Goal: Task Accomplishment & Management: Manage account settings

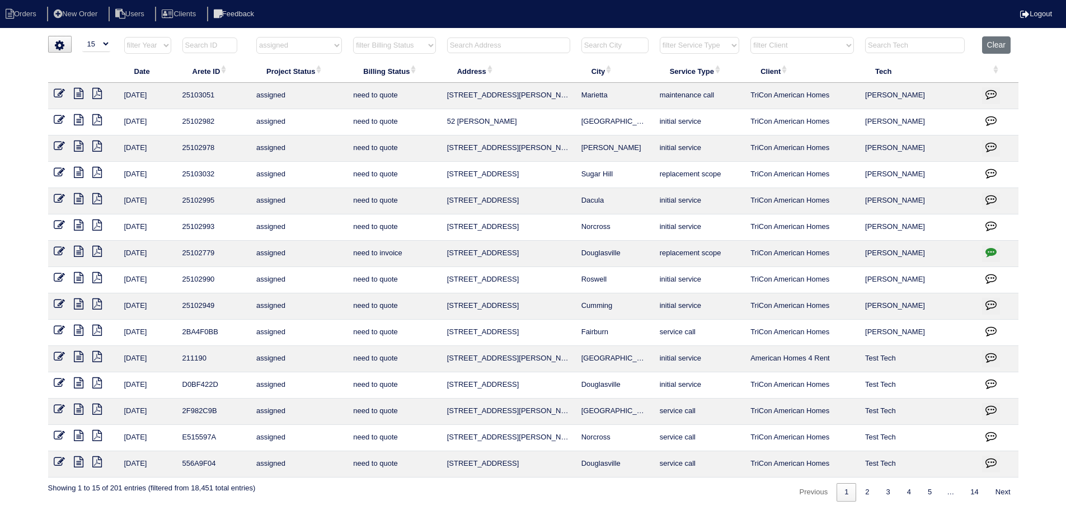
select select "15"
click at [326, 62] on th "Project Status" at bounding box center [299, 71] width 97 height 24
click at [321, 57] on th "filter Project Status -- Any Project Status -- new order assigned in progress f…" at bounding box center [299, 47] width 97 height 23
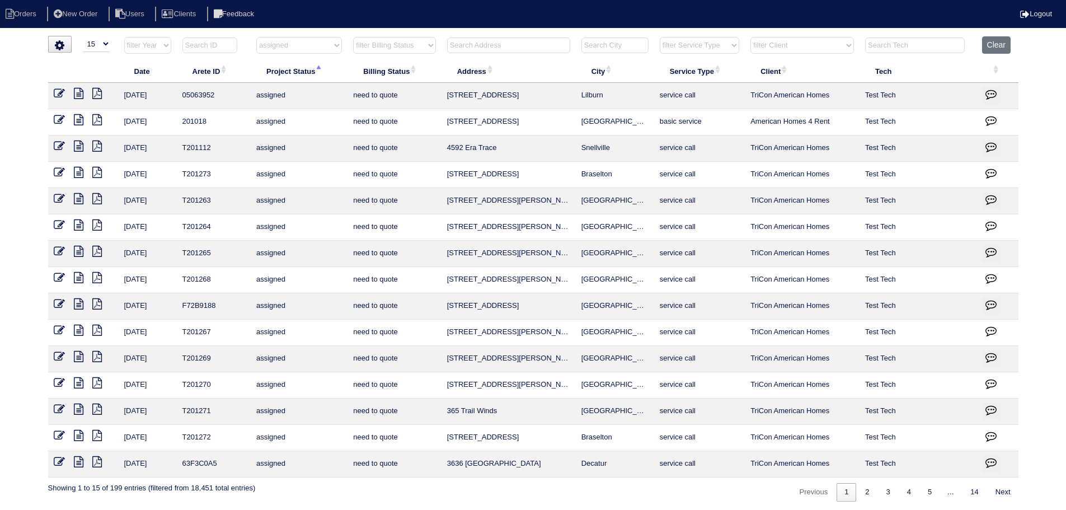
click at [317, 63] on th "Project Status" at bounding box center [299, 71] width 97 height 24
select select "assigned"
click at [1000, 43] on button "Clear" at bounding box center [996, 44] width 29 height 17
select select
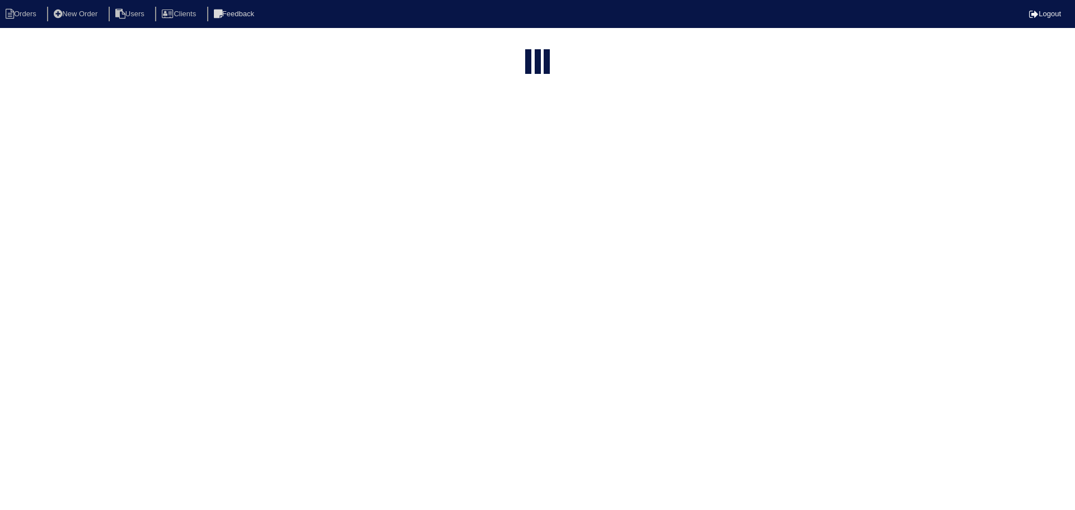
select select "15"
click at [331, 44] on select "filter Project Status -- Any Project Status -- new order assigned in progress f…" at bounding box center [299, 45] width 86 height 17
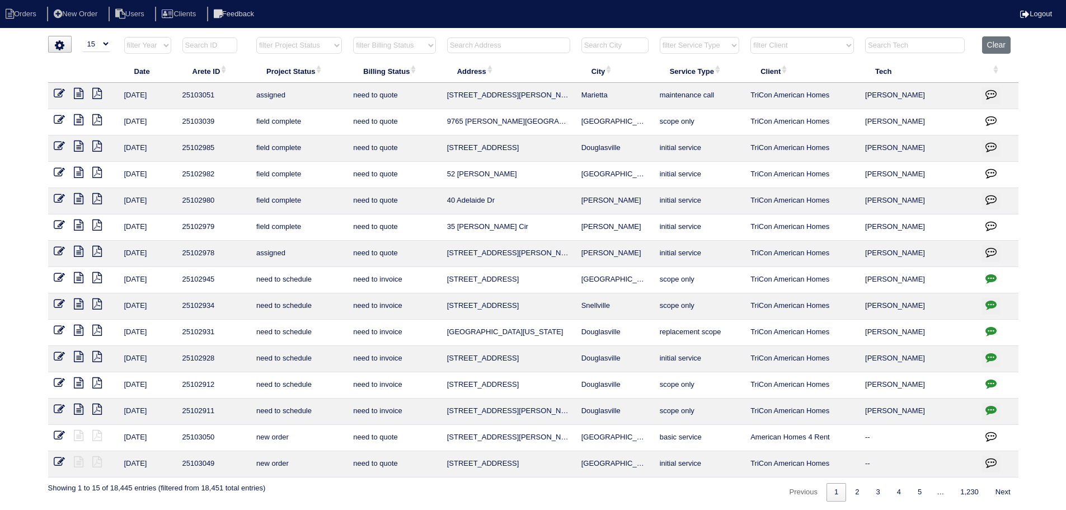
select select
click at [256, 37] on select "filter Project Status -- Any Project Status -- new order assigned in progress f…" at bounding box center [299, 45] width 86 height 17
click at [514, 52] on input "text" at bounding box center [508, 46] width 123 height 16
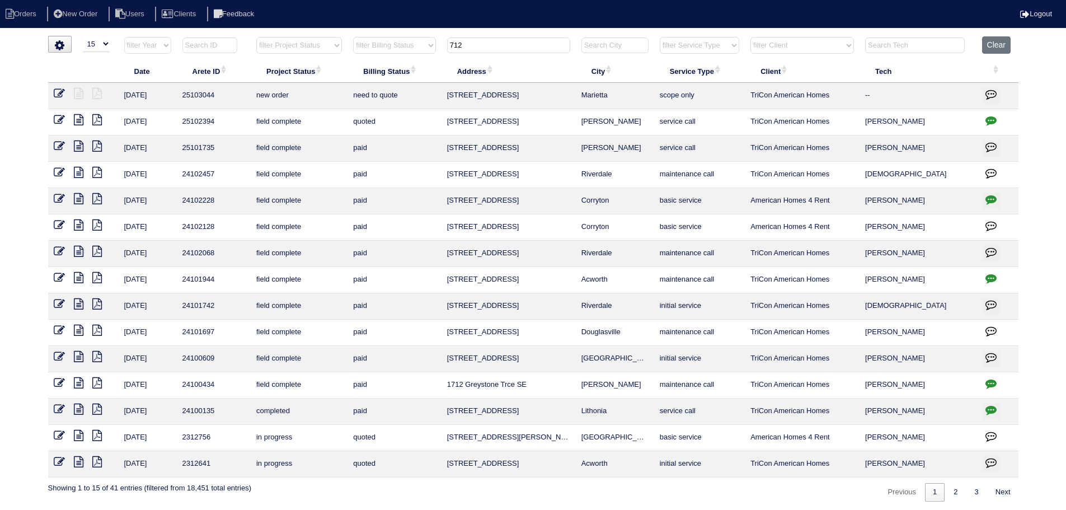
type input "712"
click at [53, 91] on td at bounding box center [83, 96] width 71 height 26
click at [61, 91] on icon at bounding box center [59, 93] width 11 height 11
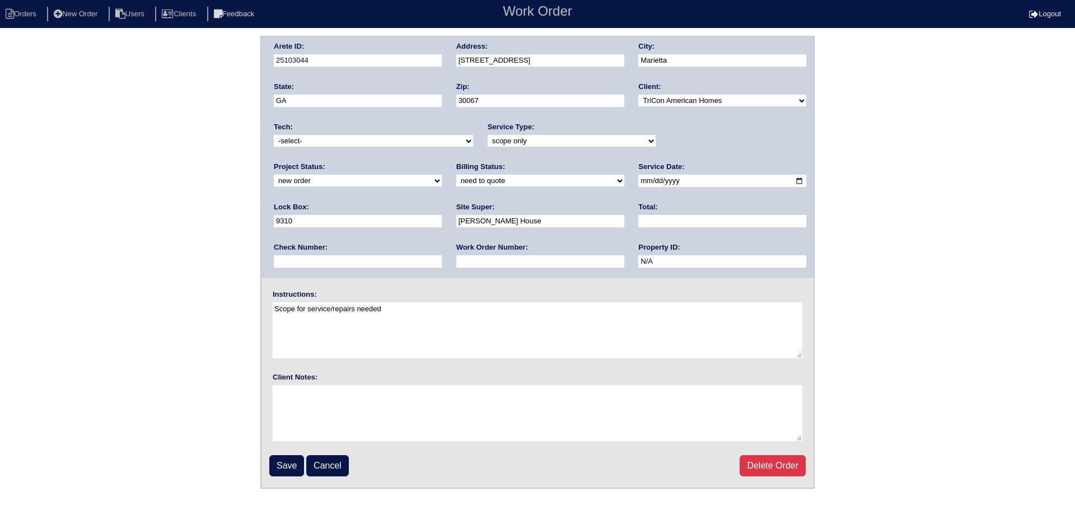
drag, startPoint x: 776, startPoint y: 141, endPoint x: 768, endPoint y: 147, distance: 10.4
click at [442, 175] on select "new order assigned in progress field complete need to schedule admin review arc…" at bounding box center [358, 181] width 168 height 12
select select "assigned"
click at [442, 175] on select "new order assigned in progress field complete need to schedule admin review arc…" at bounding box center [358, 181] width 168 height 12
drag, startPoint x: 615, startPoint y: 181, endPoint x: 587, endPoint y: 203, distance: 35.2
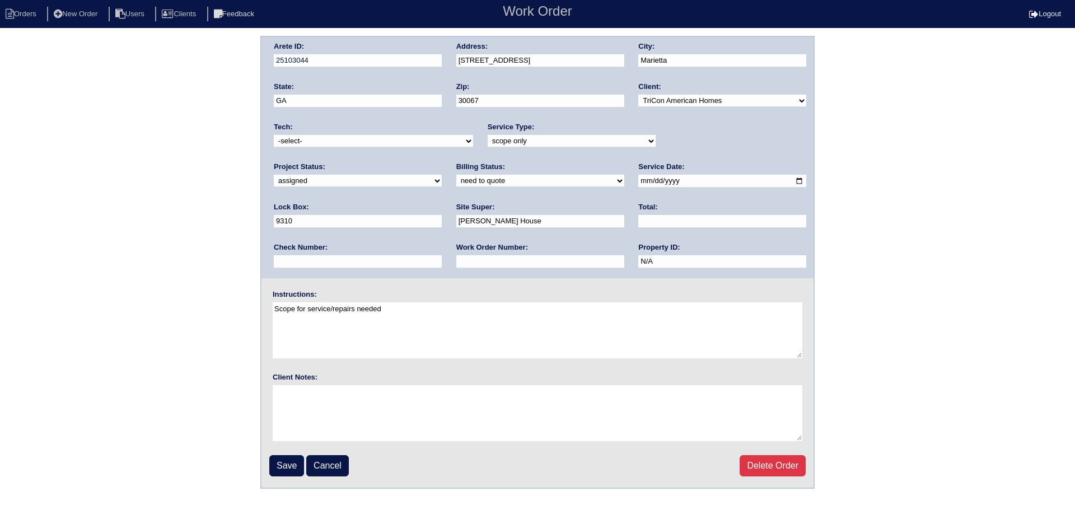
click at [638, 182] on input "2025-08-15" at bounding box center [722, 181] width 168 height 13
type input "[DATE]"
click at [372, 139] on select "-select- [EMAIL_ADDRESS][DOMAIN_NAME] [EMAIL_ADDRESS][DOMAIN_NAME] [EMAIL_ADDRE…" at bounding box center [373, 141] width 199 height 12
select select "36"
click at [274, 135] on select "-select- aretesmg+backup-tech@gmail.com benjohnholt88@gmail.com callisonhvac@ya…" at bounding box center [373, 141] width 199 height 12
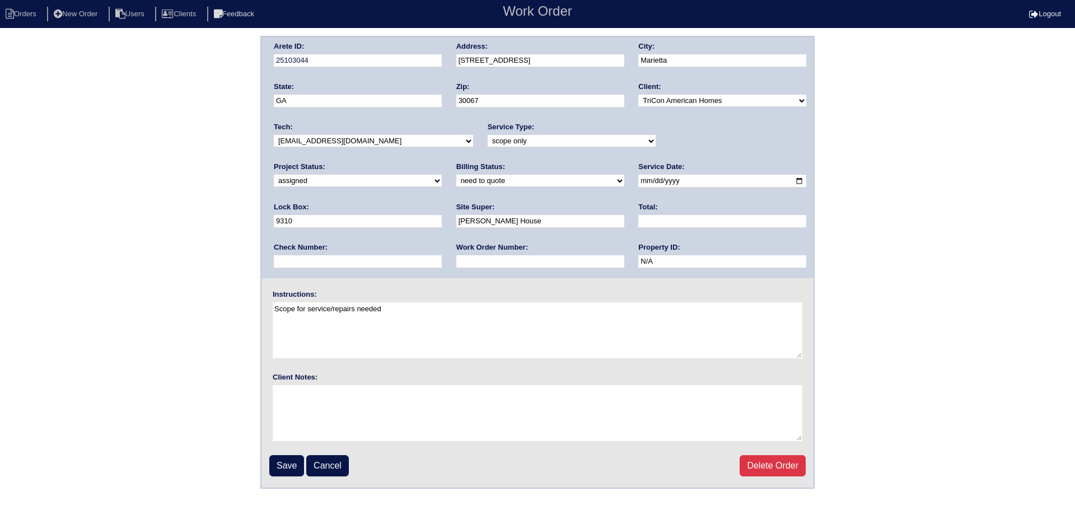
click at [288, 462] on input "Save" at bounding box center [286, 465] width 35 height 21
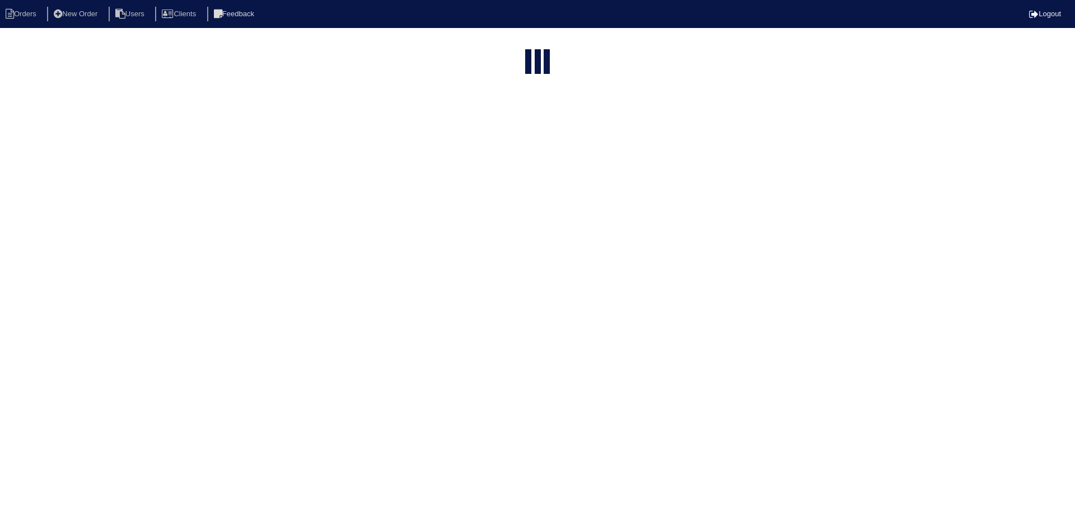
select select "15"
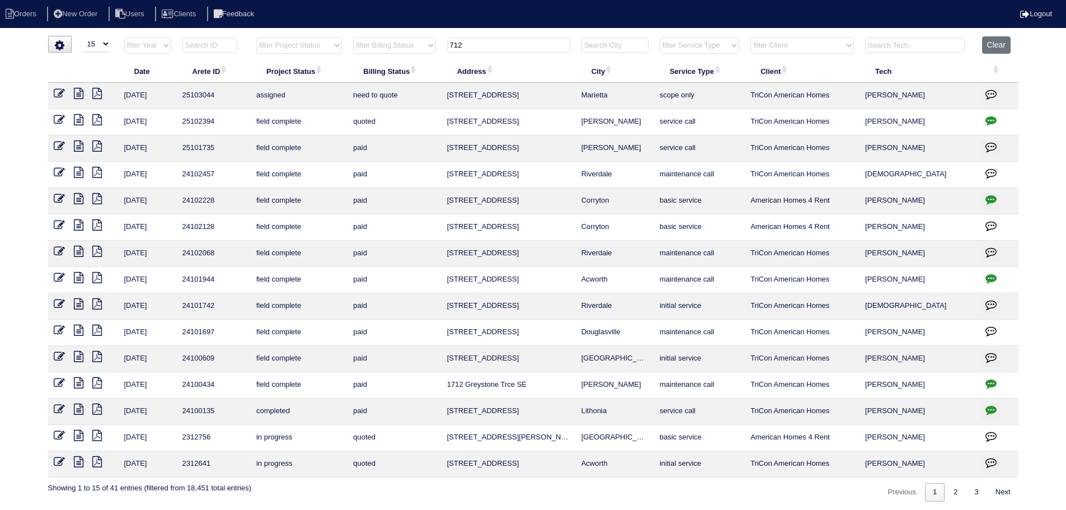
click at [422, 43] on tr "filter Year -- Any Year -- 2025 2024 2023 2022 2021 2020 2019 filter Project St…" at bounding box center [533, 47] width 971 height 23
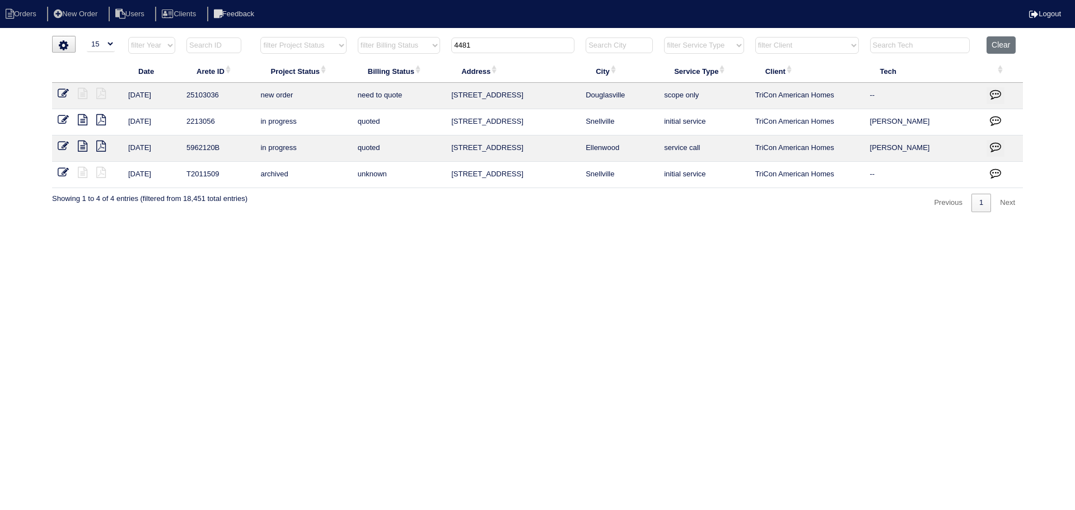
type input "4481"
click at [60, 90] on icon at bounding box center [63, 93] width 11 height 11
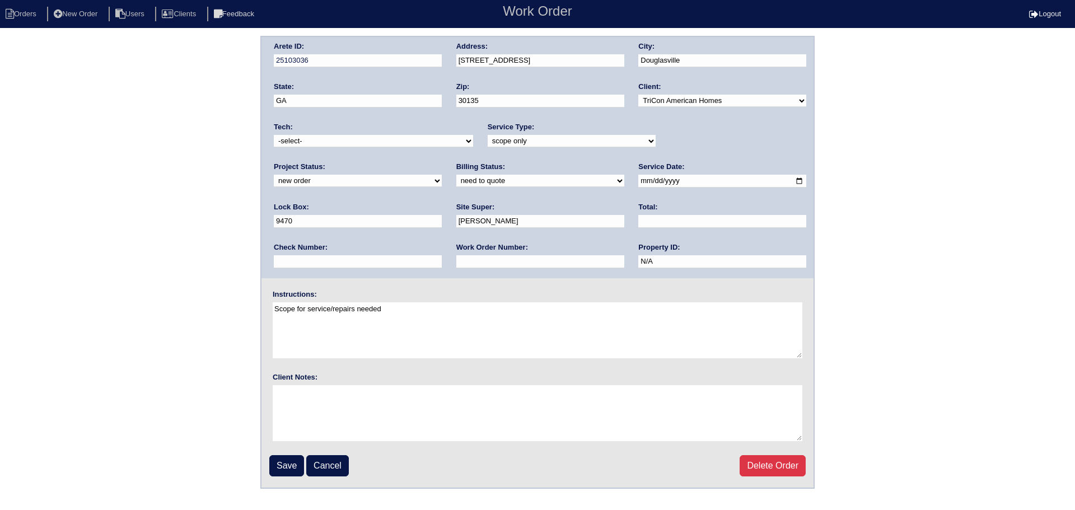
click at [365, 143] on select "-select- [EMAIL_ADDRESS][DOMAIN_NAME] [EMAIL_ADDRESS][DOMAIN_NAME] [EMAIL_ADDRE…" at bounding box center [373, 141] width 199 height 12
select select "36"
click at [274, 135] on select "-select- [EMAIL_ADDRESS][DOMAIN_NAME] [EMAIL_ADDRESS][DOMAIN_NAME] [EMAIL_ADDRE…" at bounding box center [373, 141] width 199 height 12
click at [442, 162] on div "Project Status: new order assigned in progress field complete need to schedule …" at bounding box center [358, 177] width 168 height 31
click at [442, 175] on select "new order assigned in progress field complete need to schedule admin review arc…" at bounding box center [358, 181] width 168 height 12
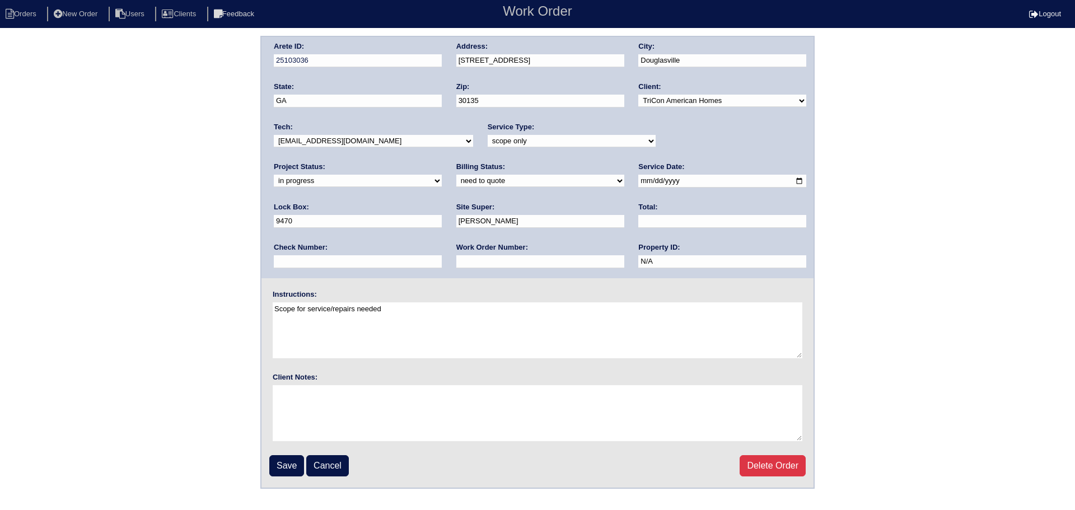
click at [442, 175] on select "new order assigned in progress field complete need to schedule admin review arc…" at bounding box center [358, 181] width 168 height 12
select select "assigned"
click at [442, 175] on select "new order assigned in progress field complete need to schedule admin review arc…" at bounding box center [358, 181] width 168 height 12
click at [638, 181] on input "[DATE]" at bounding box center [722, 181] width 168 height 13
type input "[DATE]"
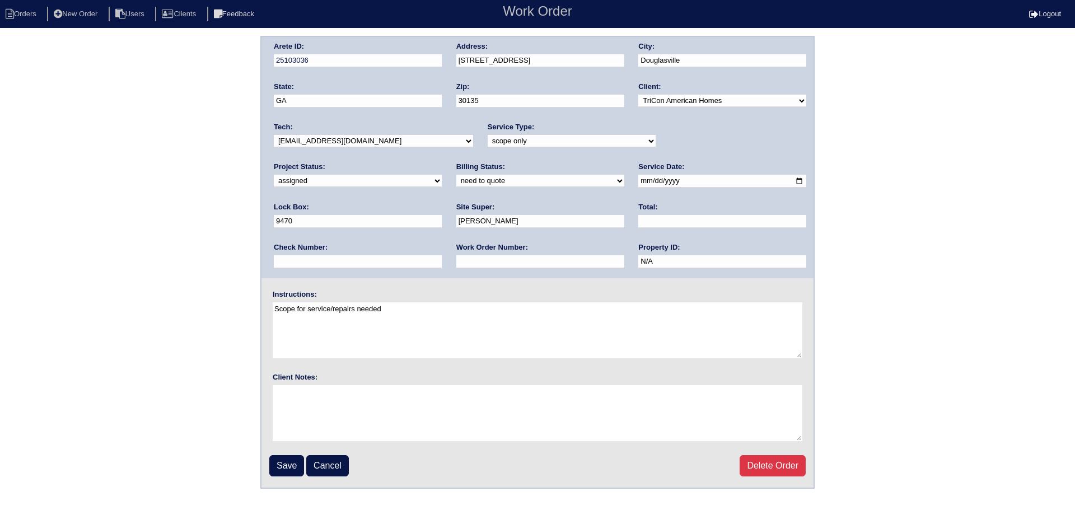
drag, startPoint x: 383, startPoint y: 141, endPoint x: 381, endPoint y: 147, distance: 6.6
click at [383, 141] on select "-select- [EMAIL_ADDRESS][DOMAIN_NAME] [EMAIL_ADDRESS][DOMAIN_NAME] [EMAIL_ADDRE…" at bounding box center [373, 141] width 199 height 12
click at [280, 470] on input "Save" at bounding box center [286, 465] width 35 height 21
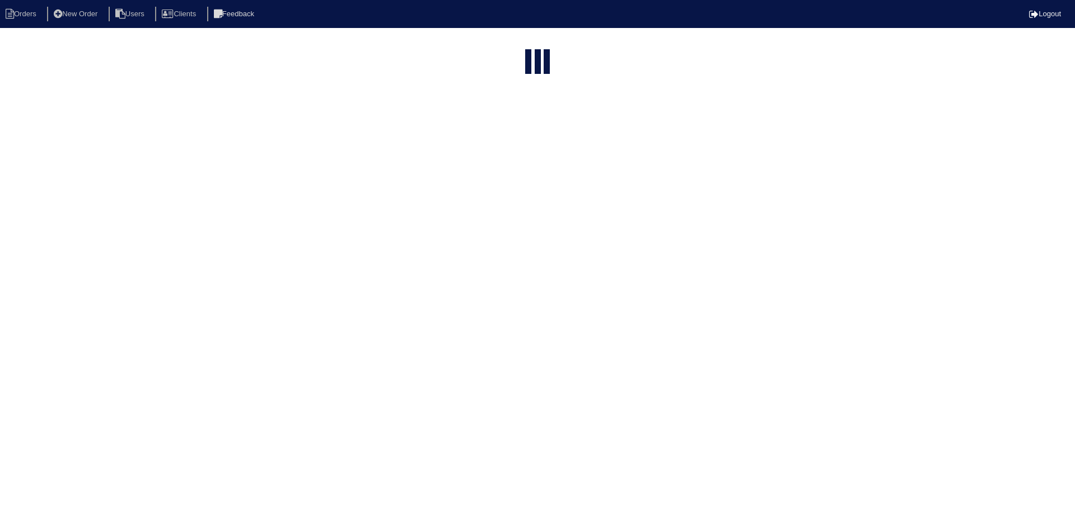
select select "15"
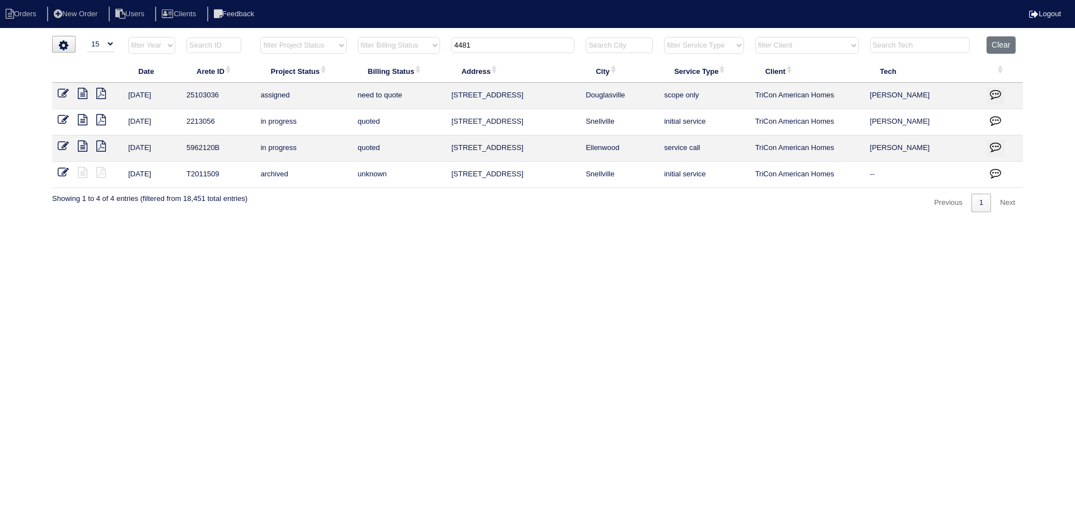
click at [525, 46] on input "4481" at bounding box center [512, 46] width 123 height 16
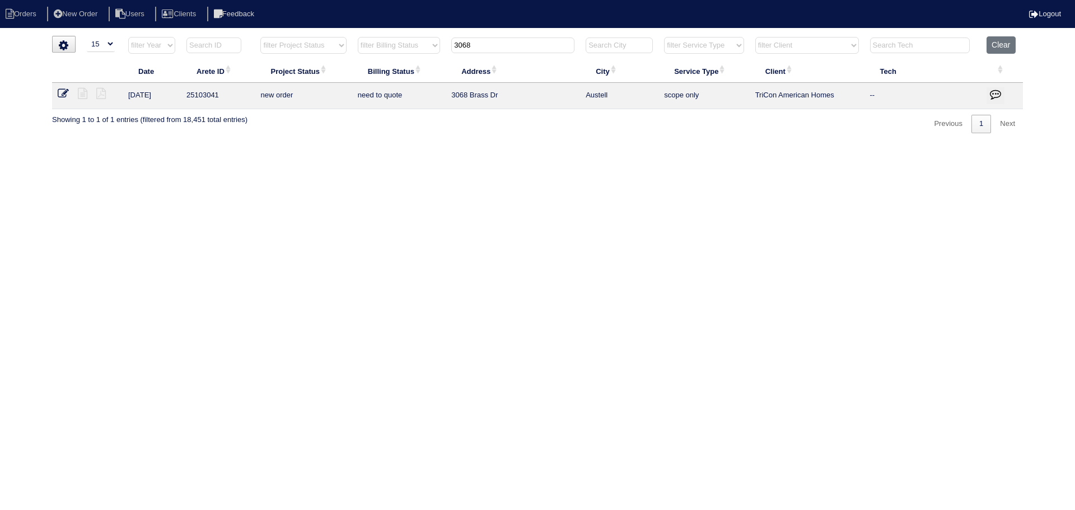
type input "3068"
click at [62, 88] on icon at bounding box center [63, 93] width 11 height 11
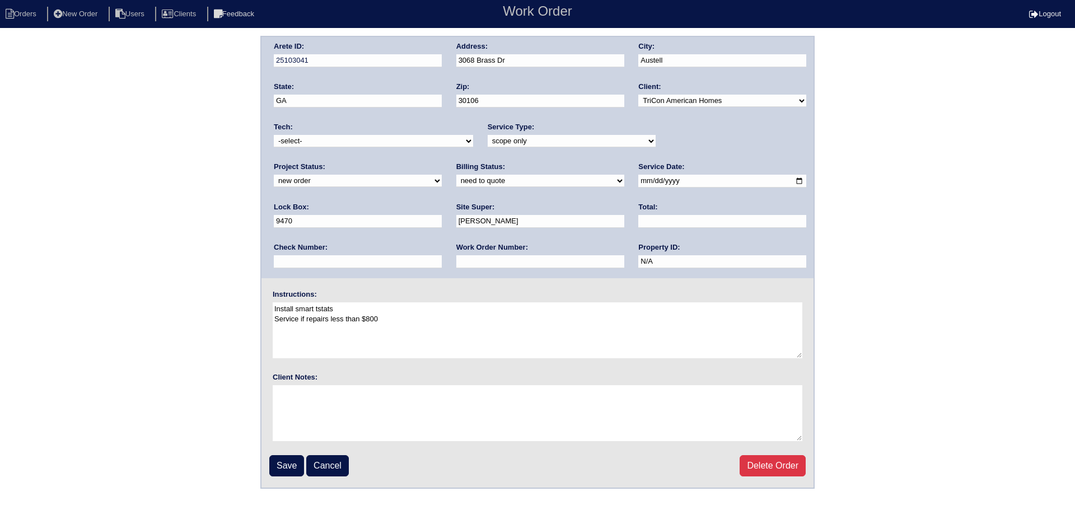
drag, startPoint x: 689, startPoint y: 142, endPoint x: 685, endPoint y: 149, distance: 8.3
click at [442, 162] on div "Project Status: new order assigned in progress field complete need to schedule …" at bounding box center [358, 177] width 168 height 31
select select "assigned"
click at [442, 175] on select "new order assigned in progress field complete need to schedule admin review arc…" at bounding box center [358, 181] width 168 height 12
click at [638, 184] on input "[DATE]" at bounding box center [722, 181] width 168 height 13
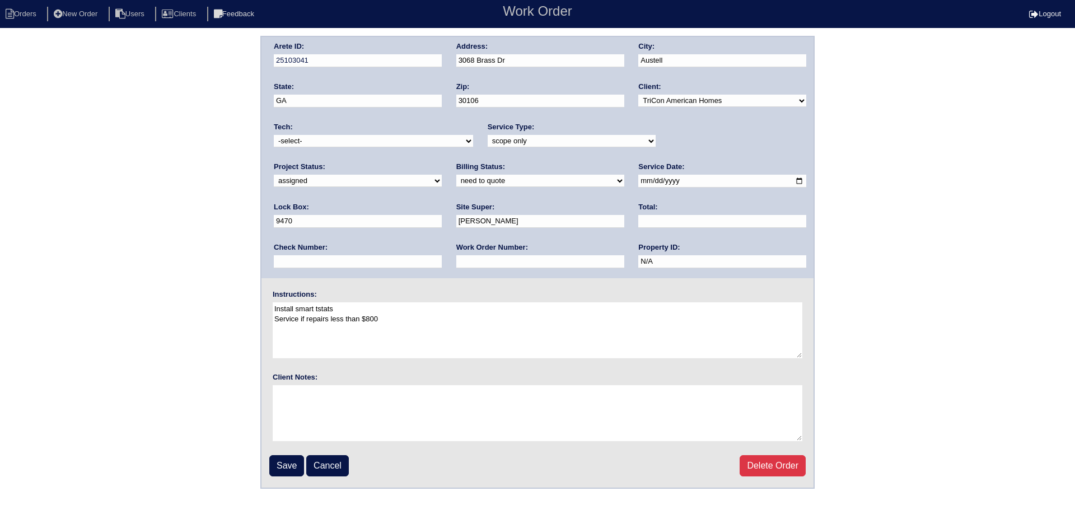
type input "[DATE]"
click at [377, 139] on select "-select- [EMAIL_ADDRESS][DOMAIN_NAME] [EMAIL_ADDRESS][DOMAIN_NAME] [EMAIL_ADDRE…" at bounding box center [373, 141] width 199 height 12
select select "36"
click at [274, 135] on select "-select- [EMAIL_ADDRESS][DOMAIN_NAME] [EMAIL_ADDRESS][DOMAIN_NAME] [EMAIL_ADDRE…" at bounding box center [373, 141] width 199 height 12
click at [287, 465] on input "Save" at bounding box center [286, 465] width 35 height 21
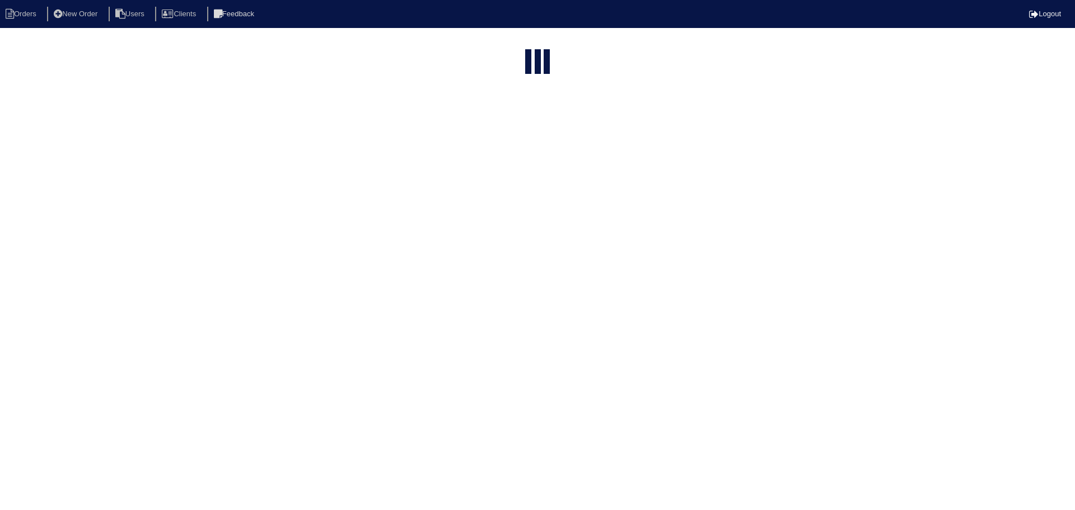
select select "15"
click at [518, 128] on input "3068" at bounding box center [512, 136] width 123 height 16
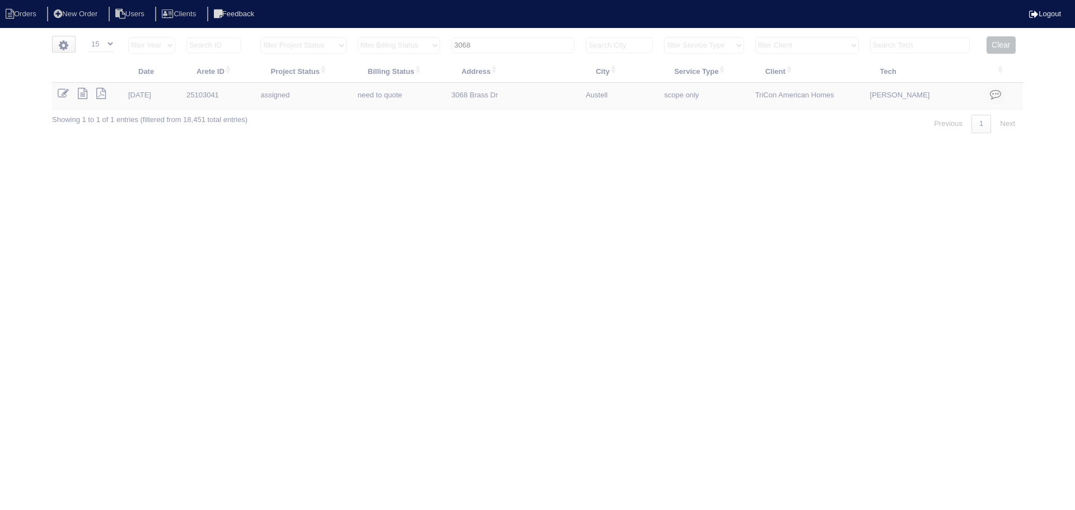
click at [518, 42] on input "3068" at bounding box center [512, 46] width 123 height 16
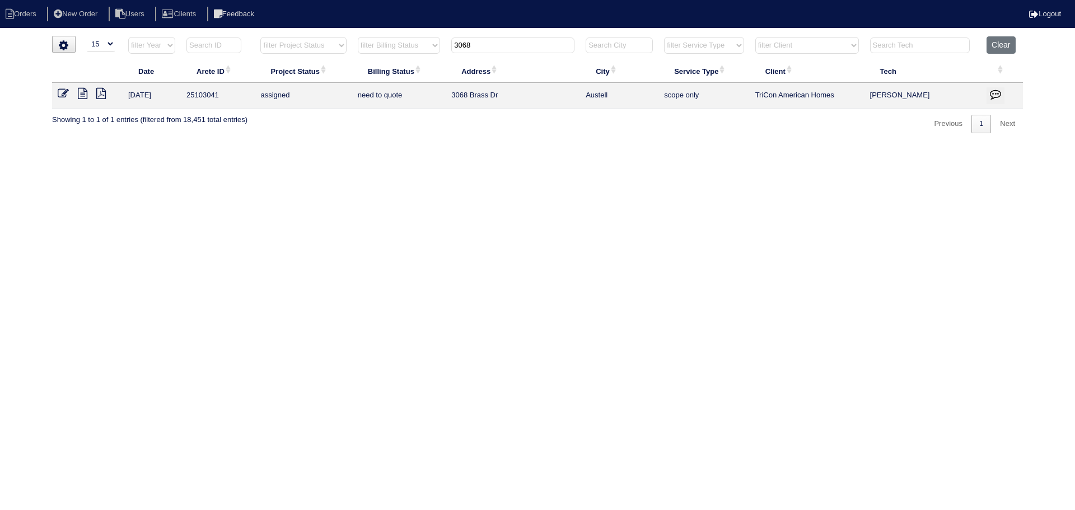
click at [518, 42] on input "3068" at bounding box center [512, 46] width 123 height 16
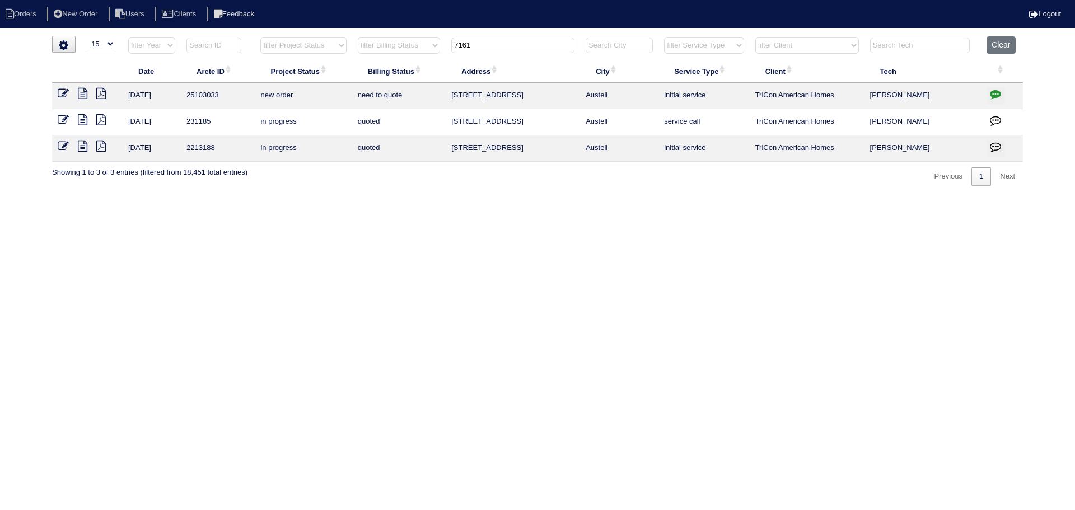
type input "7161"
drag, startPoint x: 63, startPoint y: 95, endPoint x: 74, endPoint y: 95, distance: 11.8
click at [63, 95] on icon at bounding box center [63, 93] width 11 height 11
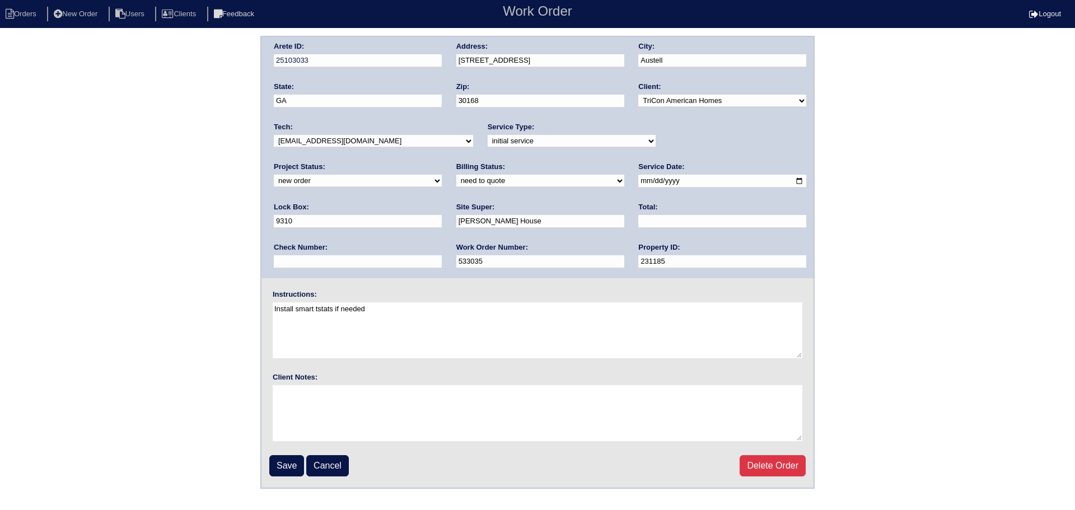
drag, startPoint x: 695, startPoint y: 134, endPoint x: 694, endPoint y: 147, distance: 12.9
click at [442, 162] on div "Project Status: new order assigned in progress field complete need to schedule …" at bounding box center [358, 177] width 168 height 31
select select "assigned"
click at [442, 175] on select "new order assigned in progress field complete need to schedule admin review arc…" at bounding box center [358, 181] width 168 height 12
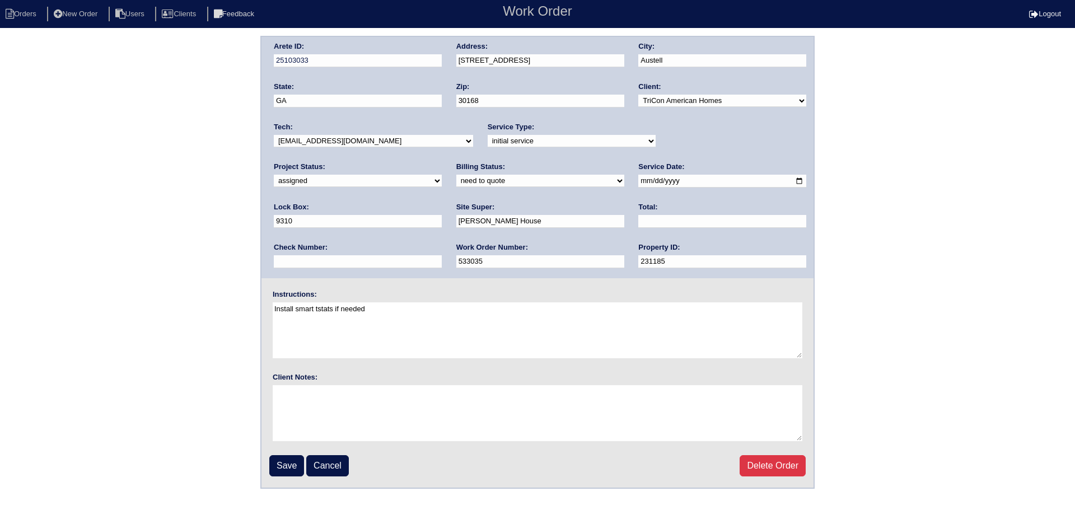
click at [638, 184] on input "2025-08-14" at bounding box center [722, 181] width 168 height 13
type input "2025-08-18"
click at [381, 142] on select "-select- aretesmg+backup-tech@gmail.com benjohnholt88@gmail.com callisonhvac@ya…" at bounding box center [373, 141] width 199 height 12
select select "36"
click at [274, 135] on select "-select- aretesmg+backup-tech@gmail.com benjohnholt88@gmail.com callisonhvac@ya…" at bounding box center [373, 141] width 199 height 12
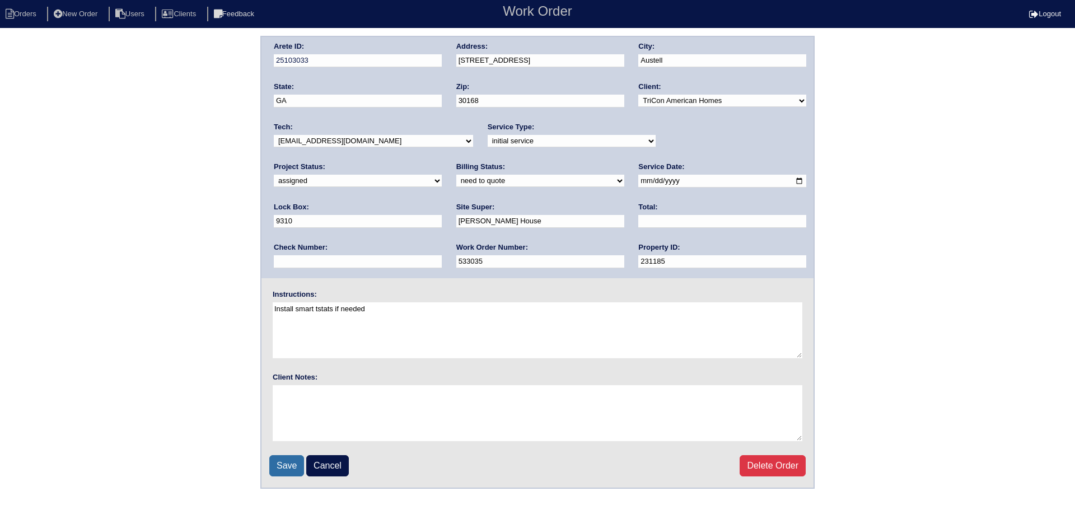
click at [281, 461] on input "Save" at bounding box center [286, 465] width 35 height 21
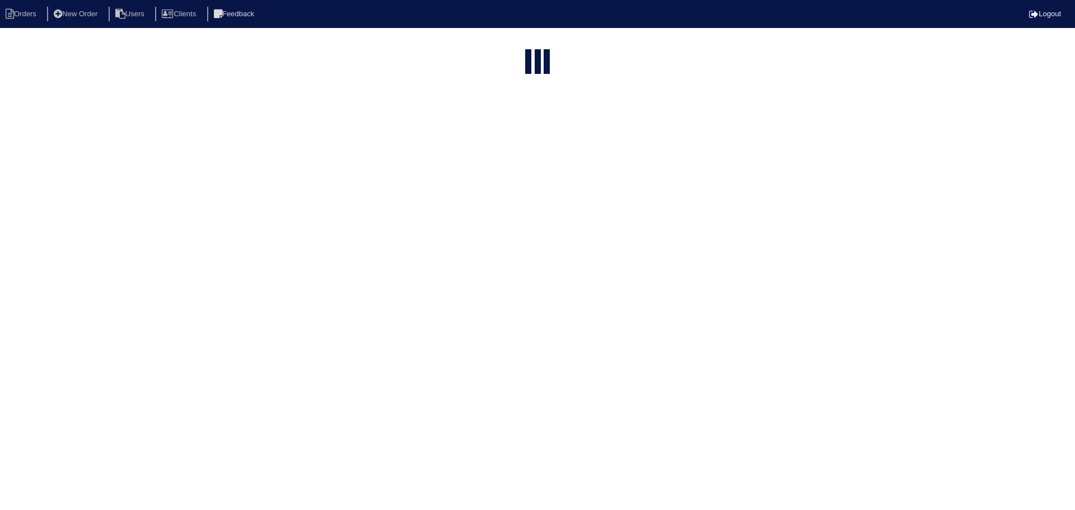
select select "15"
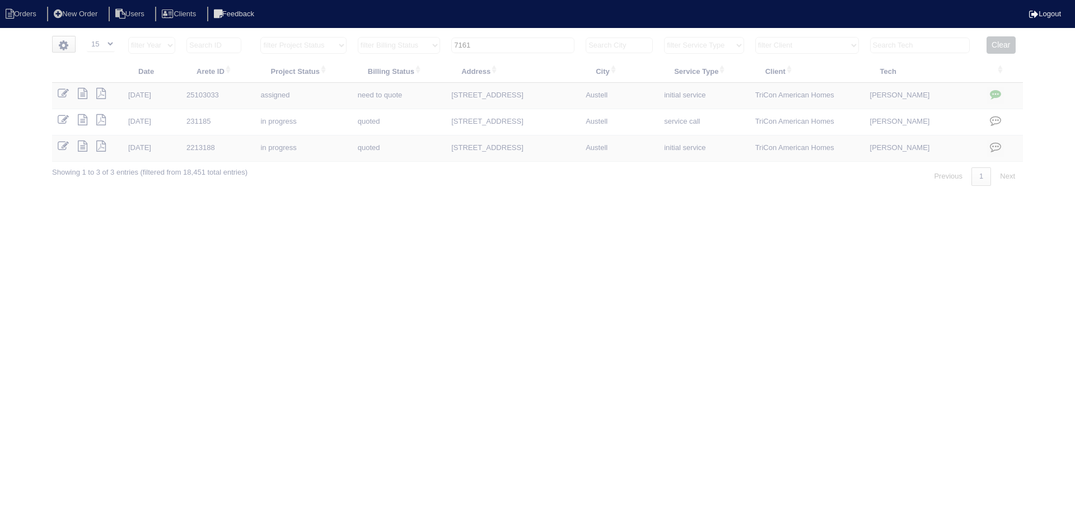
click at [533, 40] on input "7161" at bounding box center [512, 46] width 123 height 16
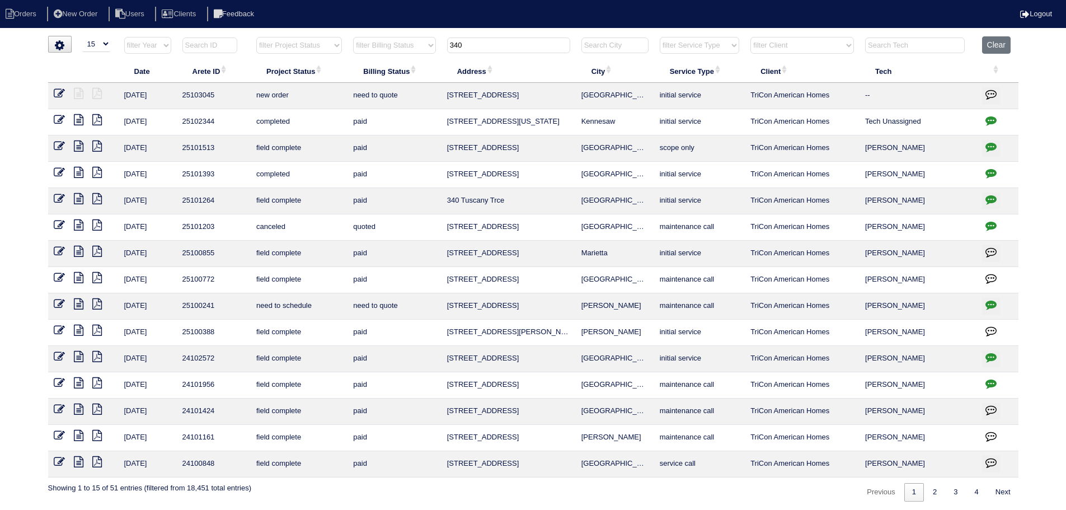
type input "340"
click at [55, 93] on icon at bounding box center [59, 93] width 11 height 11
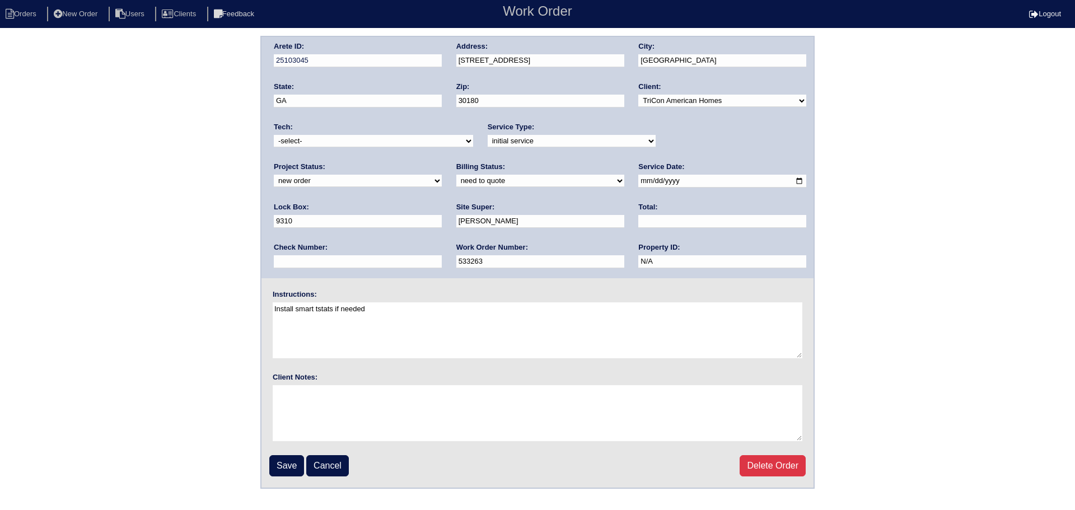
click at [442, 175] on select "new order assigned in progress field complete need to schedule admin review arc…" at bounding box center [358, 181] width 168 height 12
select select "assigned"
click at [442, 175] on select "new order assigned in progress field complete need to schedule admin review arc…" at bounding box center [358, 181] width 168 height 12
click at [638, 182] on input "2025-08-15" at bounding box center [722, 181] width 168 height 13
click at [638, 181] on input "2025-08-15" at bounding box center [722, 181] width 168 height 13
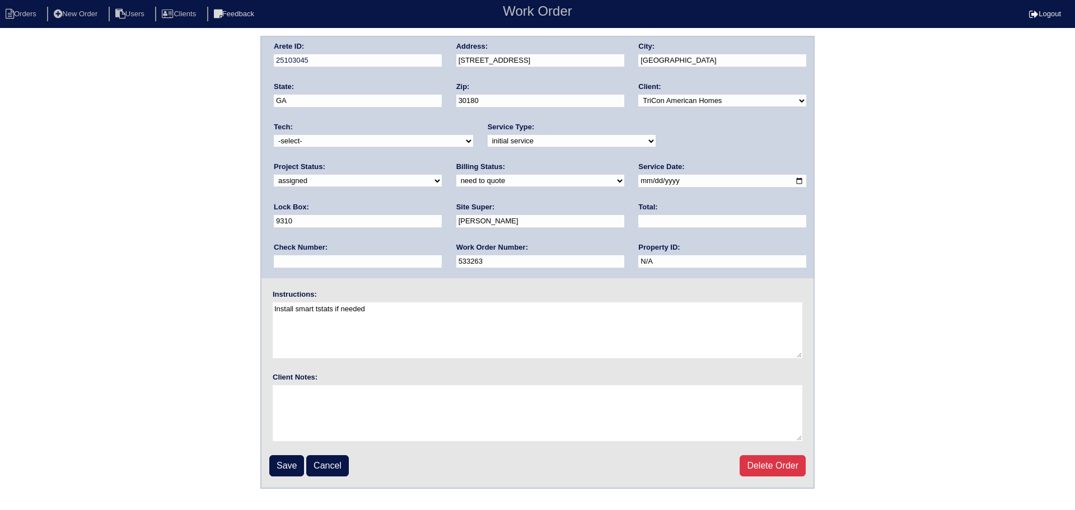
type input "[DATE]"
drag, startPoint x: 375, startPoint y: 146, endPoint x: 368, endPoint y: 142, distance: 8.3
click at [373, 145] on select "-select- aretesmg+backup-tech@gmail.com benjohnholt88@gmail.com callisonhvac@ya…" at bounding box center [373, 141] width 199 height 12
click at [368, 142] on select "-select- aretesmg+backup-tech@gmail.com benjohnholt88@gmail.com callisonhvac@ya…" at bounding box center [373, 141] width 199 height 12
drag, startPoint x: 354, startPoint y: 152, endPoint x: 349, endPoint y: 166, distance: 14.3
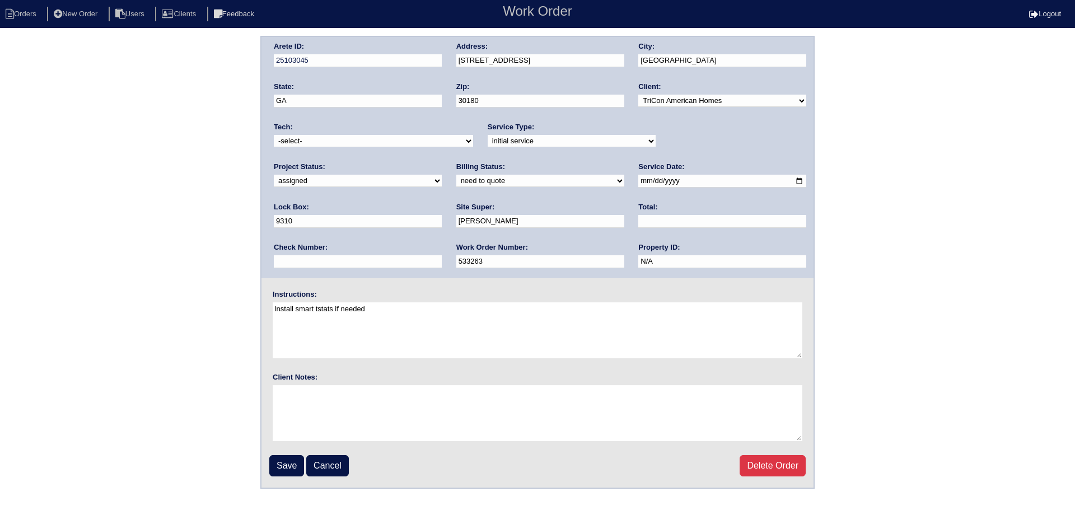
click at [354, 153] on div "Arete ID: 25103045 Address: 340 Indian Lake Trail City: Villa Rica State: GA Zi…" at bounding box center [537, 157] width 552 height 241
drag, startPoint x: 345, startPoint y: 146, endPoint x: 345, endPoint y: 154, distance: 9.0
click at [345, 154] on div "Arete ID: 25103045 Address: 340 Indian Lake Trail City: Villa Rica State: GA Zi…" at bounding box center [537, 157] width 552 height 241
select select "36"
click at [274, 135] on select "-select- aretesmg+backup-tech@gmail.com benjohnholt88@gmail.com callisonhvac@ya…" at bounding box center [373, 141] width 199 height 12
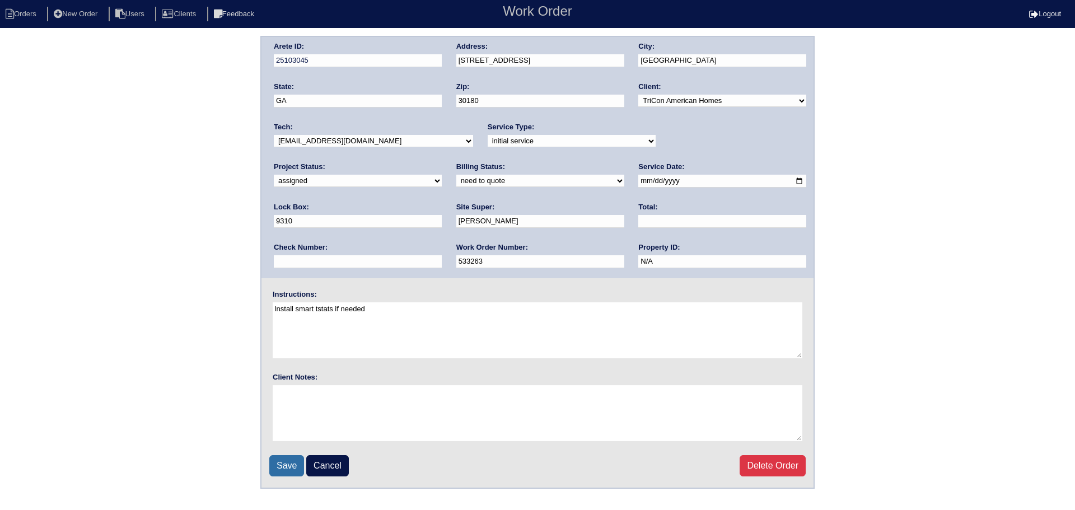
click at [278, 462] on input "Save" at bounding box center [286, 465] width 35 height 21
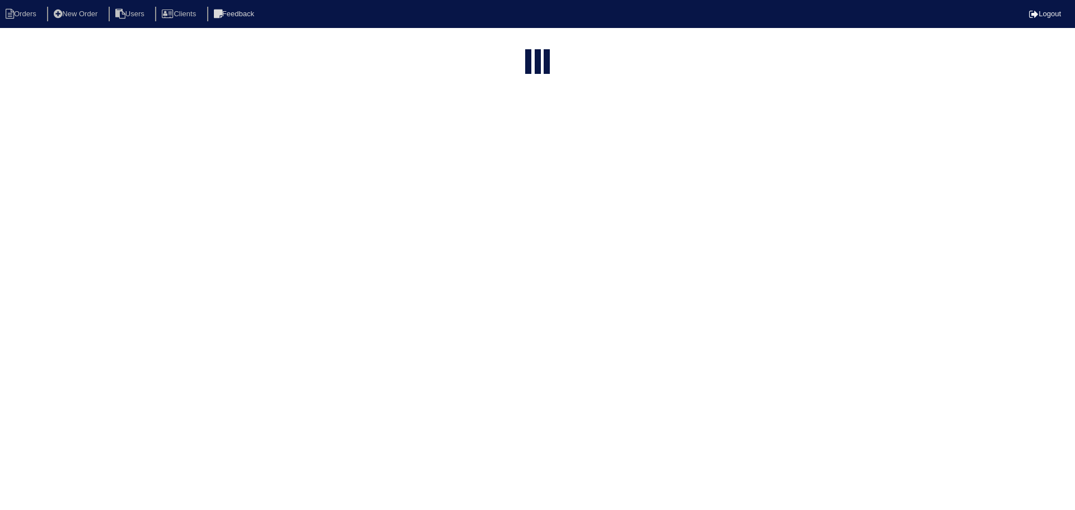
select select "15"
click at [522, 44] on input "340" at bounding box center [508, 46] width 123 height 16
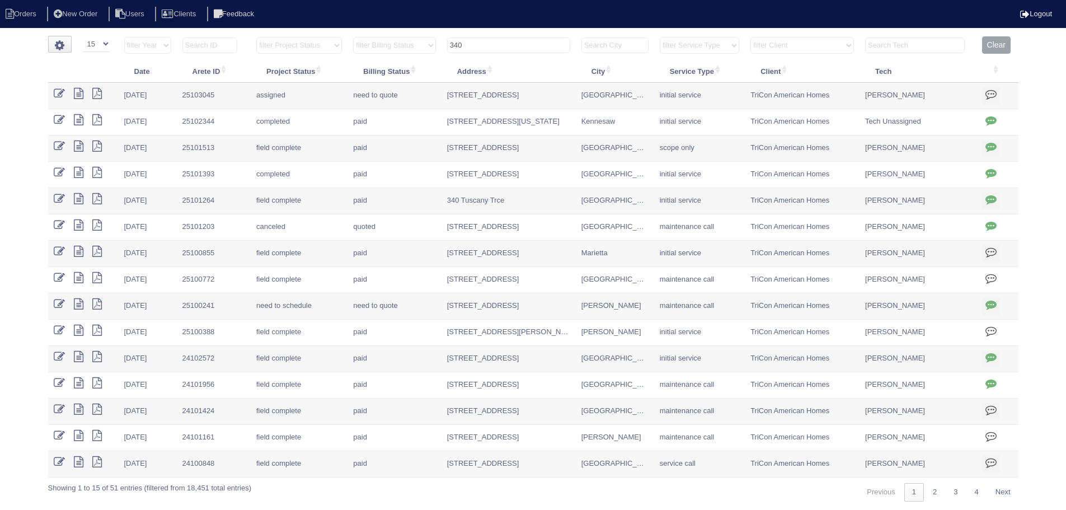
click at [522, 44] on input "340" at bounding box center [508, 46] width 123 height 16
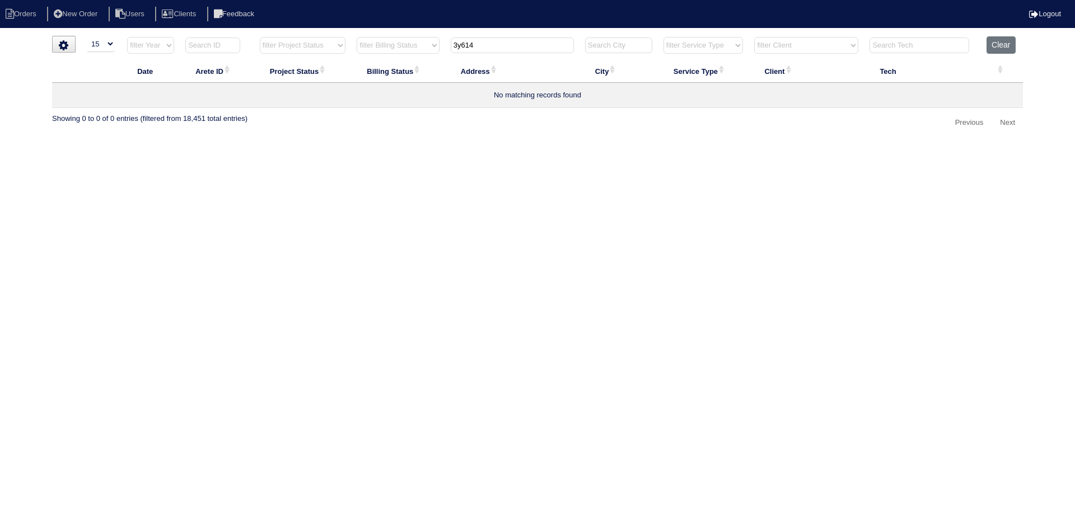
drag, startPoint x: 485, startPoint y: 49, endPoint x: 443, endPoint y: 51, distance: 42.0
click at [443, 51] on tr "filter Year -- Any Year -- 2025 2024 2023 2022 2021 2020 2019 filter Project St…" at bounding box center [537, 47] width 971 height 23
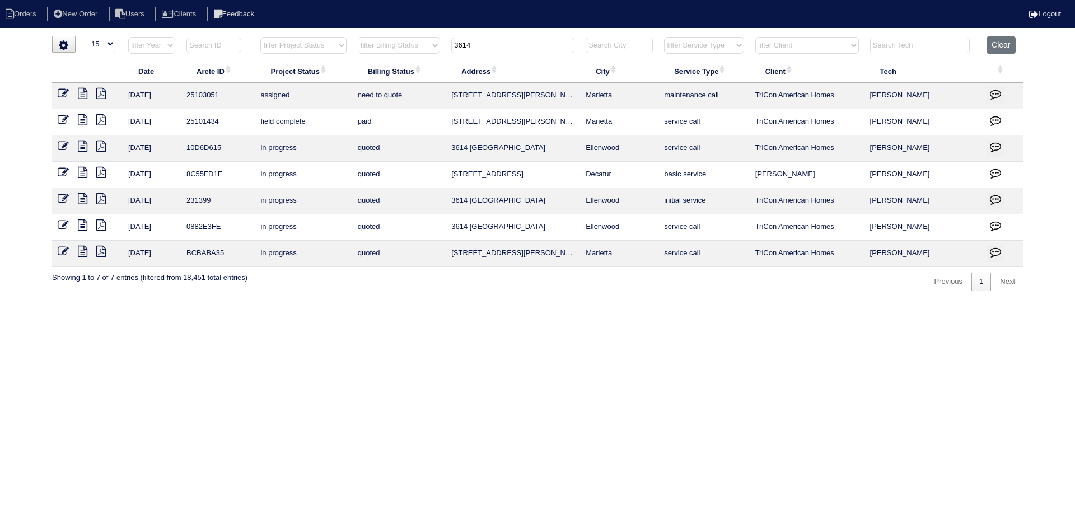
type input "3614"
click at [60, 90] on icon at bounding box center [63, 93] width 11 height 11
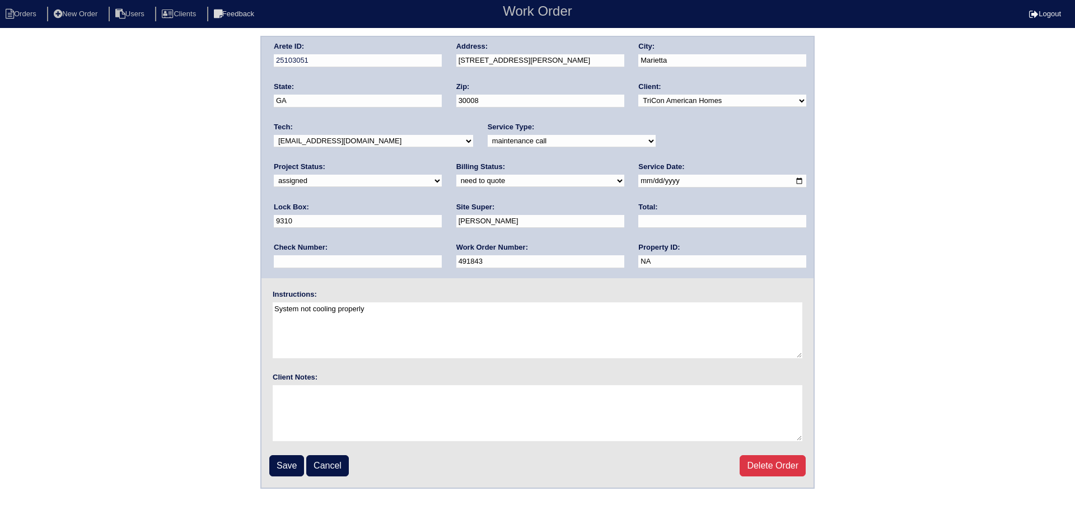
click at [638, 182] on input "[DATE]" at bounding box center [722, 181] width 168 height 13
type input "[DATE]"
click at [343, 147] on select "-select- [EMAIL_ADDRESS][DOMAIN_NAME] [EMAIL_ADDRESS][DOMAIN_NAME] [EMAIL_ADDRE…" at bounding box center [373, 141] width 199 height 12
select select "36"
click at [274, 135] on select "-select- [EMAIL_ADDRESS][DOMAIN_NAME] [EMAIL_ADDRESS][DOMAIN_NAME] [EMAIL_ADDRE…" at bounding box center [373, 141] width 199 height 12
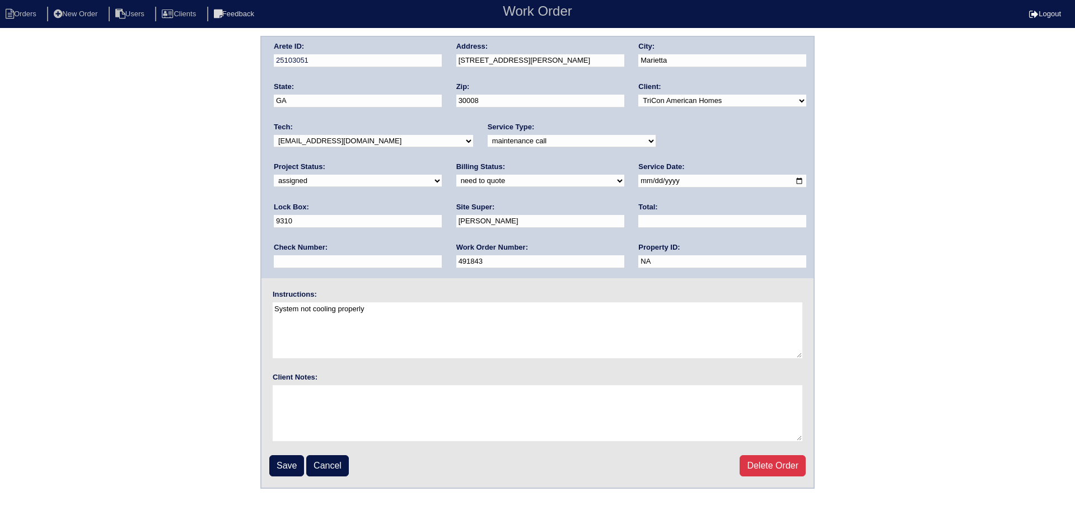
click at [634, 279] on fieldset "Arete ID: 25103051 Address: [STREET_ADDRESS][PERSON_NAME] City: [GEOGRAPHIC_DAT…" at bounding box center [537, 262] width 552 height 451
click at [285, 475] on input "Save" at bounding box center [286, 465] width 35 height 21
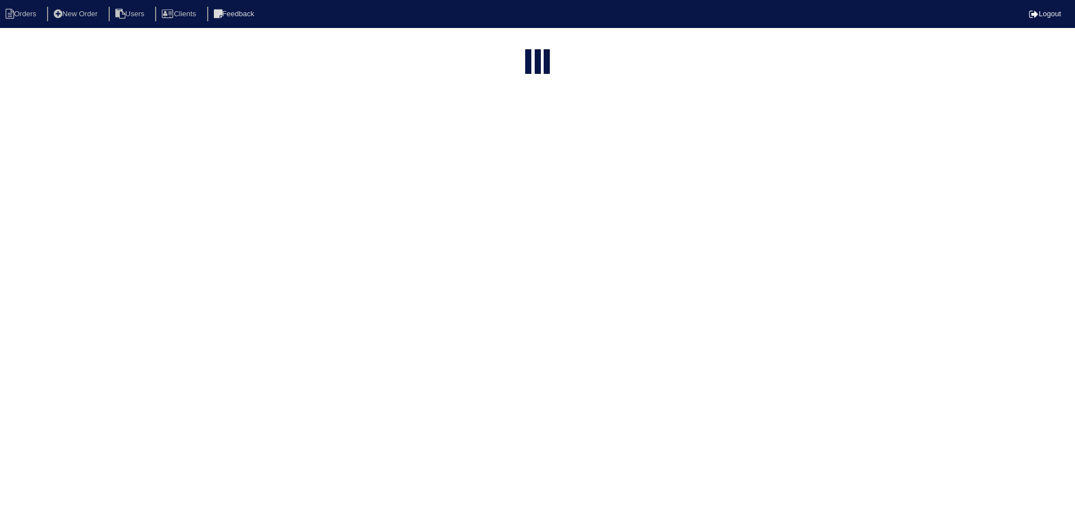
select select "15"
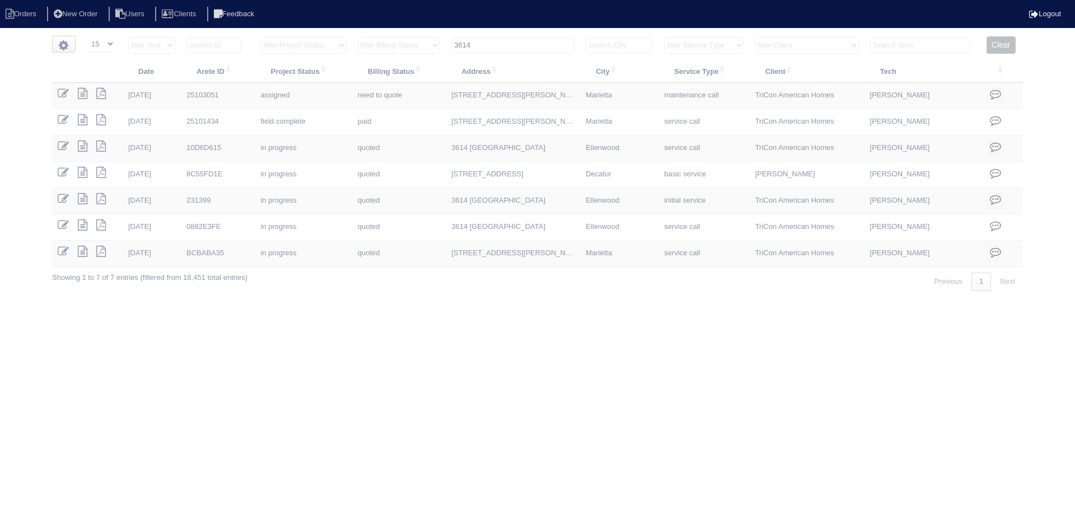
click at [503, 44] on input "3614" at bounding box center [512, 46] width 123 height 16
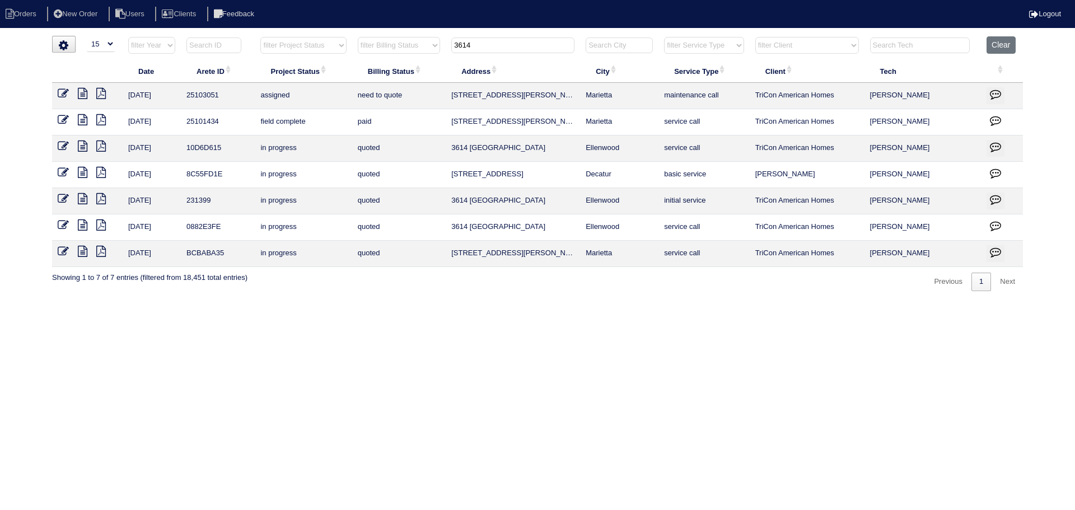
click at [503, 44] on input "3614" at bounding box center [512, 46] width 123 height 16
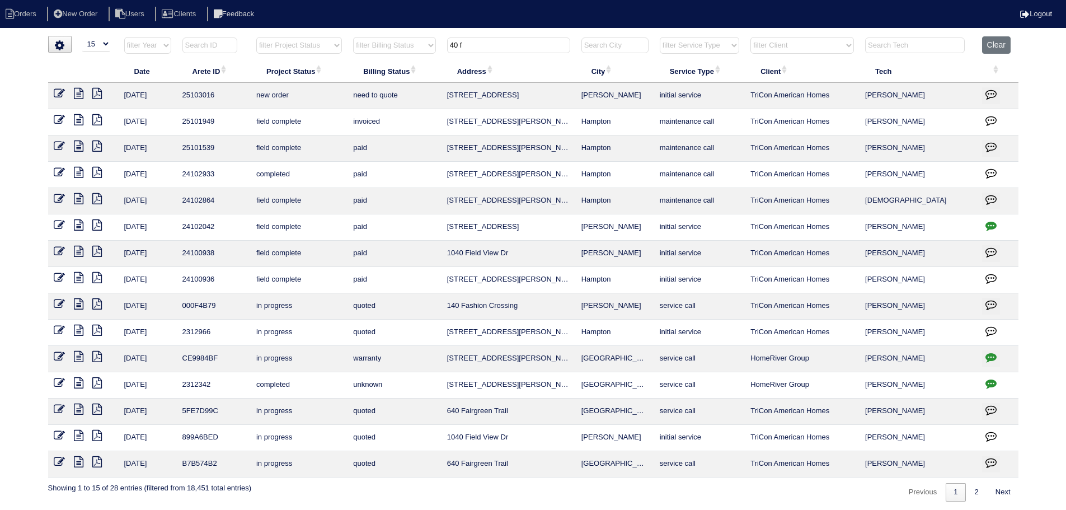
type input "40 f"
click at [54, 94] on icon at bounding box center [59, 93] width 11 height 11
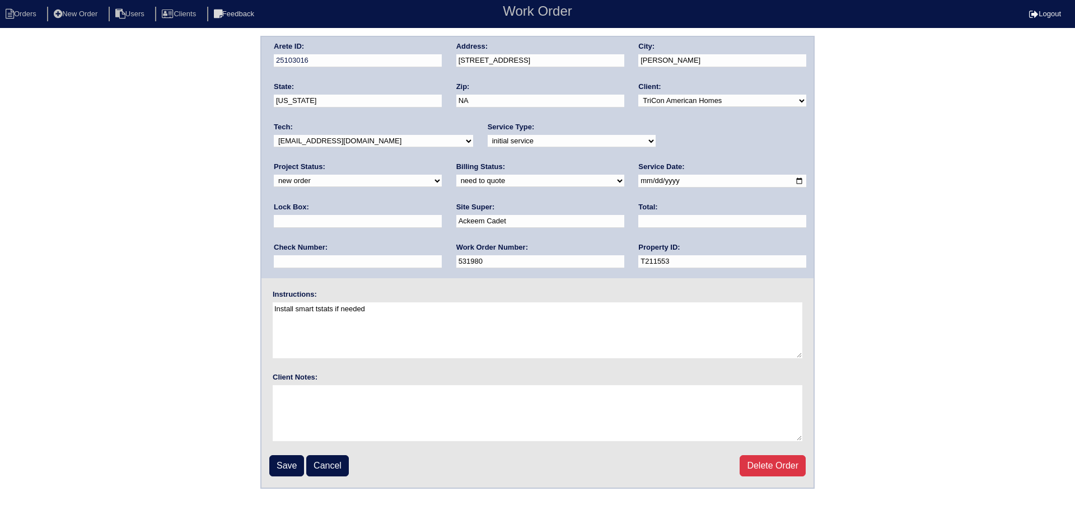
click at [445, 143] on div "Arete ID: 25103016 Address: [STREET_ADDRESS] City: [GEOGRAPHIC_DATA] State: [US…" at bounding box center [537, 157] width 552 height 241
click at [430, 144] on select "-select- [EMAIL_ADDRESS][DOMAIN_NAME] [EMAIL_ADDRESS][DOMAIN_NAME] [EMAIL_ADDRE…" at bounding box center [373, 141] width 199 height 12
select select "75"
click at [274, 135] on select "-select- [EMAIL_ADDRESS][DOMAIN_NAME] [EMAIL_ADDRESS][DOMAIN_NAME] [EMAIL_ADDRE…" at bounding box center [373, 141] width 199 height 12
click at [638, 176] on input "[DATE]" at bounding box center [722, 181] width 168 height 13
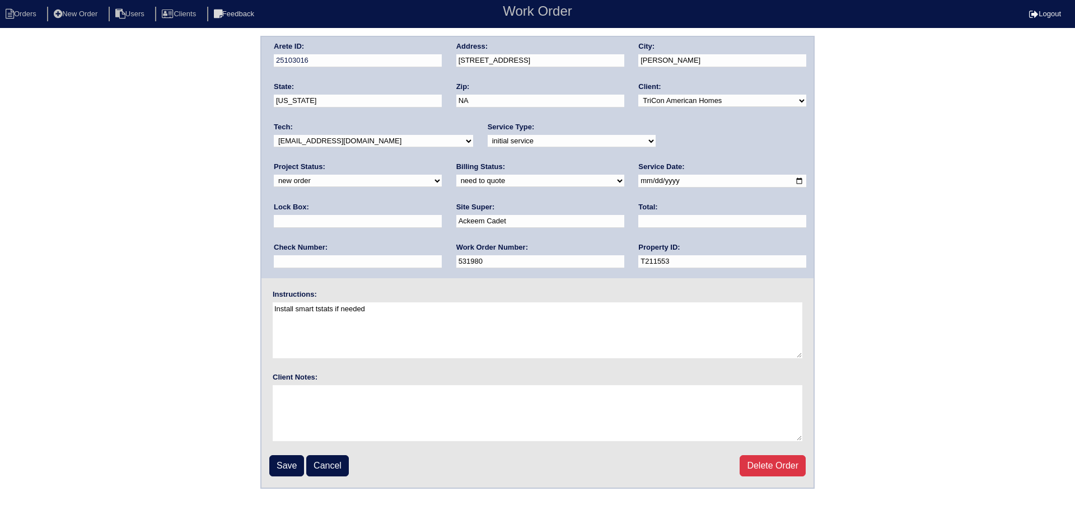
click at [638, 180] on input "[DATE]" at bounding box center [722, 181] width 168 height 13
type input "[DATE]"
drag, startPoint x: 718, startPoint y: 139, endPoint x: 710, endPoint y: 147, distance: 11.9
click at [442, 175] on select "new order assigned in progress field complete need to schedule admin review arc…" at bounding box center [358, 181] width 168 height 12
select select "assigned"
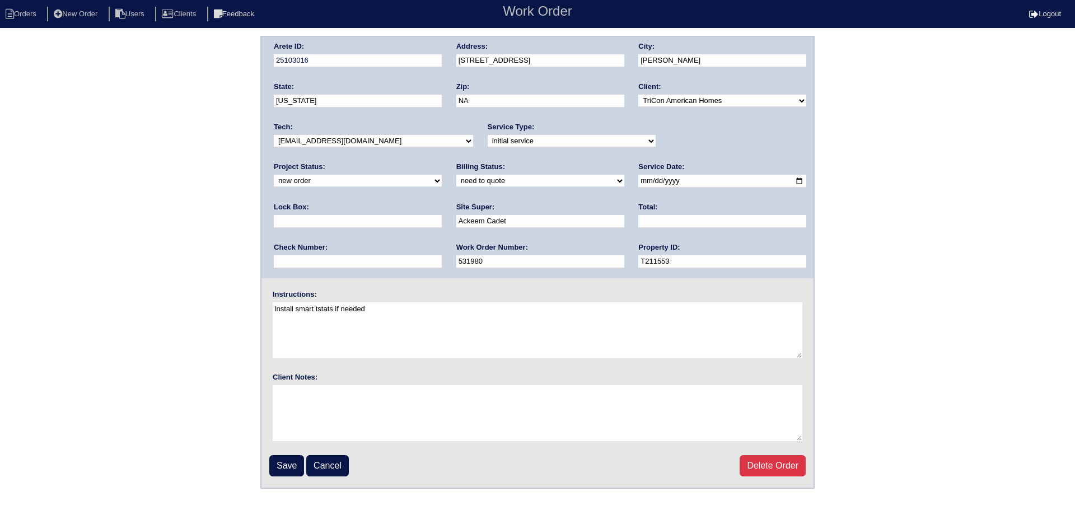
click at [442, 175] on select "new order assigned in progress field complete need to schedule admin review arc…" at bounding box center [358, 181] width 168 height 12
click at [293, 474] on input "Save" at bounding box center [286, 465] width 35 height 21
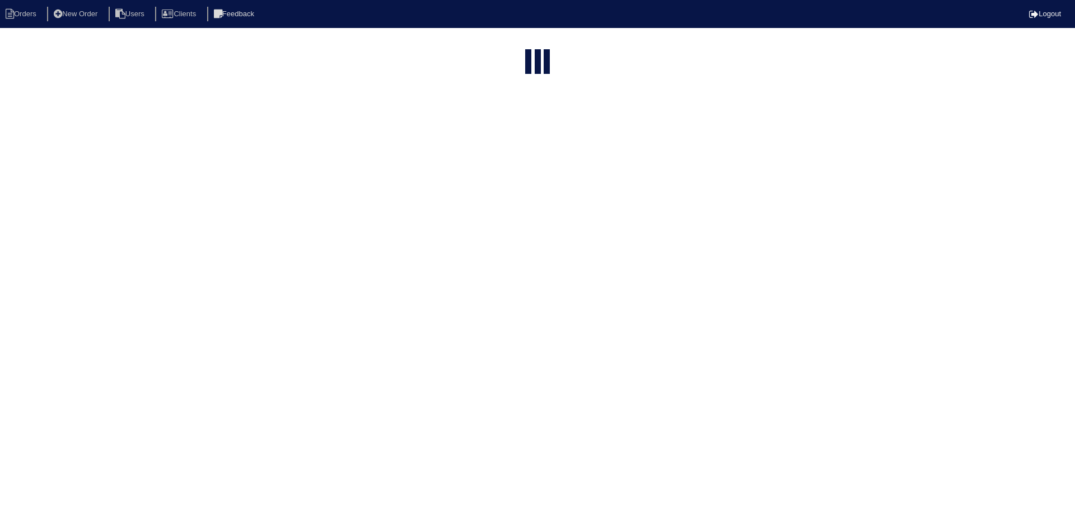
select select "15"
click at [484, 35] on html "Orders New Order Users Clients Feedback Logout Orders New Order Users Clients M…" at bounding box center [533, 256] width 1066 height 513
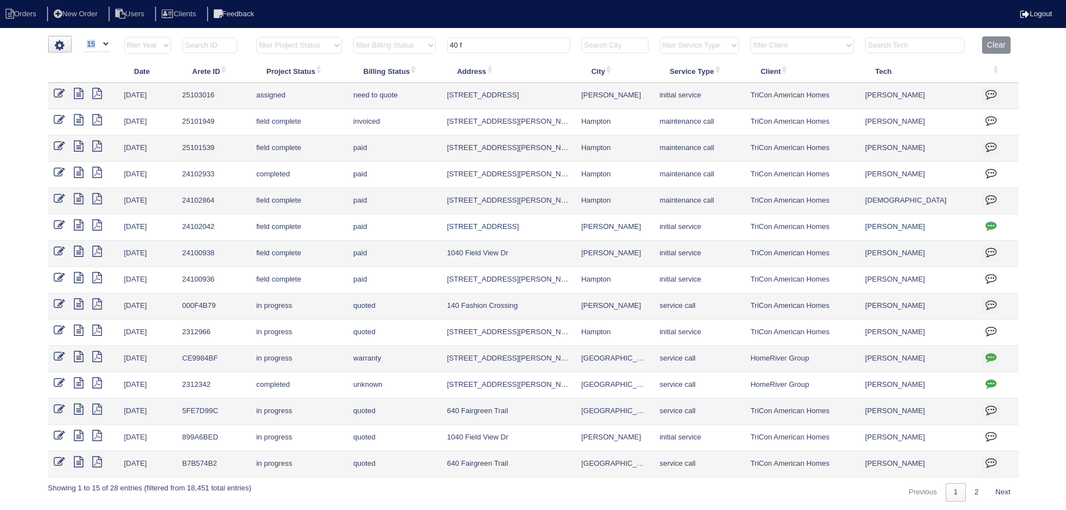
click at [484, 35] on html "Orders New Order Users Clients Feedback Logout Orders New Order Users Clients M…" at bounding box center [533, 256] width 1066 height 513
click at [475, 38] on input "40 f" at bounding box center [508, 46] width 123 height 16
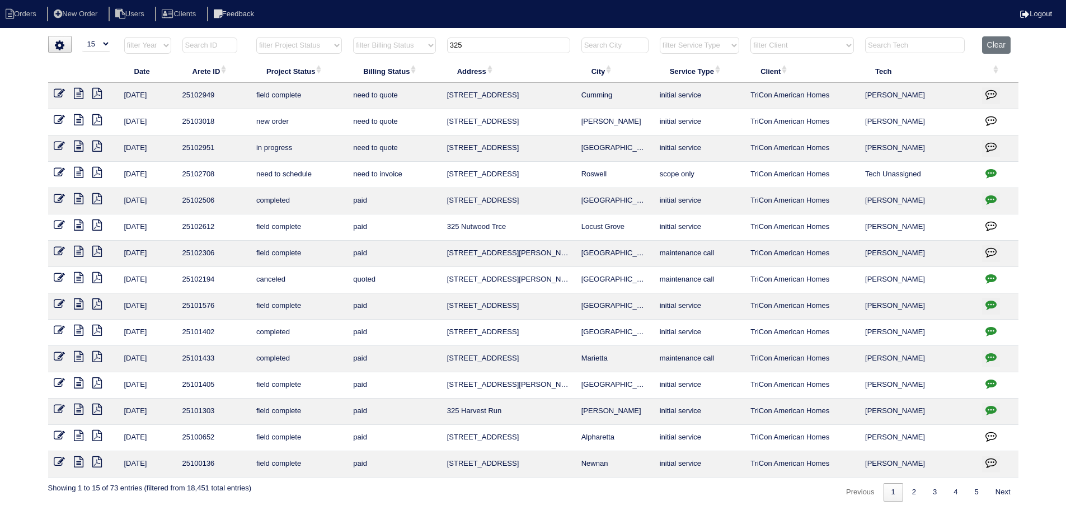
type input "325"
click at [58, 120] on icon at bounding box center [59, 119] width 11 height 11
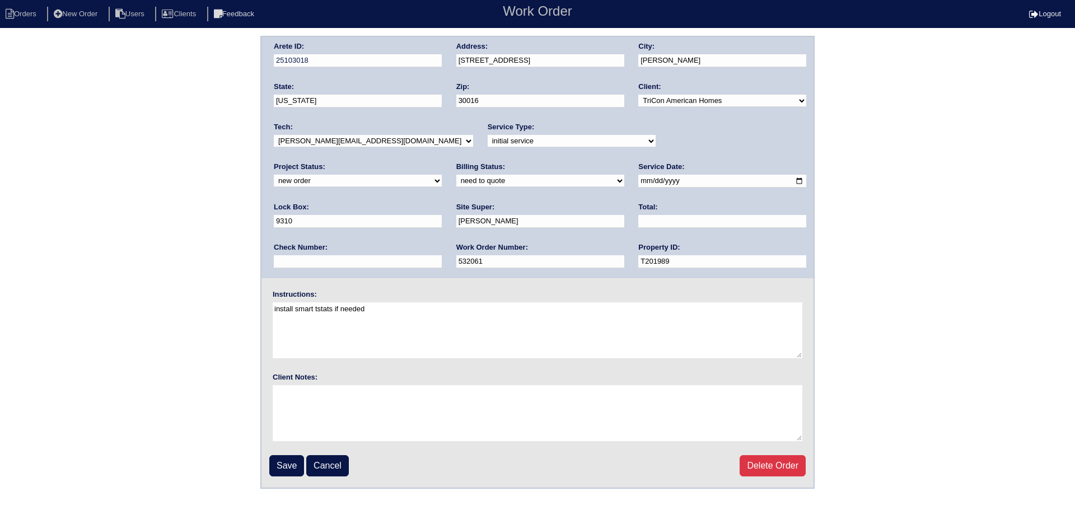
drag, startPoint x: 724, startPoint y: 135, endPoint x: 706, endPoint y: 145, distance: 20.1
click at [442, 175] on select "new order assigned in progress field complete need to schedule admin review arc…" at bounding box center [358, 181] width 168 height 12
select select "assigned"
click at [442, 175] on select "new order assigned in progress field complete need to schedule admin review arc…" at bounding box center [358, 181] width 168 height 12
click at [638, 180] on input "2025-08-13" at bounding box center [722, 181] width 168 height 13
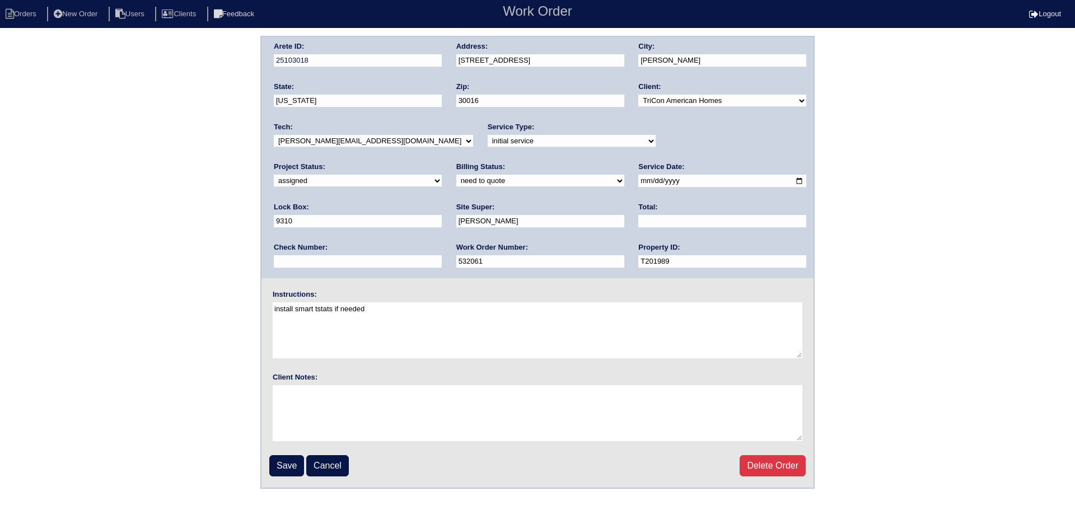
type input "2025-08-18"
click at [381, 135] on select "-select- aretesmg+backup-tech@gmail.com benjohnholt88@gmail.com callisonhvac@ya…" at bounding box center [373, 141] width 199 height 12
select select "75"
click at [274, 135] on select "-select- aretesmg+backup-tech@gmail.com benjohnholt88@gmail.com callisonhvac@ya…" at bounding box center [373, 141] width 199 height 12
click at [284, 463] on input "Save" at bounding box center [286, 465] width 35 height 21
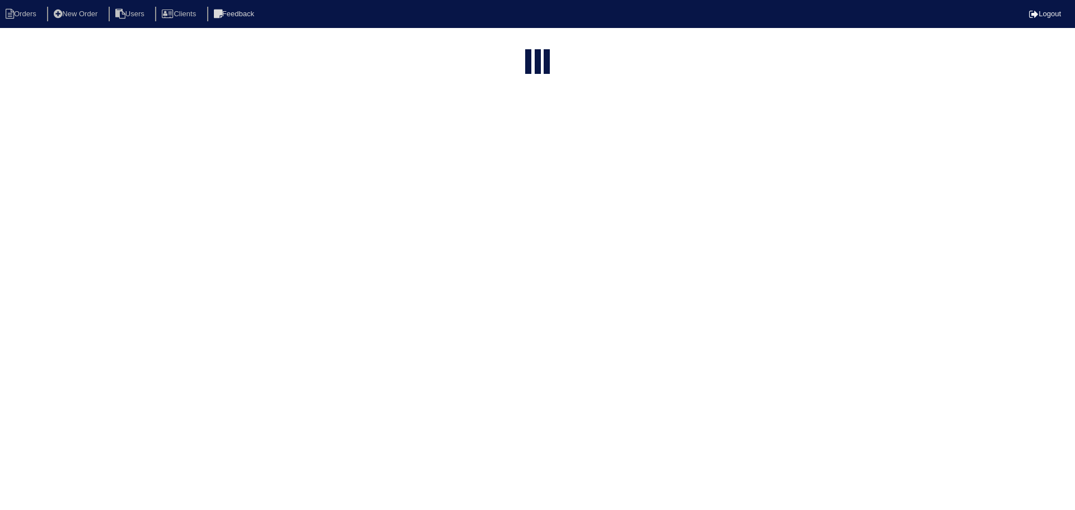
select select "15"
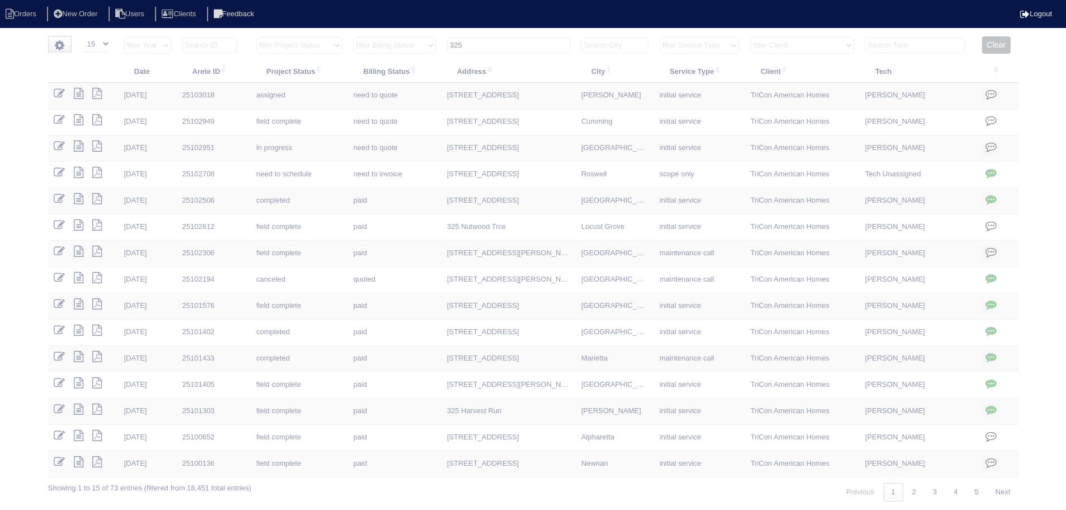
click at [507, 48] on input "325" at bounding box center [508, 46] width 123 height 16
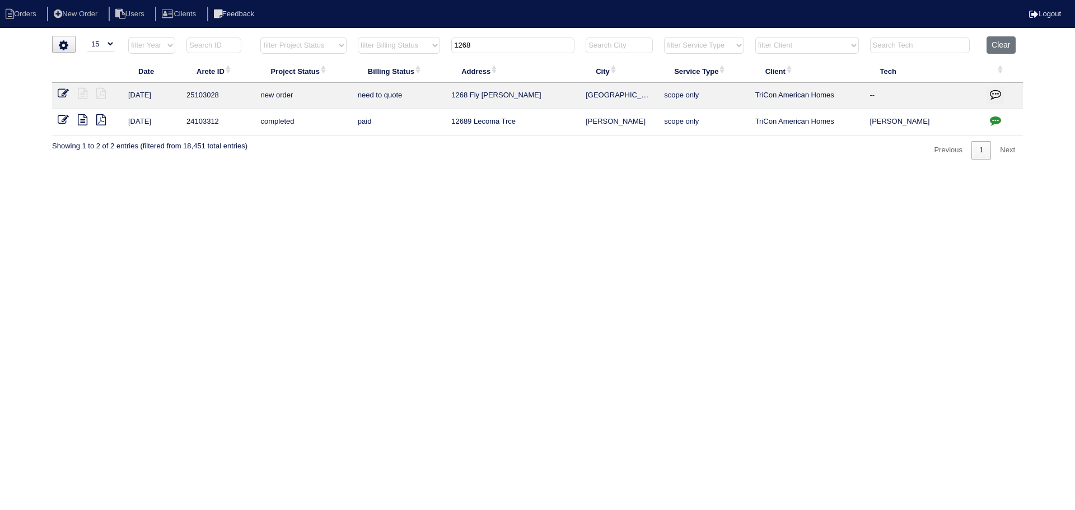
type input "1268"
click at [59, 89] on icon at bounding box center [63, 93] width 11 height 11
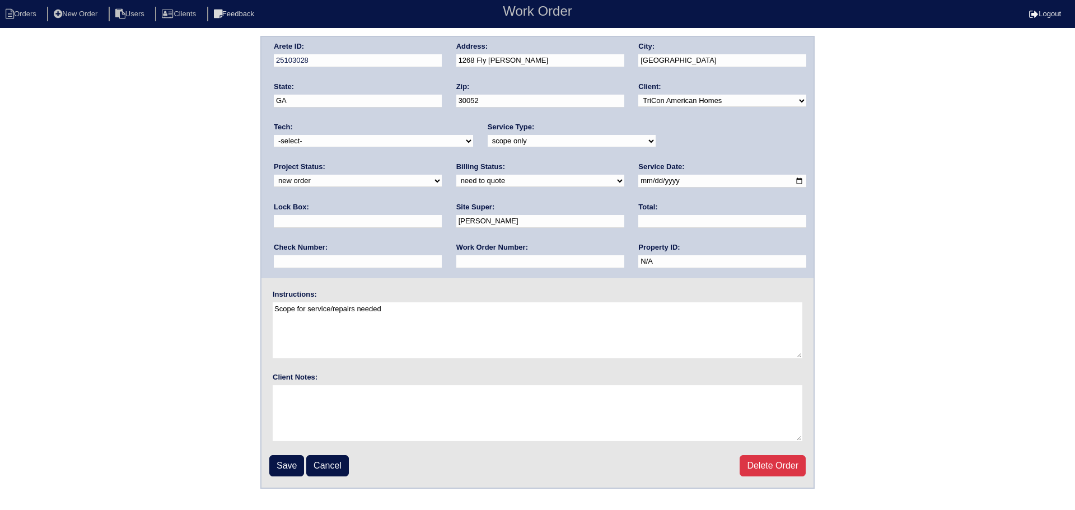
drag, startPoint x: 661, startPoint y: 135, endPoint x: 664, endPoint y: 144, distance: 9.6
click at [442, 175] on select "new order assigned in progress field complete need to schedule admin review arc…" at bounding box center [358, 181] width 168 height 12
select select "assigned"
click at [442, 175] on select "new order assigned in progress field complete need to schedule admin review arc…" at bounding box center [358, 181] width 168 height 12
click at [638, 184] on input "2025-08-14" at bounding box center [722, 181] width 168 height 13
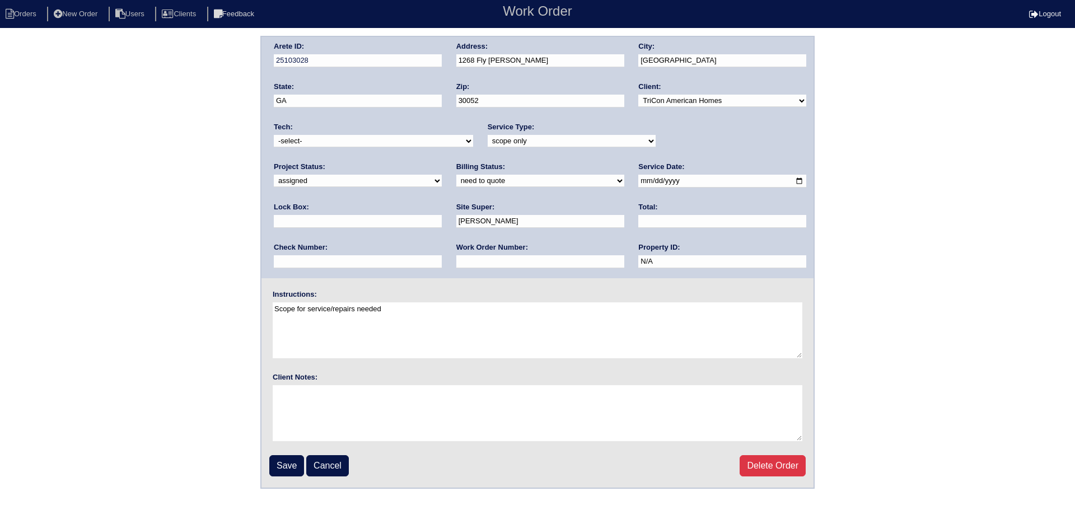
type input "2025-08-18"
click at [385, 142] on select "-select- aretesmg+backup-tech@gmail.com benjohnholt88@gmail.com callisonhvac@ya…" at bounding box center [373, 141] width 199 height 12
select select "75"
click at [274, 135] on select "-select- aretesmg+backup-tech@gmail.com benjohnholt88@gmail.com callisonhvac@ya…" at bounding box center [373, 141] width 199 height 12
click at [274, 470] on input "Save" at bounding box center [286, 465] width 35 height 21
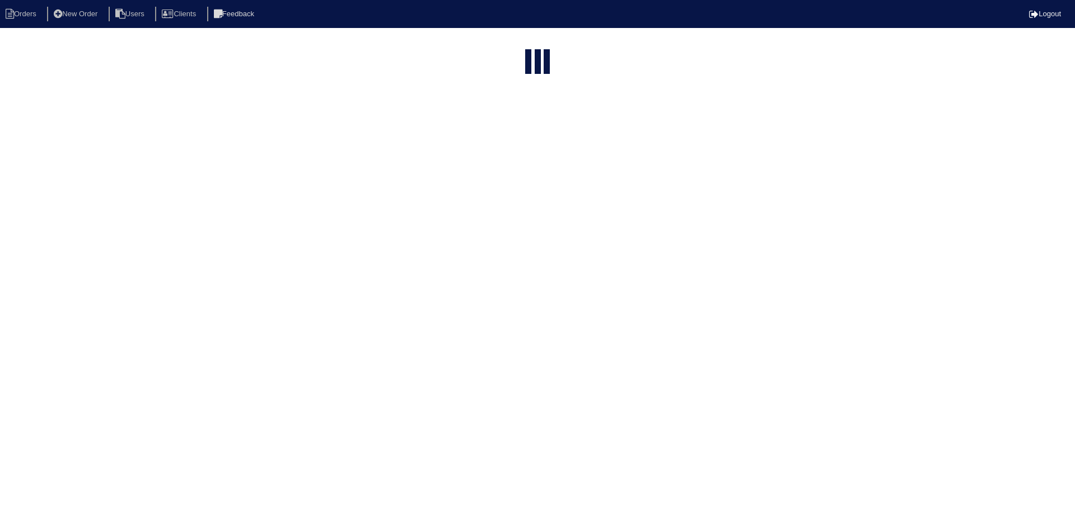
select select "15"
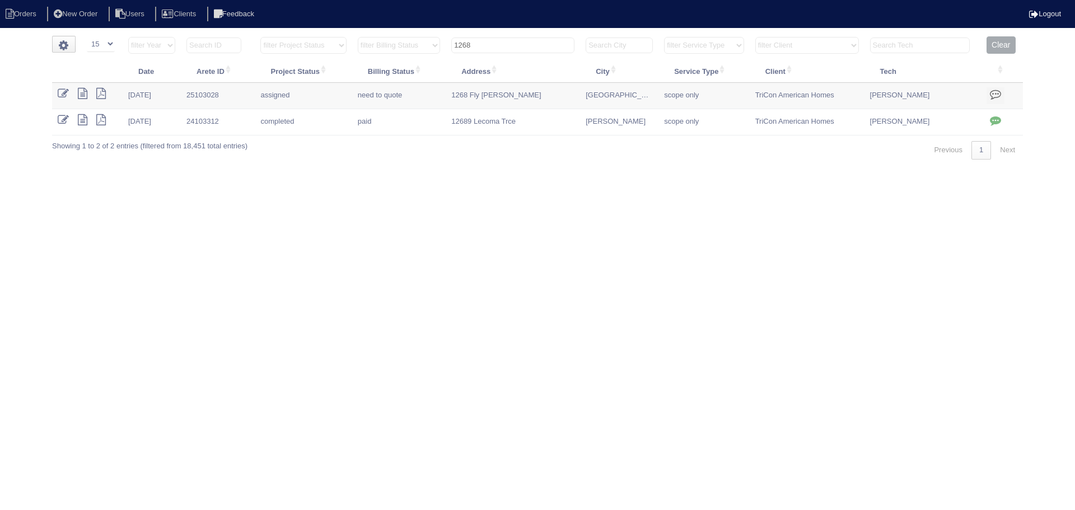
click at [516, 41] on input "1268" at bounding box center [512, 46] width 123 height 16
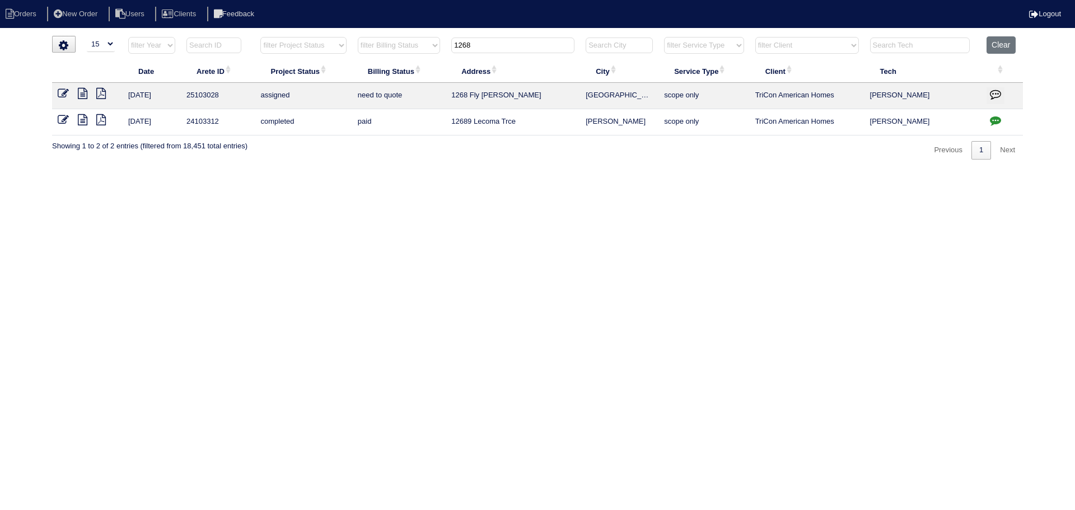
click at [516, 41] on input "1268" at bounding box center [512, 46] width 123 height 16
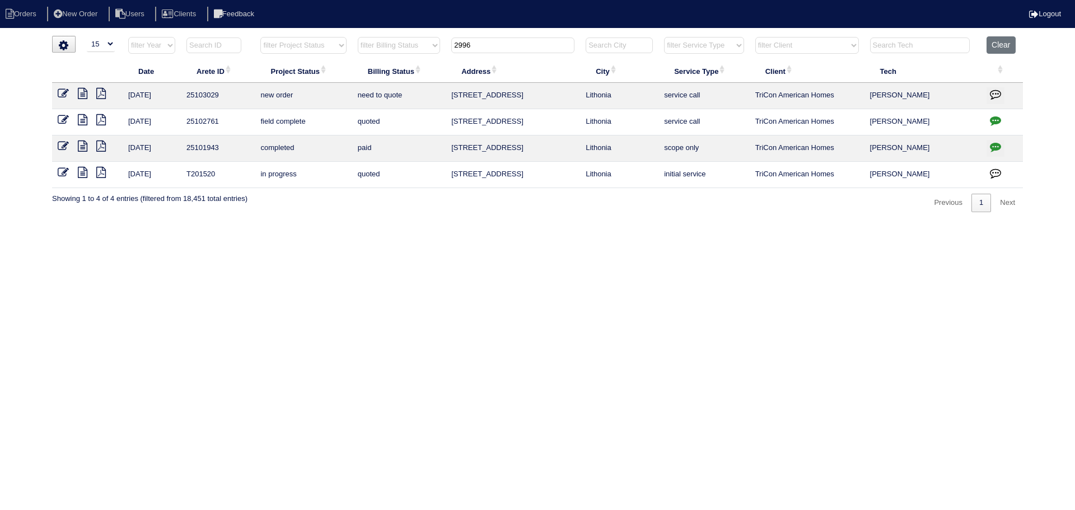
type input "2996"
click at [64, 91] on icon at bounding box center [63, 93] width 11 height 11
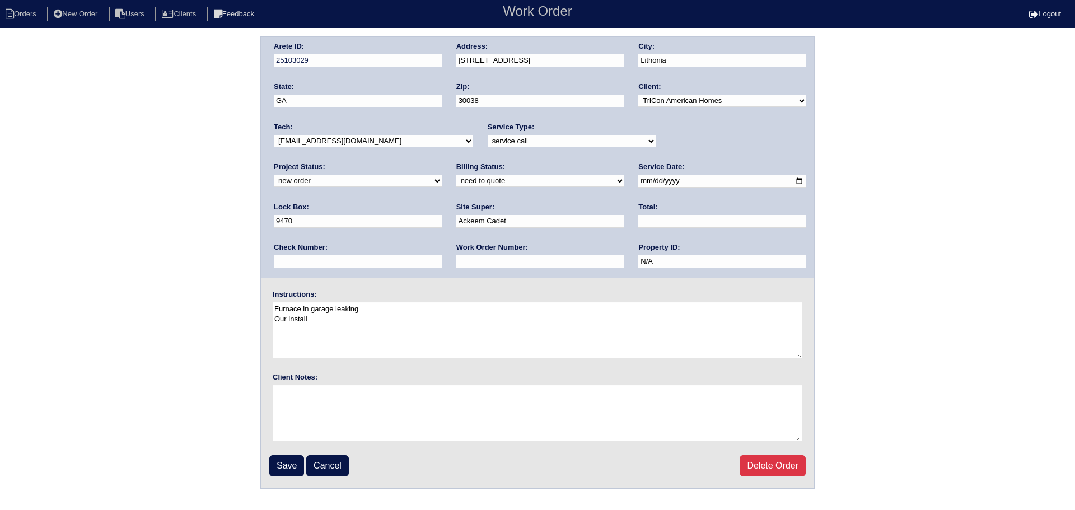
click at [442, 175] on select "new order assigned in progress field complete need to schedule admin review arc…" at bounding box center [358, 181] width 168 height 12
select select "assigned"
click at [442, 175] on select "new order assigned in progress field complete need to schedule admin review arc…" at bounding box center [358, 181] width 168 height 12
click at [638, 182] on input "2025-08-14" at bounding box center [722, 181] width 168 height 13
type input "2025-08-18"
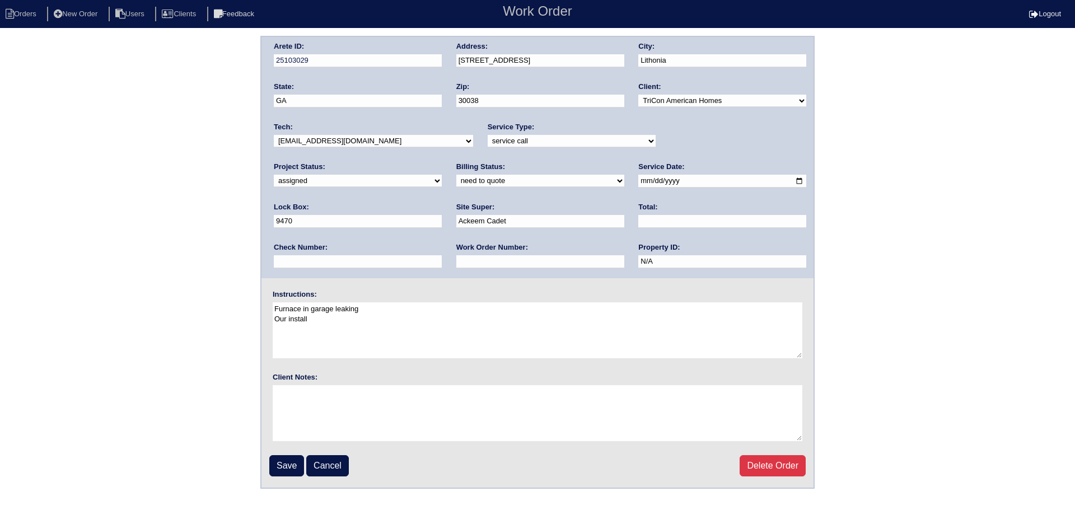
click at [377, 137] on select "-select- aretesmg+backup-tech@gmail.com benjohnholt88@gmail.com callisonhvac@ya…" at bounding box center [373, 141] width 199 height 12
click at [274, 135] on select "-select- aretesmg+backup-tech@gmail.com benjohnholt88@gmail.com callisonhvac@ya…" at bounding box center [373, 141] width 199 height 12
click at [285, 462] on input "Save" at bounding box center [286, 465] width 35 height 21
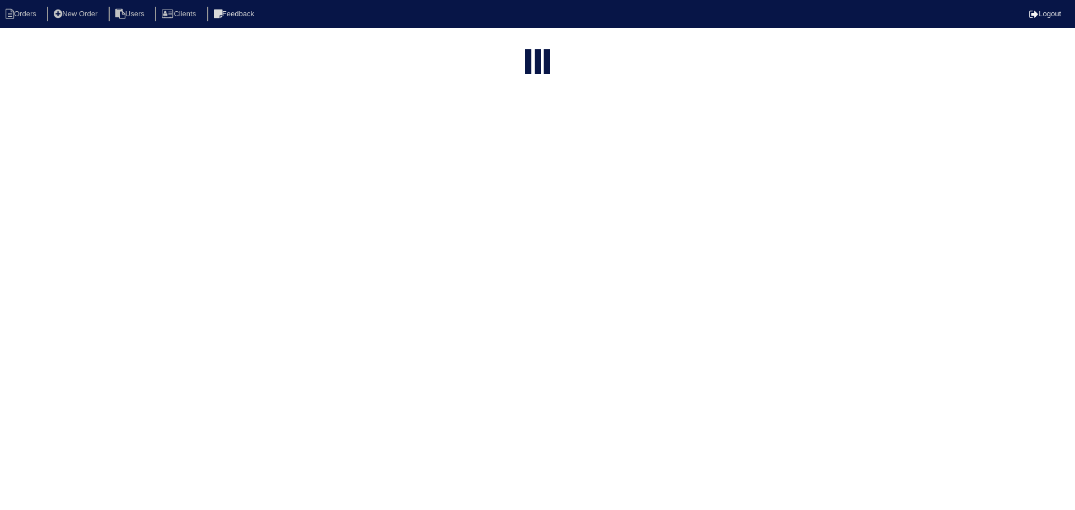
select select "15"
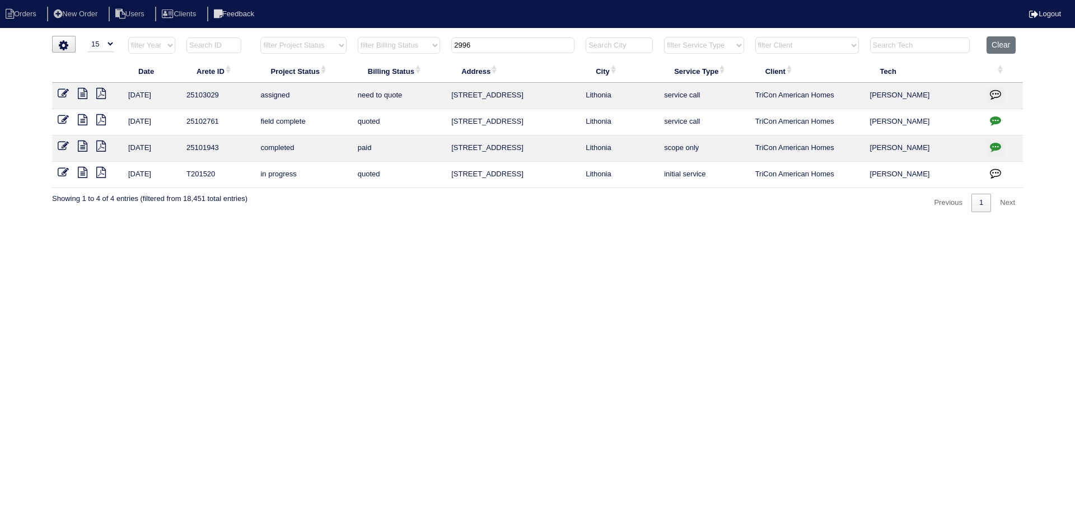
click at [377, 41] on tr "filter Year -- Any Year -- 2025 2024 2023 2022 2021 2020 2019 filter Project St…" at bounding box center [537, 47] width 971 height 23
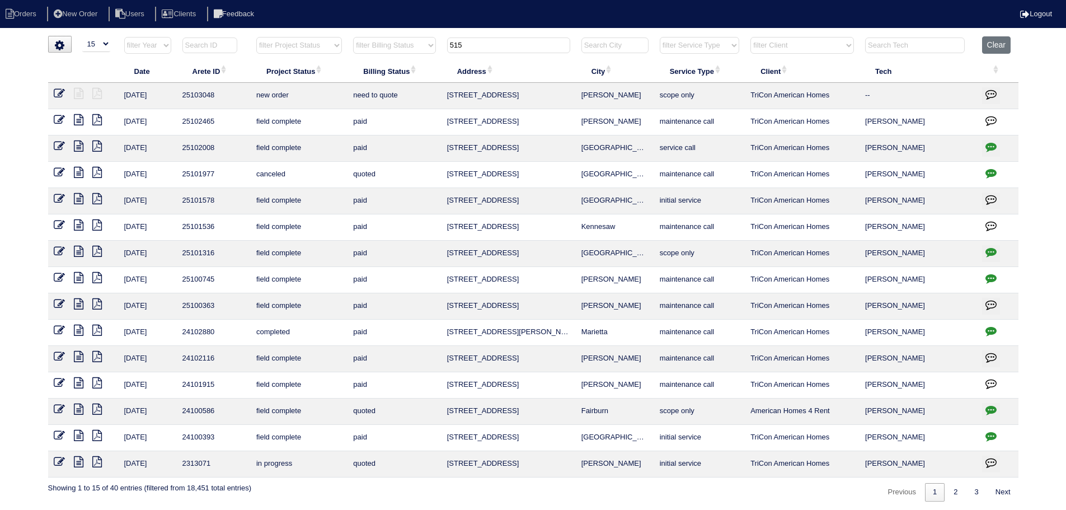
type input "515"
click at [59, 96] on icon at bounding box center [59, 93] width 11 height 11
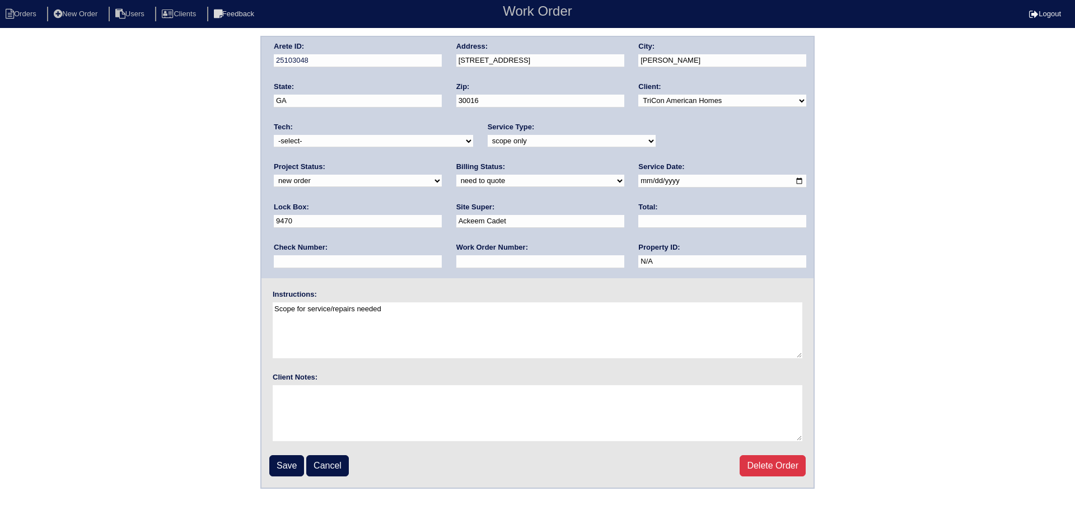
click at [442, 175] on select "new order assigned in progress field complete need to schedule admin review arc…" at bounding box center [358, 181] width 168 height 12
select select "assigned"
click at [442, 175] on select "new order assigned in progress field complete need to schedule admin review arc…" at bounding box center [358, 181] width 168 height 12
click at [638, 182] on input "[DATE]" at bounding box center [722, 181] width 168 height 13
type input "[DATE]"
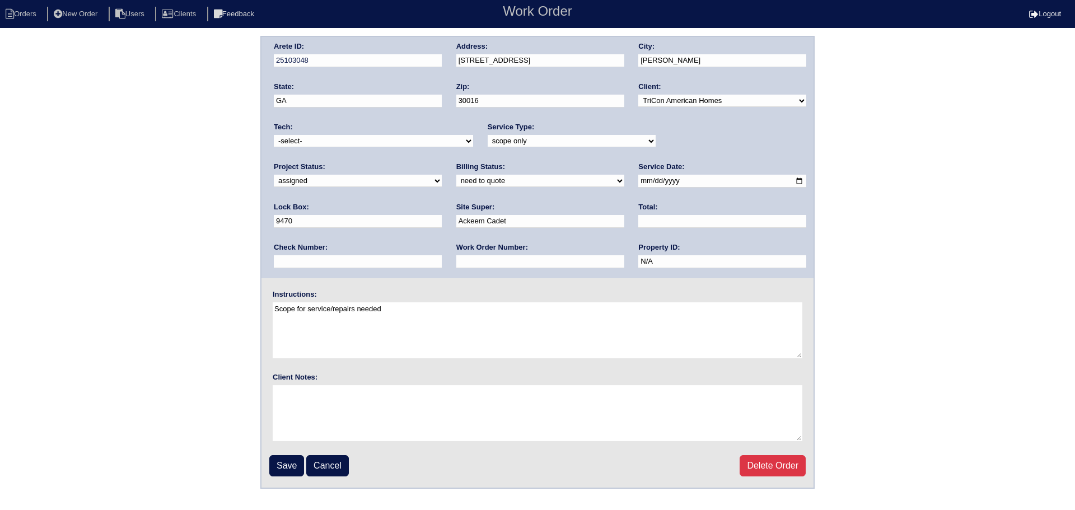
click at [344, 146] on select "-select- [EMAIL_ADDRESS][DOMAIN_NAME] [EMAIL_ADDRESS][DOMAIN_NAME] [EMAIL_ADDRE…" at bounding box center [373, 141] width 199 height 12
select select "75"
click at [274, 135] on select "-select- [EMAIL_ADDRESS][DOMAIN_NAME] [EMAIL_ADDRESS][DOMAIN_NAME] [EMAIL_ADDRE…" at bounding box center [373, 141] width 199 height 12
click at [275, 466] on input "Save" at bounding box center [286, 465] width 35 height 21
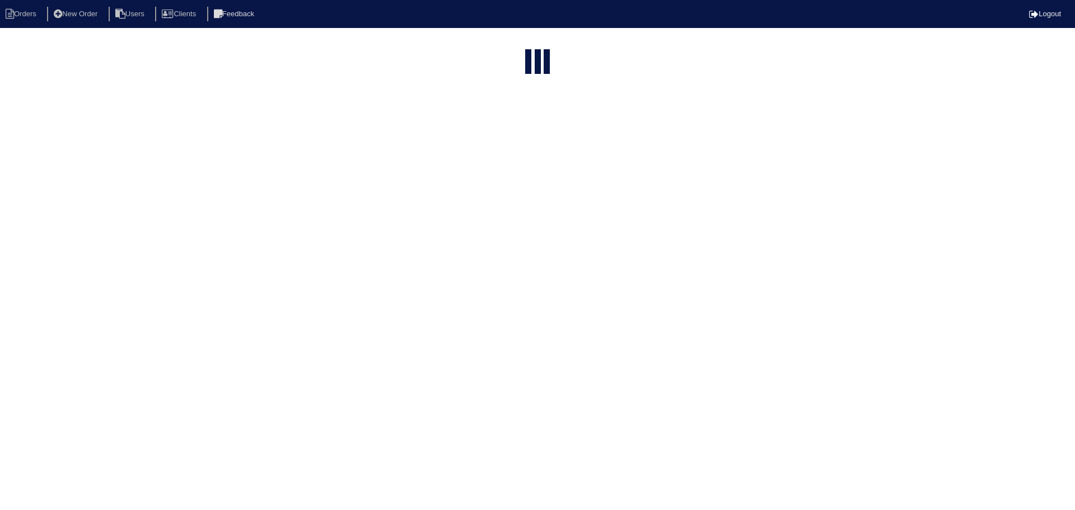
select select "15"
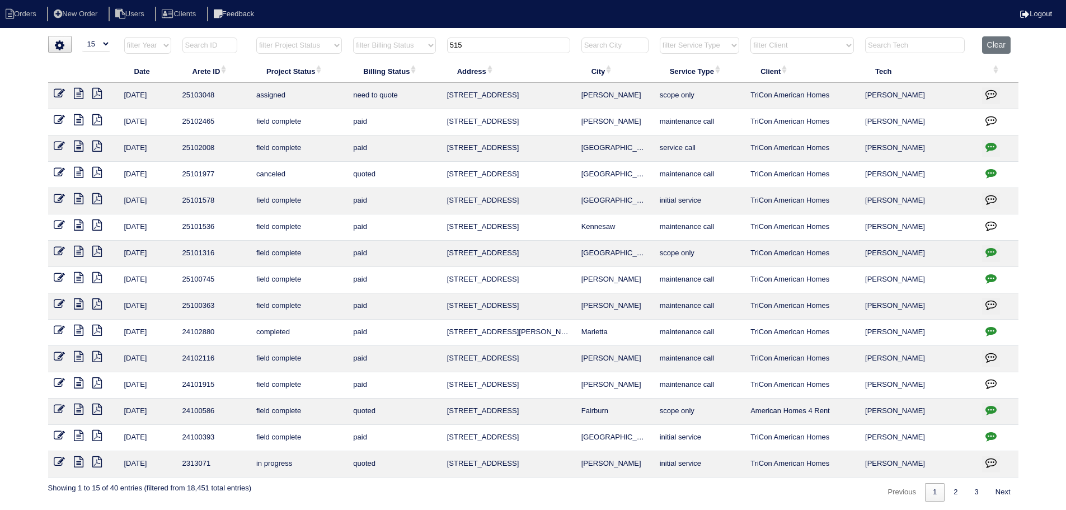
drag, startPoint x: 456, startPoint y: 44, endPoint x: 406, endPoint y: 49, distance: 50.0
click at [406, 49] on tr "filter Year -- Any Year -- 2025 2024 2023 2022 2021 2020 2019 filter Project St…" at bounding box center [533, 47] width 971 height 23
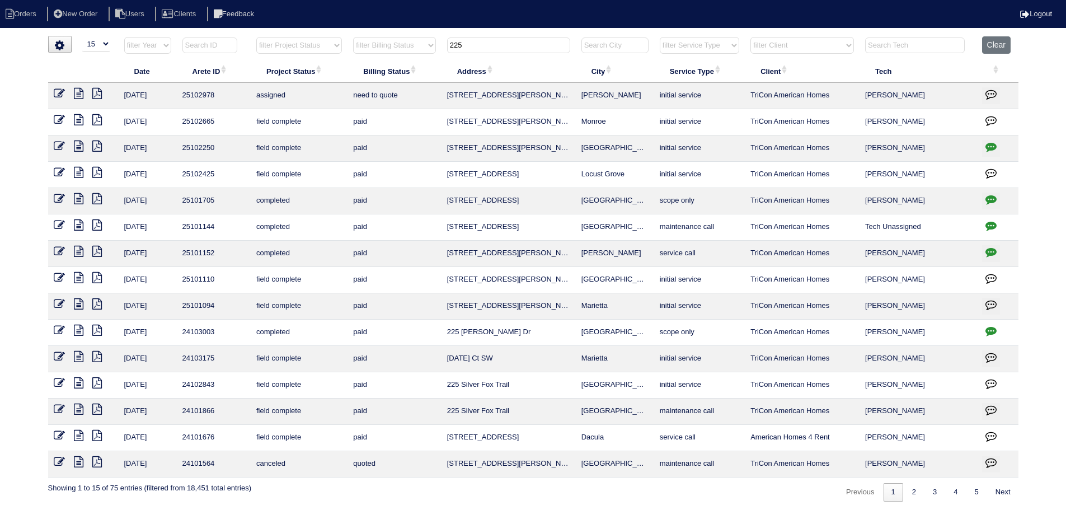
type input "225"
click at [61, 94] on icon at bounding box center [59, 93] width 11 height 11
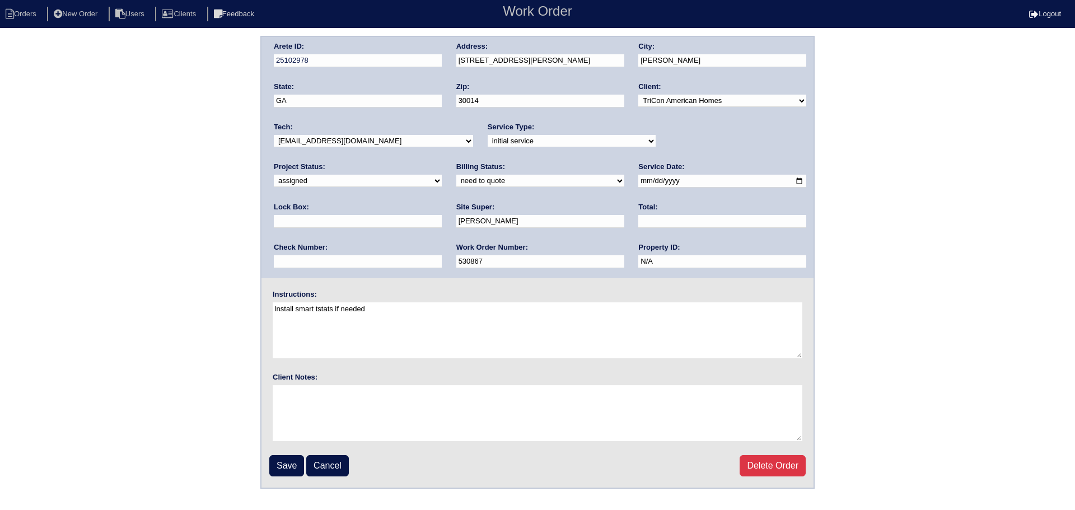
click at [324, 139] on select "-select- [EMAIL_ADDRESS][DOMAIN_NAME] [EMAIL_ADDRESS][DOMAIN_NAME] [EMAIL_ADDRE…" at bounding box center [373, 141] width 199 height 12
select select "75"
click at [274, 135] on select "-select- [EMAIL_ADDRESS][DOMAIN_NAME] [EMAIL_ADDRESS][DOMAIN_NAME] [EMAIL_ADDRE…" at bounding box center [373, 141] width 199 height 12
click at [638, 180] on input "[DATE]" at bounding box center [722, 181] width 168 height 13
type input "[DATE]"
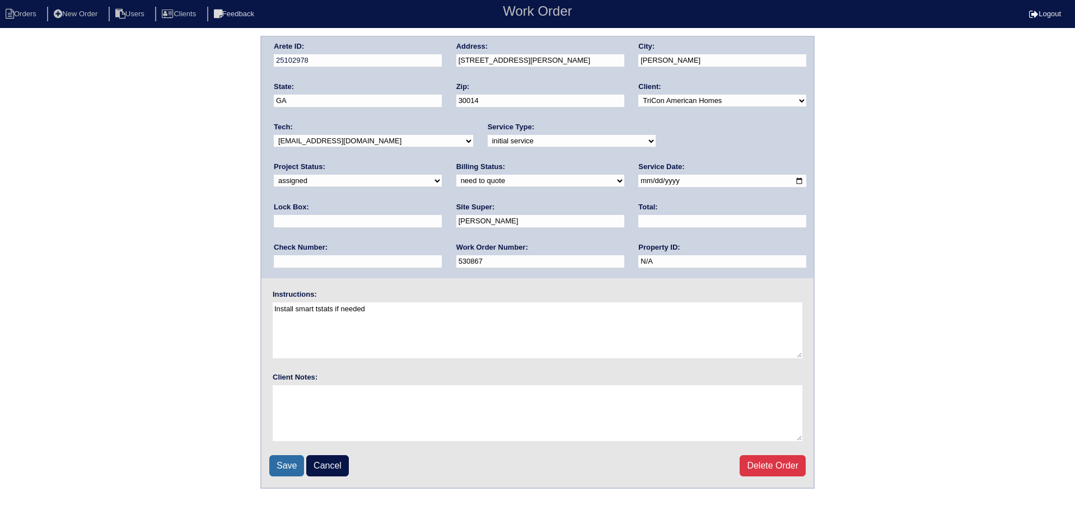
click at [290, 463] on input "Save" at bounding box center [286, 465] width 35 height 21
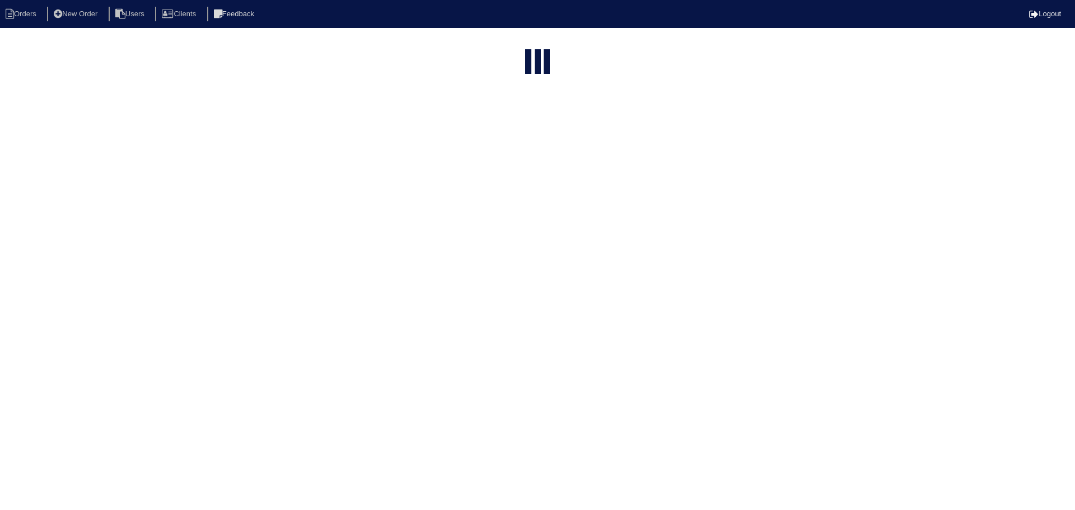
select select "15"
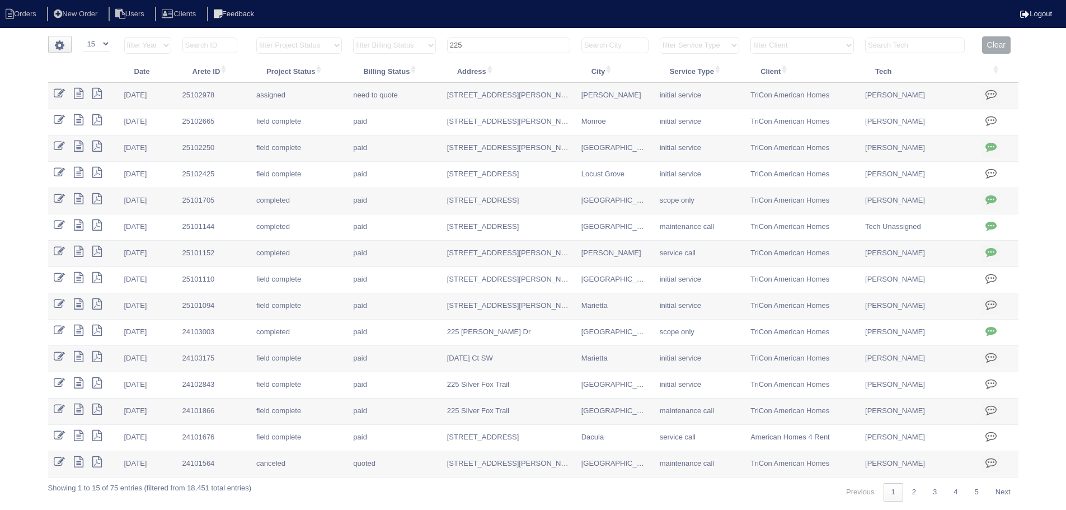
click at [489, 45] on input "225" at bounding box center [508, 46] width 123 height 16
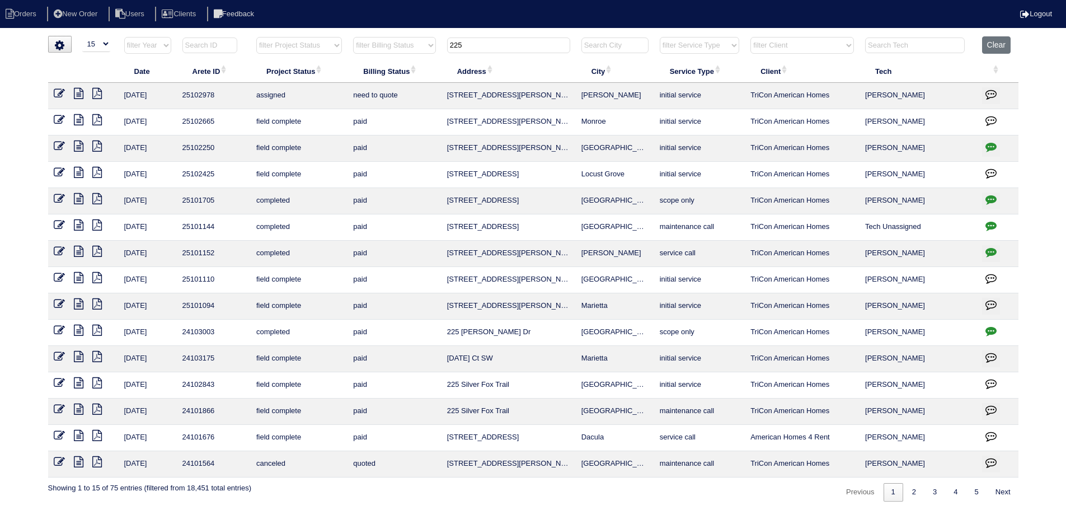
click at [489, 45] on input "225" at bounding box center [508, 46] width 123 height 16
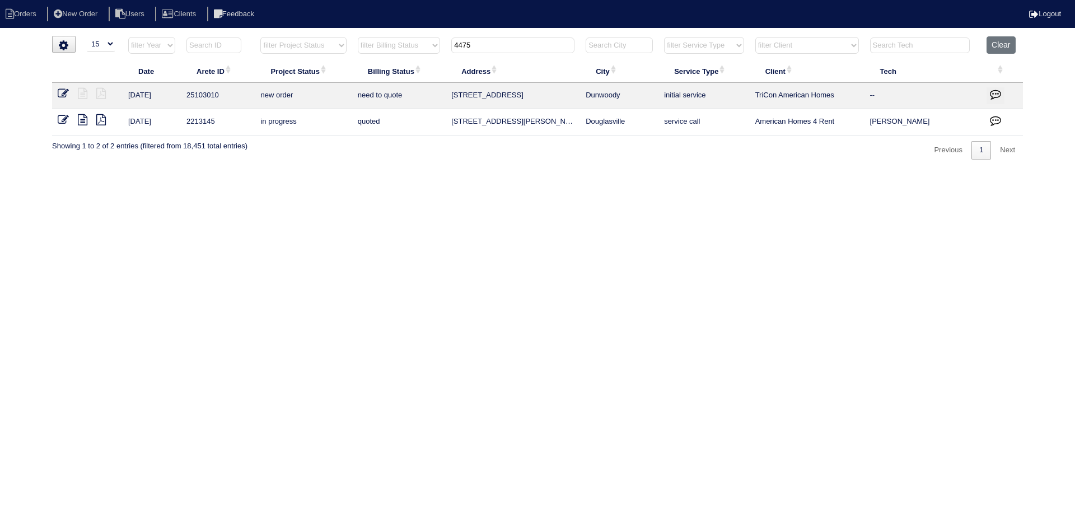
type input "4475"
click at [58, 92] on icon at bounding box center [63, 93] width 11 height 11
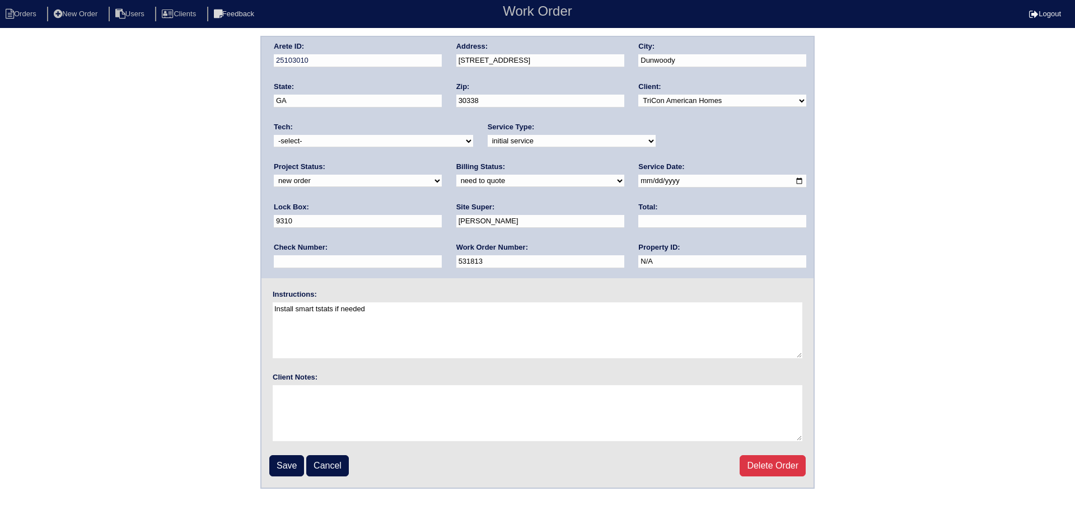
click at [442, 175] on select "new order assigned in progress field complete need to schedule admin review arc…" at bounding box center [358, 181] width 168 height 12
select select "assigned"
click at [442, 175] on select "new order assigned in progress field complete need to schedule admin review arc…" at bounding box center [358, 181] width 168 height 12
click at [638, 181] on input "[DATE]" at bounding box center [722, 181] width 168 height 13
type input "2025-08-18"
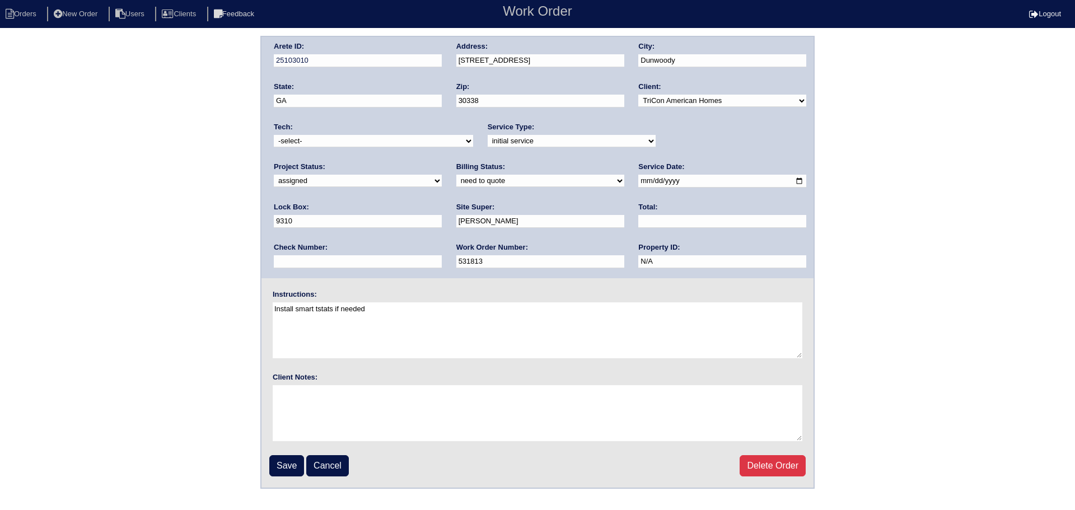
click at [353, 139] on select "-select- aretesmg+backup-tech@gmail.com benjohnholt88@gmail.com callisonhvac@ya…" at bounding box center [373, 141] width 199 height 12
select select "151"
click at [274, 135] on select "-select- aretesmg+backup-tech@gmail.com benjohnholt88@gmail.com callisonhvac@ya…" at bounding box center [373, 141] width 199 height 12
click at [287, 467] on input "Save" at bounding box center [286, 465] width 35 height 21
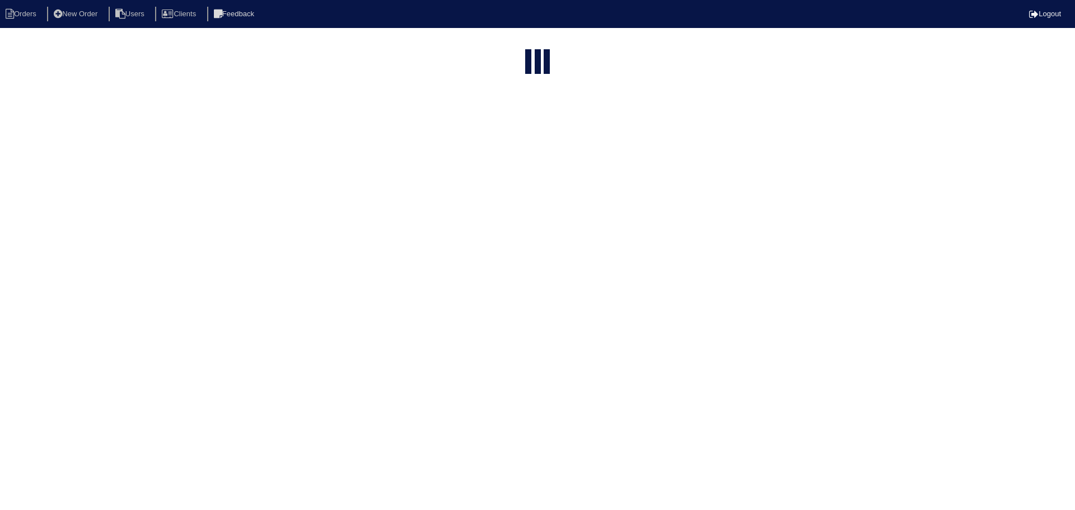
select select "15"
click at [484, 127] on input "4475" at bounding box center [512, 135] width 123 height 16
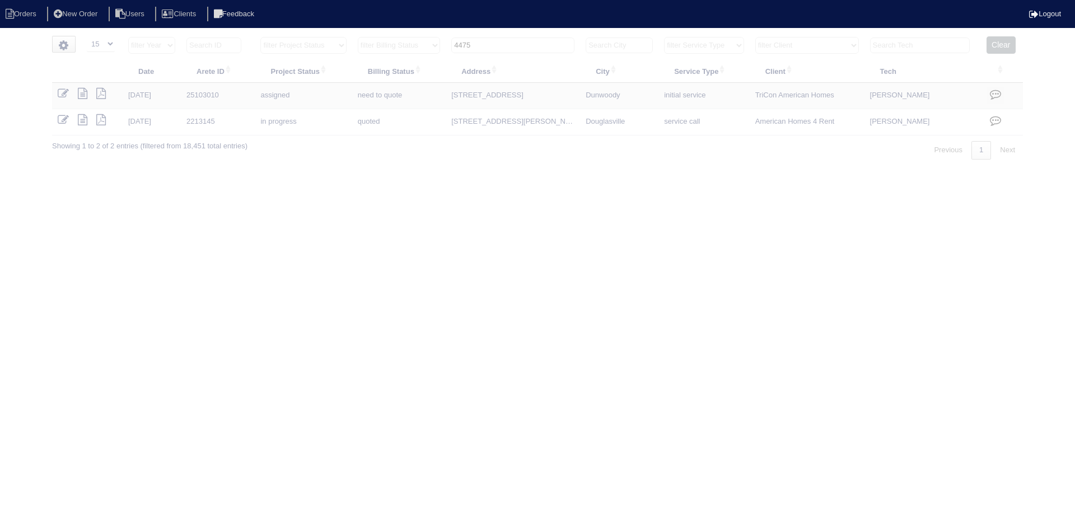
click at [484, 44] on input "4475" at bounding box center [512, 46] width 123 height 16
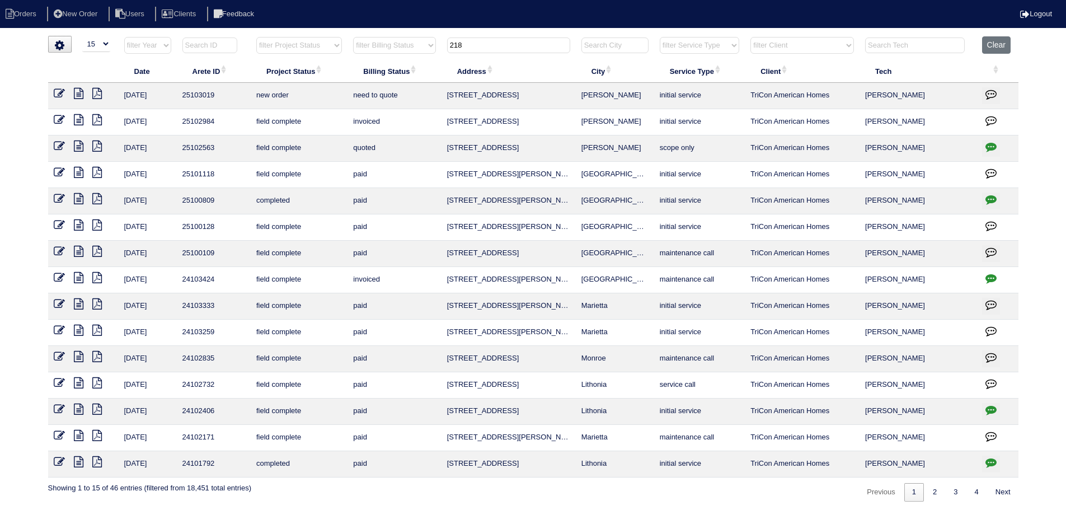
type input "218"
click at [59, 94] on icon at bounding box center [59, 93] width 11 height 11
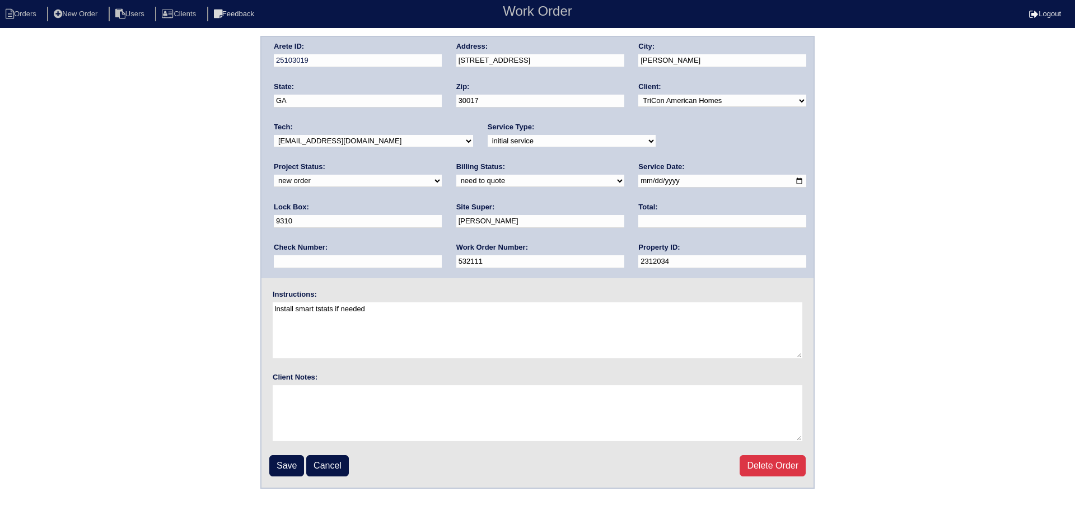
select select "assigned"
click at [442, 175] on select "new order assigned in progress field complete need to schedule admin review arc…" at bounding box center [358, 181] width 168 height 12
click at [638, 181] on input "[DATE]" at bounding box center [722, 181] width 168 height 13
type input "[DATE]"
click at [354, 139] on select "-select- aretesmg+backup-tech@gmail.com benjohnholt88@gmail.com callisonhvac@ya…" at bounding box center [373, 141] width 199 height 12
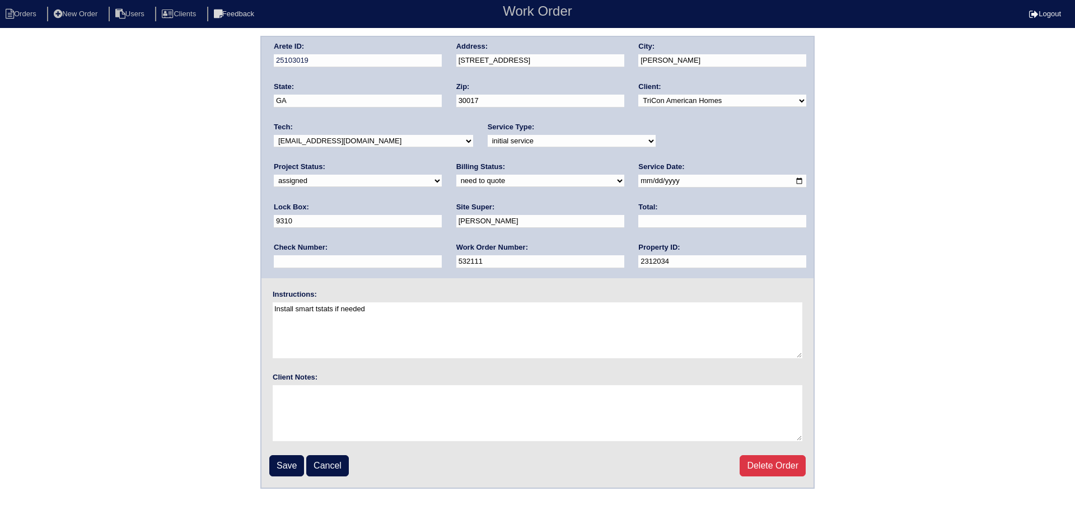
select select "151"
click at [274, 135] on select "-select- aretesmg+backup-tech@gmail.com benjohnholt88@gmail.com callisonhvac@ya…" at bounding box center [373, 141] width 199 height 12
click at [292, 467] on input "Save" at bounding box center [286, 465] width 35 height 21
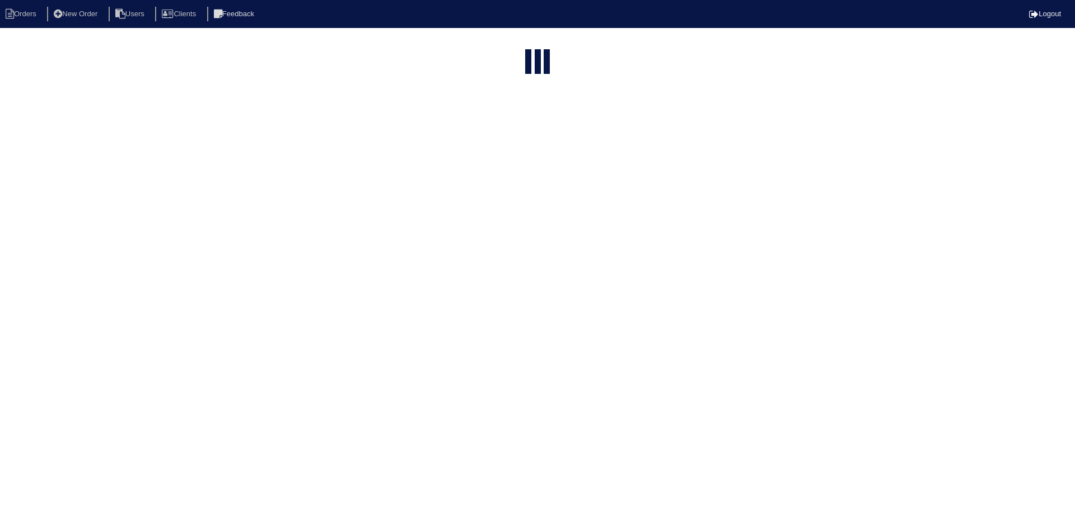
select select "15"
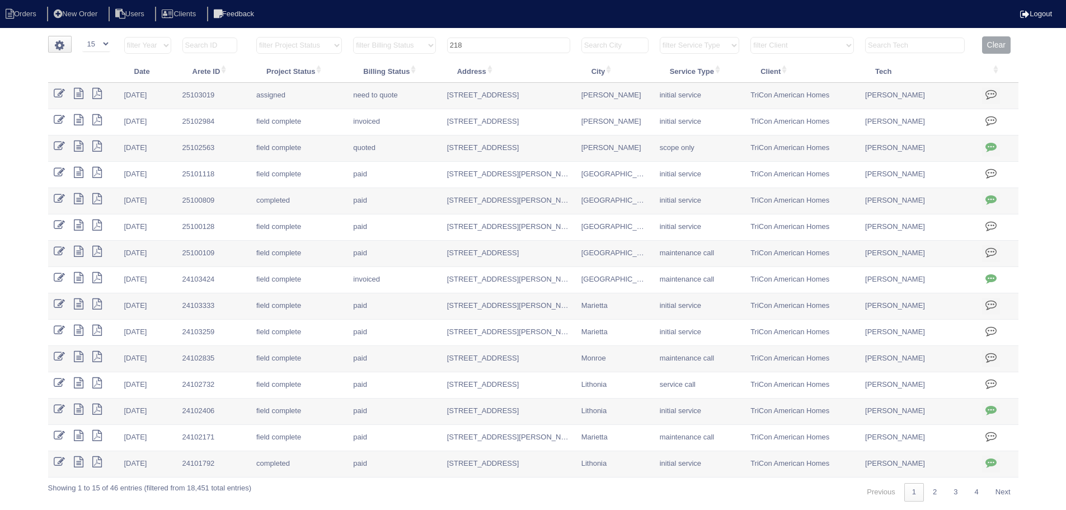
click at [514, 41] on input "218" at bounding box center [508, 46] width 123 height 16
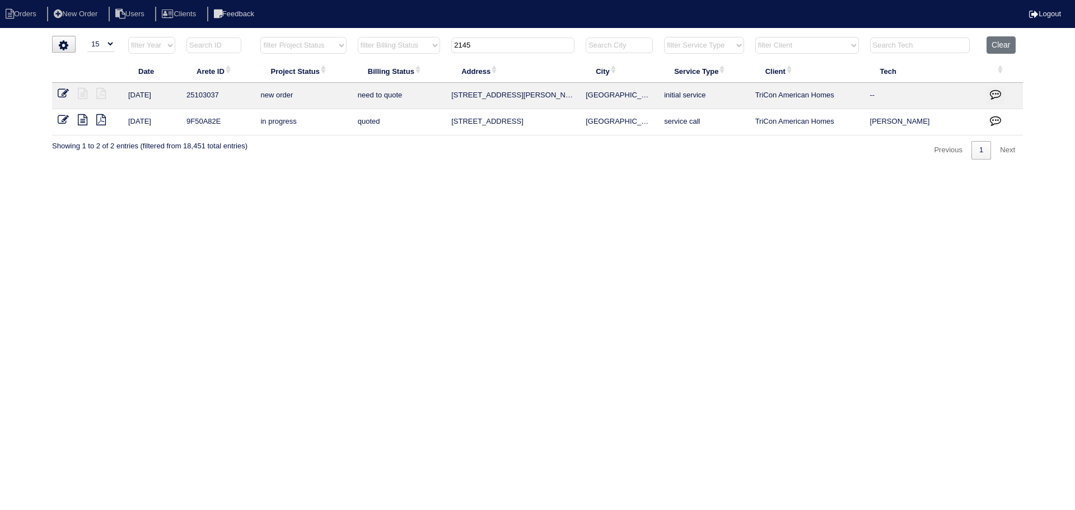
type input "2145"
click at [69, 96] on link at bounding box center [68, 95] width 20 height 8
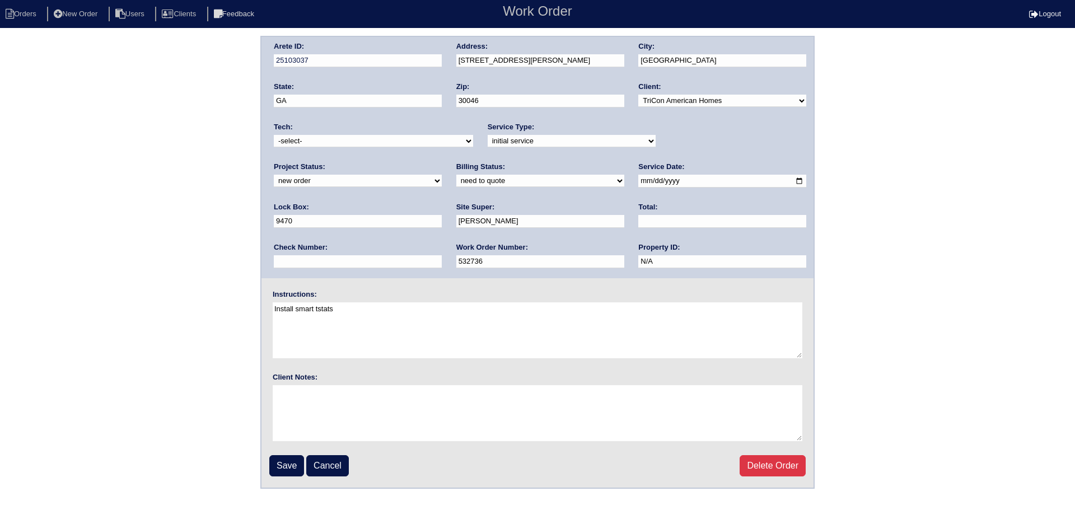
click at [442, 162] on div "Project Status: new order assigned in progress field complete need to schedule …" at bounding box center [358, 177] width 168 height 31
click at [442, 175] on select "new order assigned in progress field complete need to schedule admin review arc…" at bounding box center [358, 181] width 168 height 12
select select "assigned"
click at [442, 175] on select "new order assigned in progress field complete need to schedule admin review arc…" at bounding box center [358, 181] width 168 height 12
click at [638, 182] on input "[DATE]" at bounding box center [722, 181] width 168 height 13
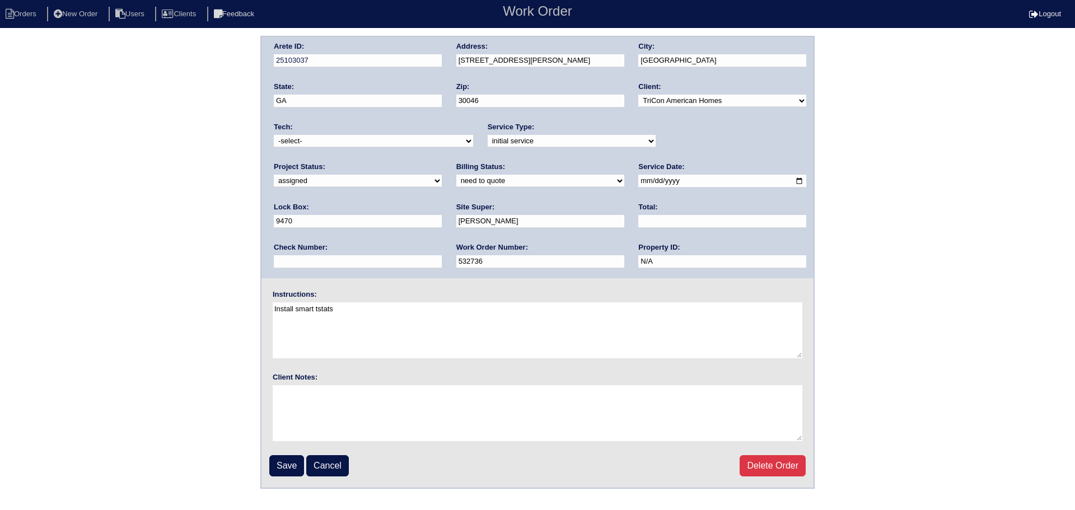
type input "[DATE]"
click at [360, 132] on div "Tech: -select- aretesmg+backup-tech@gmail.com benjohnholt88@gmail.com callisonh…" at bounding box center [373, 137] width 199 height 31
click at [358, 141] on select "-select- [EMAIL_ADDRESS][DOMAIN_NAME] [EMAIL_ADDRESS][DOMAIN_NAME] [EMAIL_ADDRE…" at bounding box center [373, 141] width 199 height 12
select select "151"
click at [274, 135] on select "-select- [EMAIL_ADDRESS][DOMAIN_NAME] [EMAIL_ADDRESS][DOMAIN_NAME] [EMAIL_ADDRE…" at bounding box center [373, 141] width 199 height 12
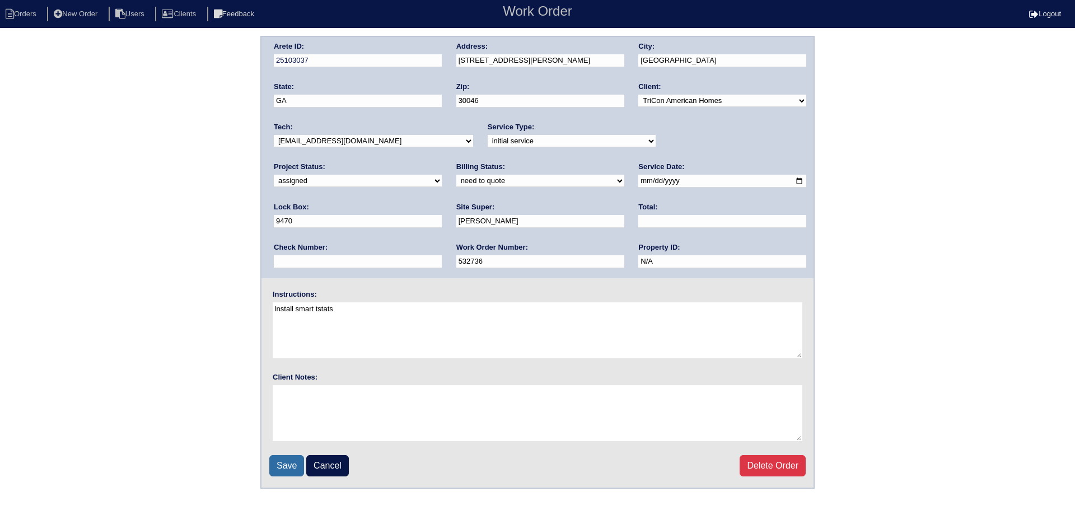
click at [295, 456] on input "Save" at bounding box center [286, 465] width 35 height 21
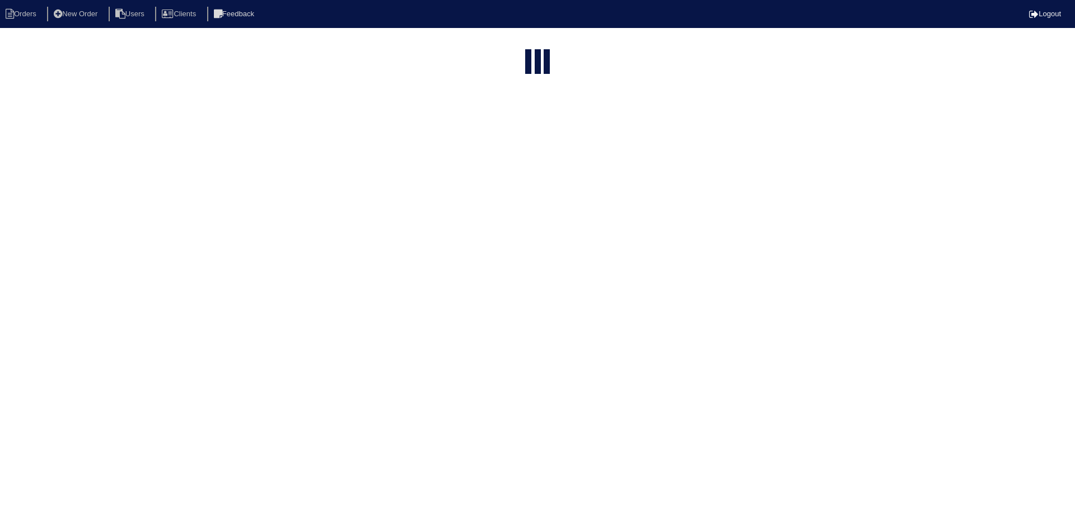
select select "15"
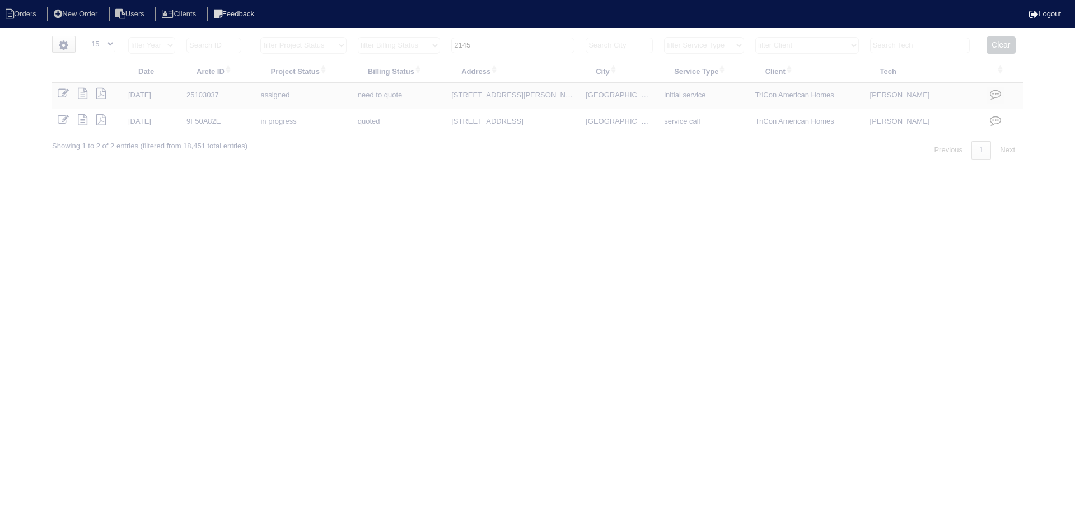
click at [527, 43] on input "2145" at bounding box center [512, 46] width 123 height 16
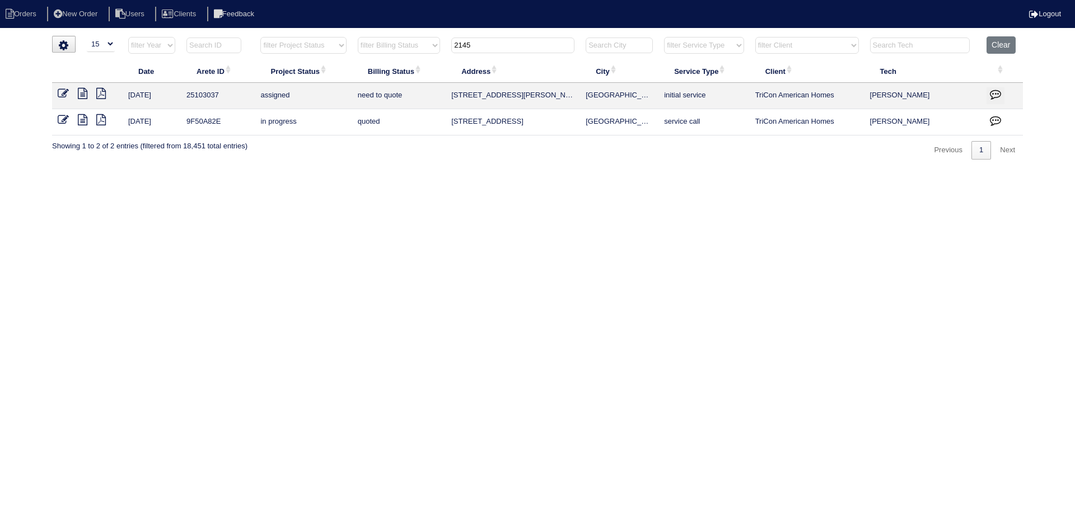
click at [527, 43] on input "2145" at bounding box center [512, 46] width 123 height 16
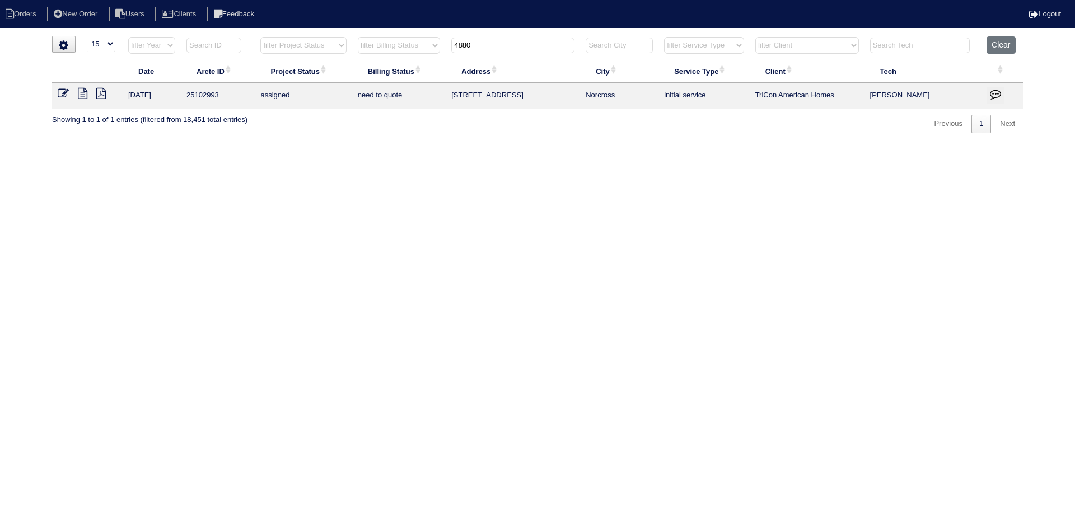
type input "4880"
click at [61, 93] on icon at bounding box center [63, 93] width 11 height 11
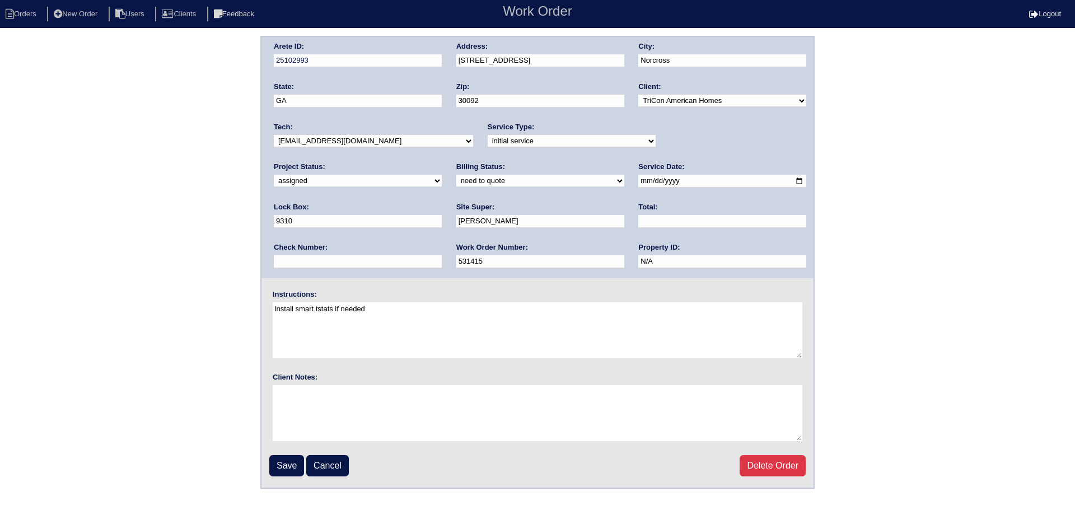
click at [366, 143] on select "-select- [EMAIL_ADDRESS][DOMAIN_NAME] [EMAIL_ADDRESS][DOMAIN_NAME] [EMAIL_ADDRE…" at bounding box center [373, 141] width 199 height 12
click at [638, 186] on input "2025-08-15" at bounding box center [722, 181] width 168 height 13
click at [638, 185] on input "2025-08-15" at bounding box center [722, 181] width 168 height 13
type input "[DATE]"
click at [276, 470] on input "Save" at bounding box center [286, 465] width 35 height 21
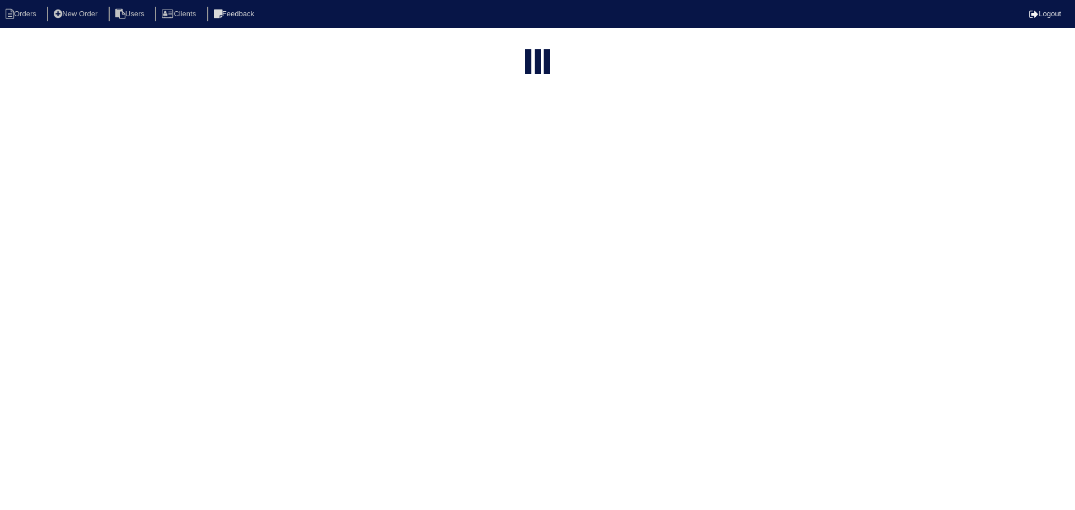
select select "15"
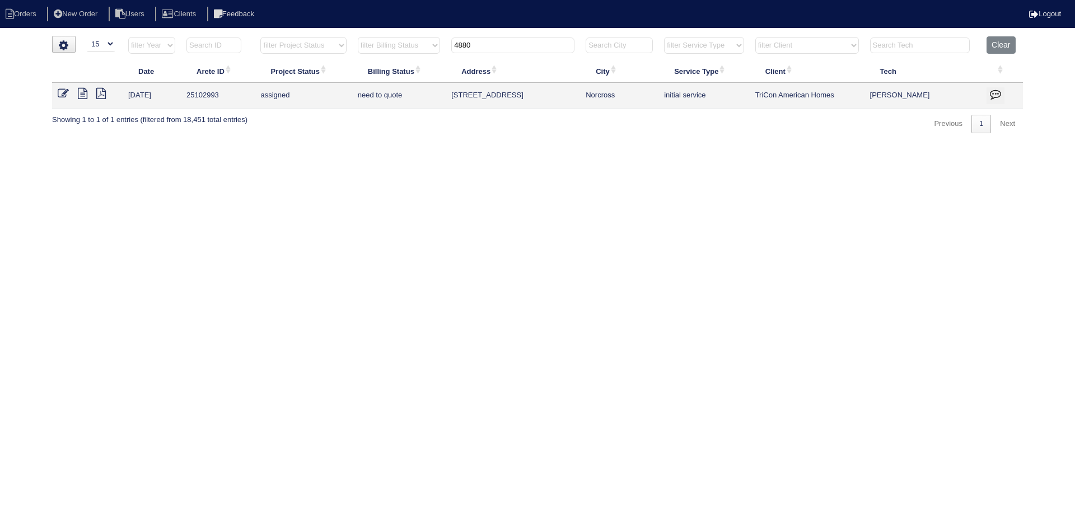
drag, startPoint x: 521, startPoint y: 45, endPoint x: 418, endPoint y: 50, distance: 103.1
click at [418, 50] on tr "filter Year -- Any Year -- 2025 2024 2023 2022 2021 2020 2019 filter Project St…" at bounding box center [537, 47] width 971 height 23
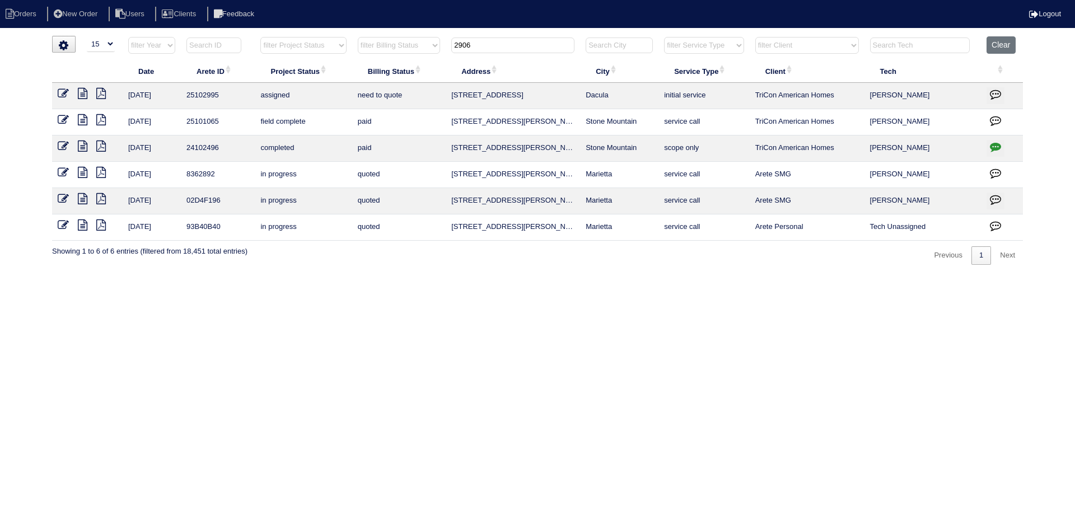
type input "2906"
click at [61, 93] on icon at bounding box center [63, 93] width 11 height 11
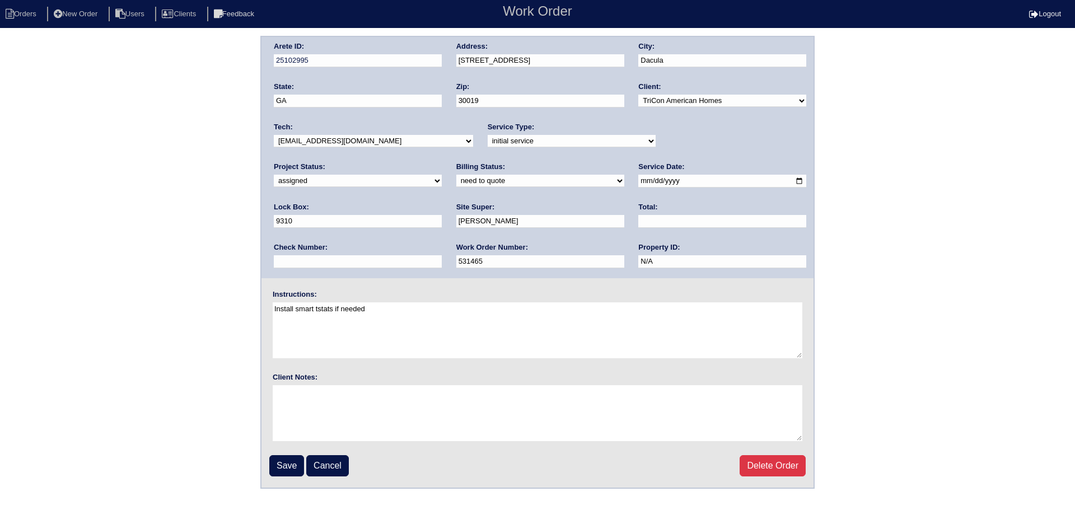
click at [638, 182] on input "[DATE]" at bounding box center [722, 181] width 168 height 13
type input "[DATE]"
click at [276, 464] on input "Save" at bounding box center [286, 465] width 35 height 21
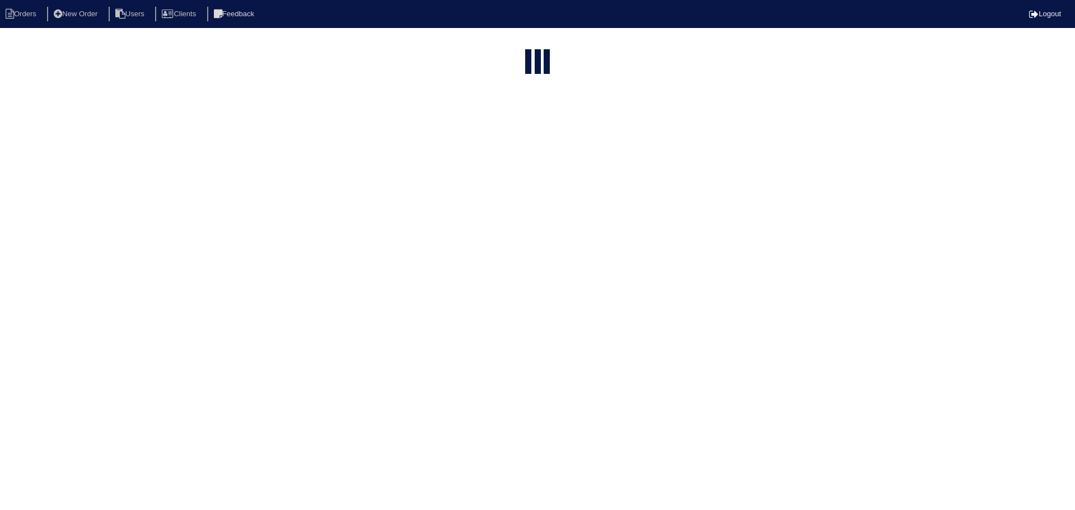
select select "15"
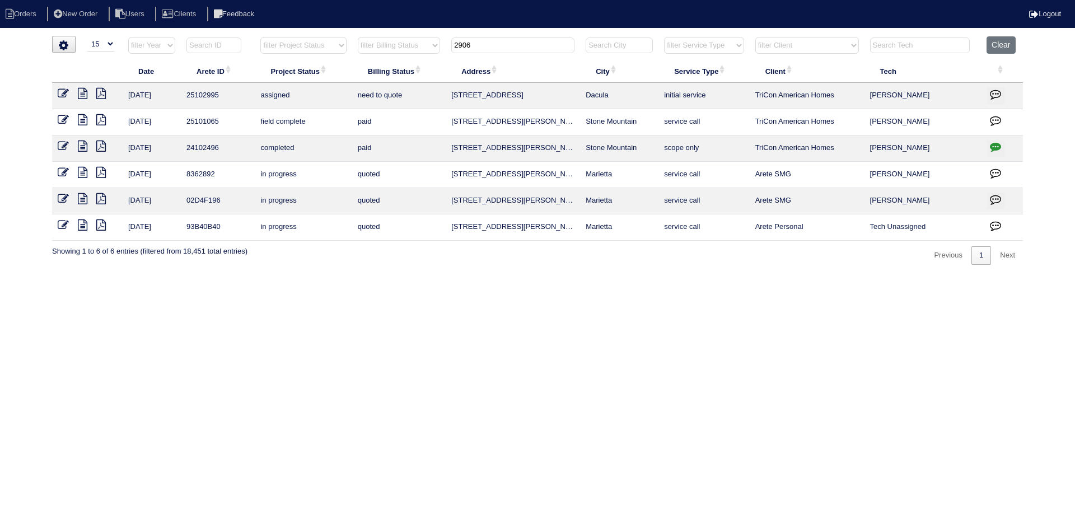
click at [486, 53] on th "2906" at bounding box center [513, 47] width 134 height 23
click at [483, 52] on input "2906" at bounding box center [512, 46] width 123 height 16
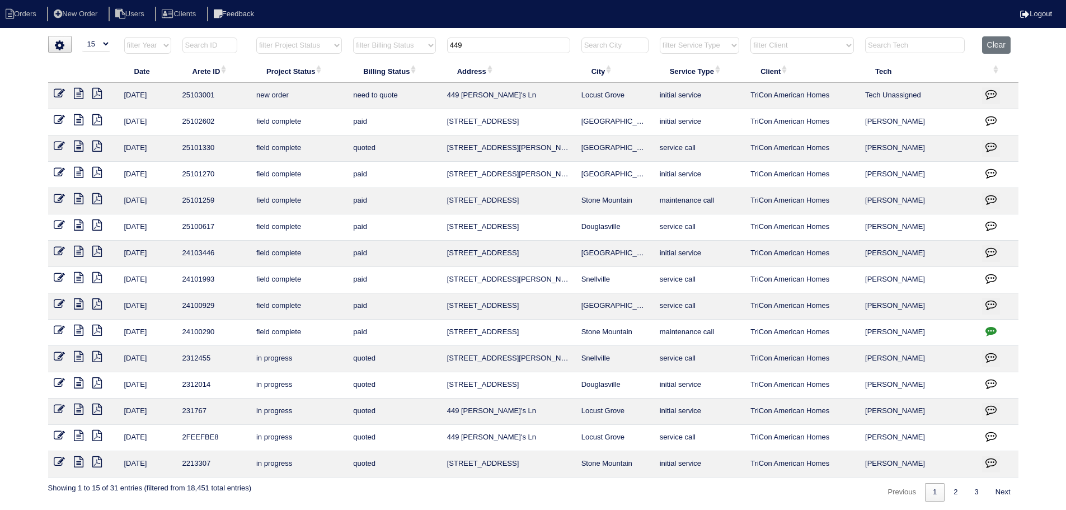
type input "449"
click at [60, 90] on icon at bounding box center [59, 93] width 11 height 11
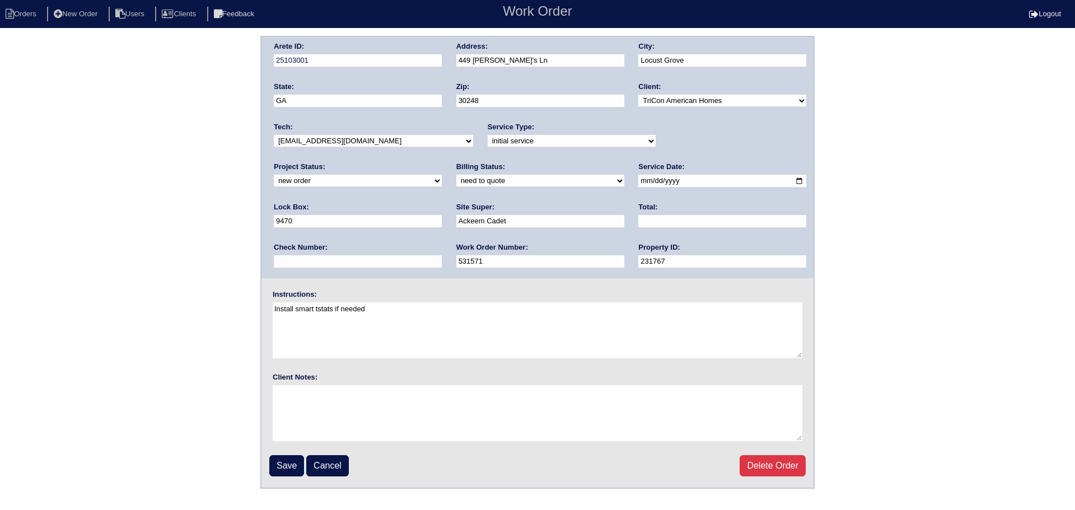
click at [442, 175] on select "new order assigned in progress field complete need to schedule admin review arc…" at bounding box center [358, 181] width 168 height 12
select select "assigned"
click at [442, 175] on select "new order assigned in progress field complete need to schedule admin review arc…" at bounding box center [358, 181] width 168 height 12
click at [638, 178] on input "[DATE]" at bounding box center [722, 181] width 168 height 13
type input "[DATE]"
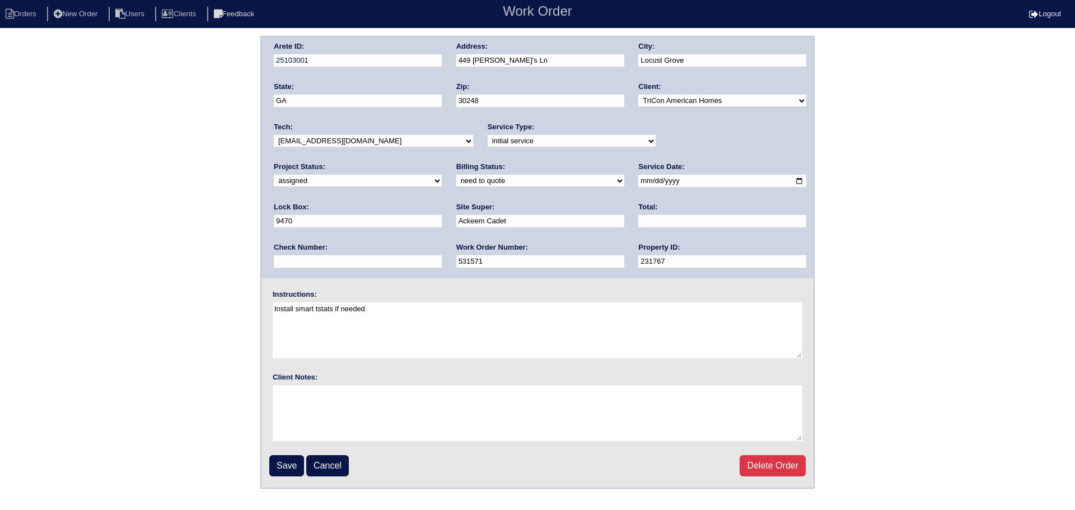
click at [388, 148] on div "Tech: -select- aretesmg+backup-tech@gmail.com benjohnholt88@gmail.com callisonh…" at bounding box center [373, 137] width 199 height 31
click at [376, 141] on select "-select- aretesmg+backup-tech@gmail.com benjohnholt88@gmail.com callisonhvac@ya…" at bounding box center [373, 141] width 199 height 12
select select "27"
click at [274, 135] on select "-select- aretesmg+backup-tech@gmail.com benjohnholt88@gmail.com callisonhvac@ya…" at bounding box center [373, 141] width 199 height 12
drag, startPoint x: 293, startPoint y: 465, endPoint x: 294, endPoint y: 452, distance: 12.3
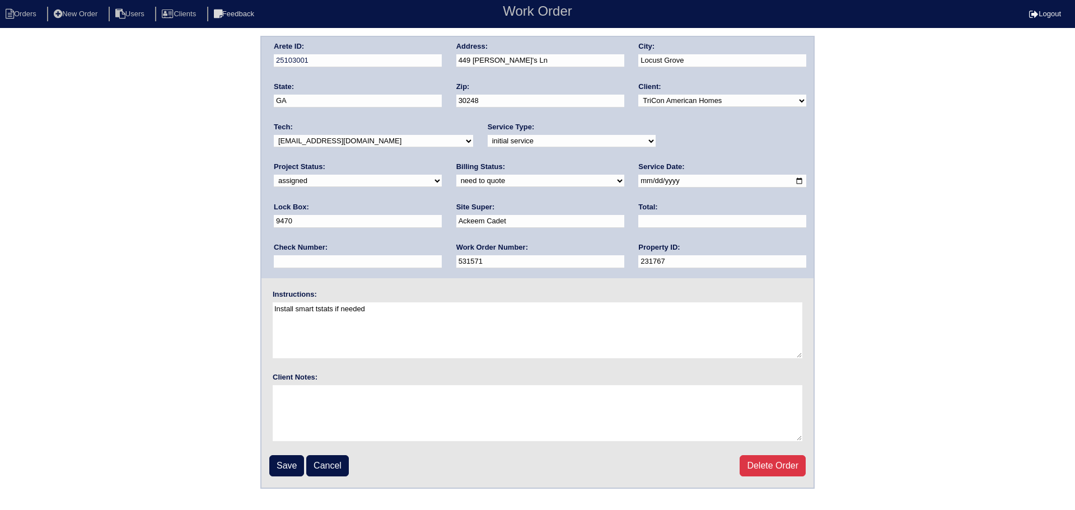
click at [293, 465] on input "Save" at bounding box center [286, 465] width 35 height 21
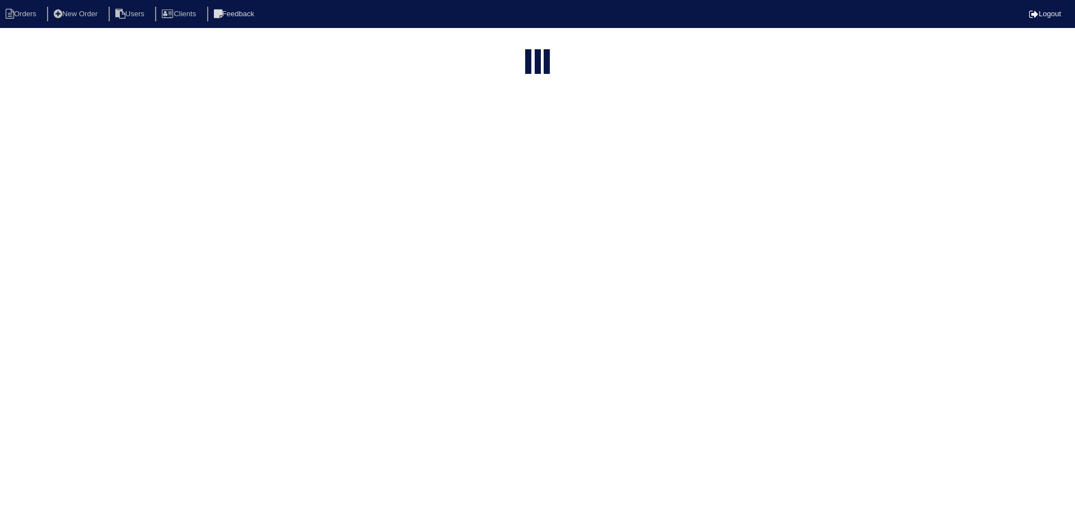
select select "15"
click at [525, 44] on input "449" at bounding box center [508, 46] width 123 height 16
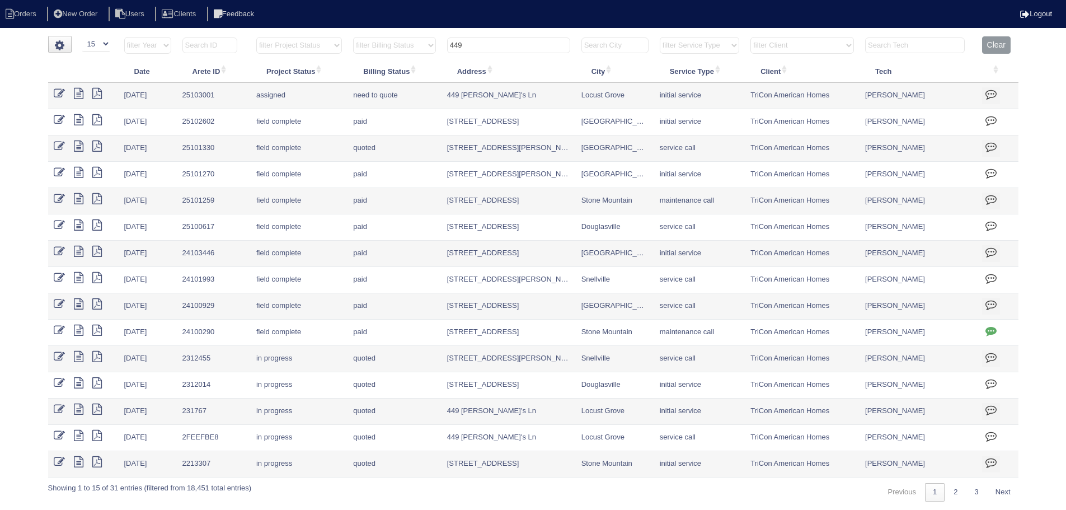
click at [525, 44] on input "449" at bounding box center [508, 46] width 123 height 16
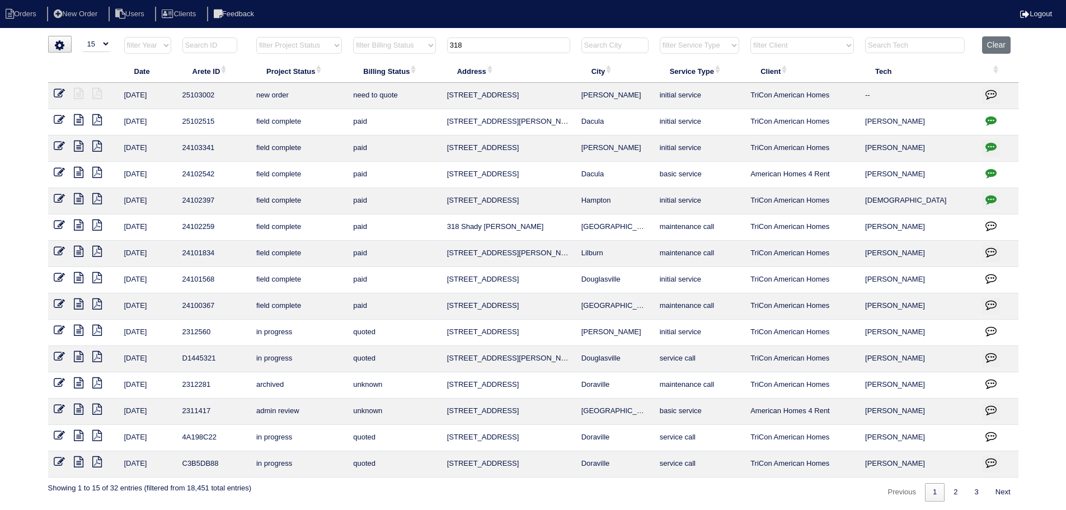
type input "318"
click at [62, 93] on icon at bounding box center [59, 93] width 11 height 11
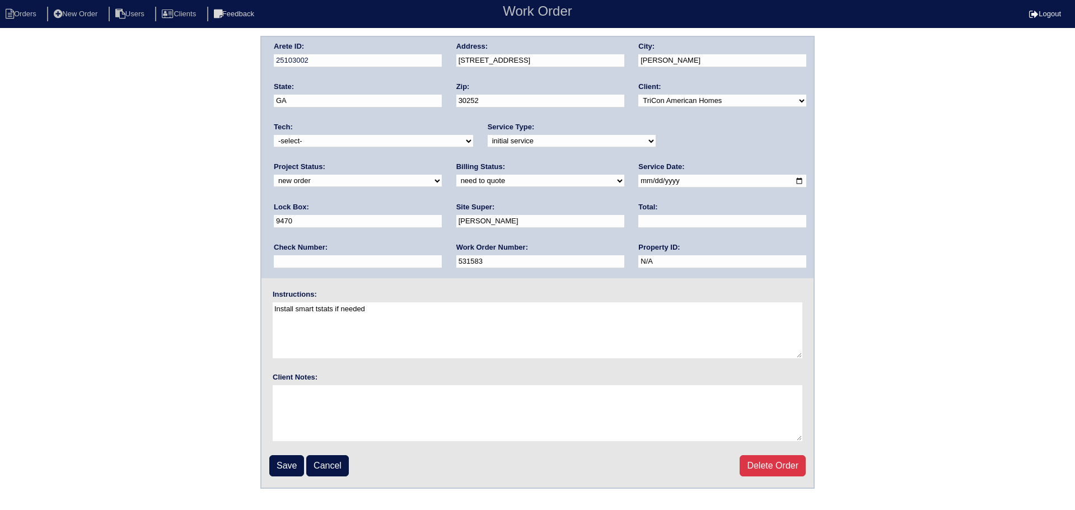
click at [442, 175] on select "new order assigned in progress field complete need to schedule admin review arc…" at bounding box center [358, 181] width 168 height 12
select select "assigned"
click at [442, 175] on select "new order assigned in progress field complete need to schedule admin review arc…" at bounding box center [358, 181] width 168 height 12
click at [638, 186] on input "2025-08-13" at bounding box center [722, 181] width 168 height 13
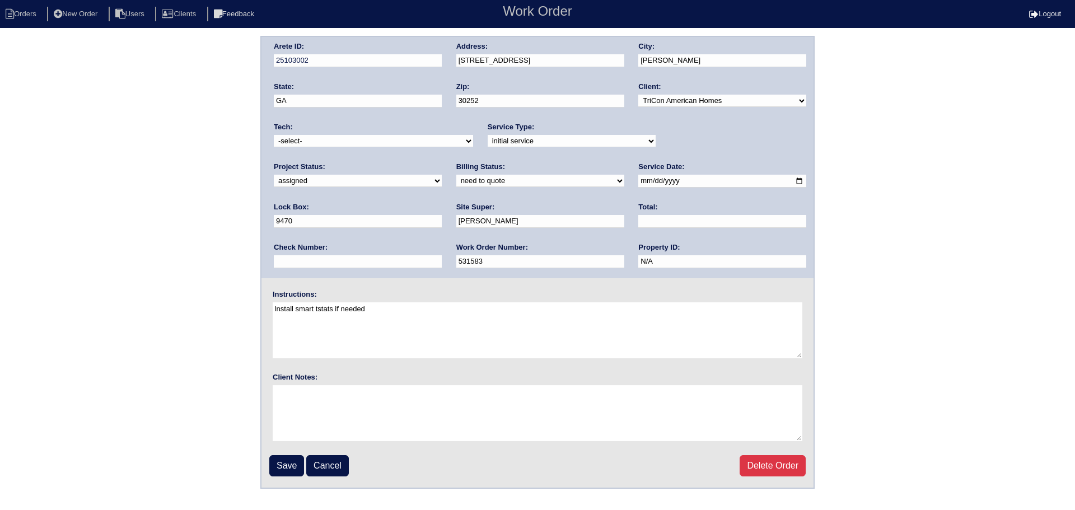
type input "2025-08-18"
click at [334, 148] on div "Tech: -select- aretesmg+backup-tech@gmail.com benjohnholt88@gmail.com callisonh…" at bounding box center [373, 137] width 199 height 31
click at [335, 148] on div "Tech: -select- aretesmg+backup-tech@gmail.com benjohnholt88@gmail.com callisonh…" at bounding box center [373, 137] width 199 height 31
select select "27"
click at [274, 135] on select "-select- aretesmg+backup-tech@gmail.com benjohnholt88@gmail.com callisonhvac@ya…" at bounding box center [373, 141] width 199 height 12
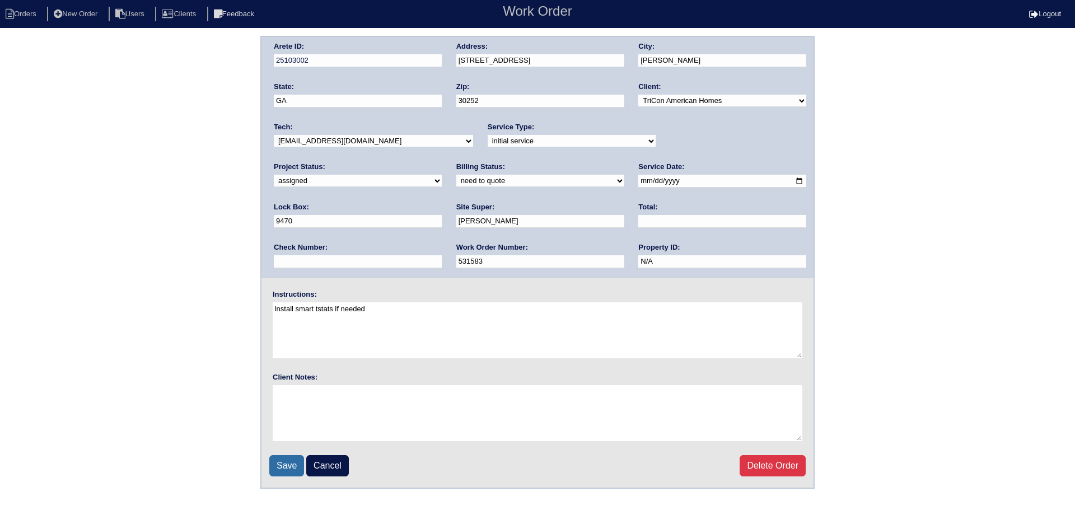
click at [295, 471] on input "Save" at bounding box center [286, 465] width 35 height 21
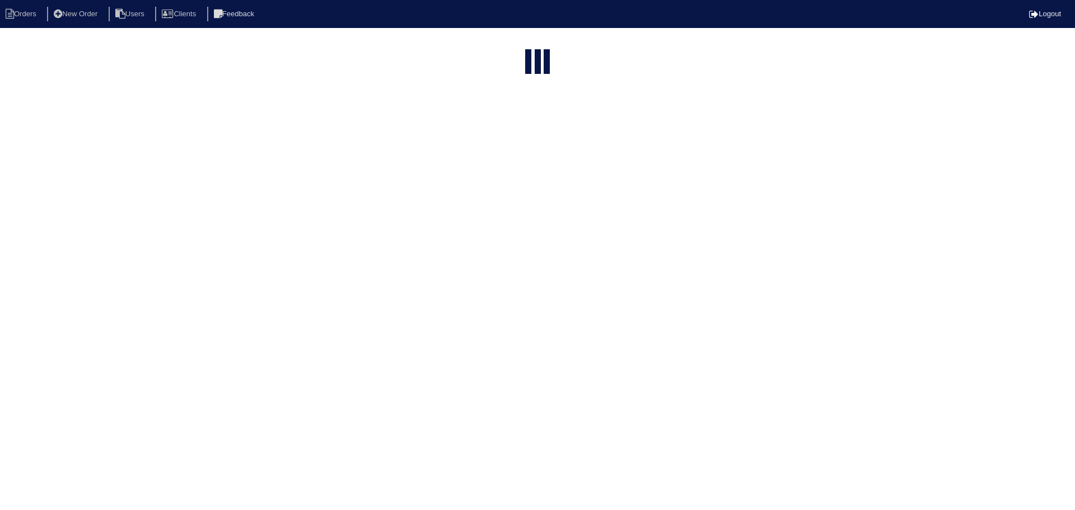
select select "15"
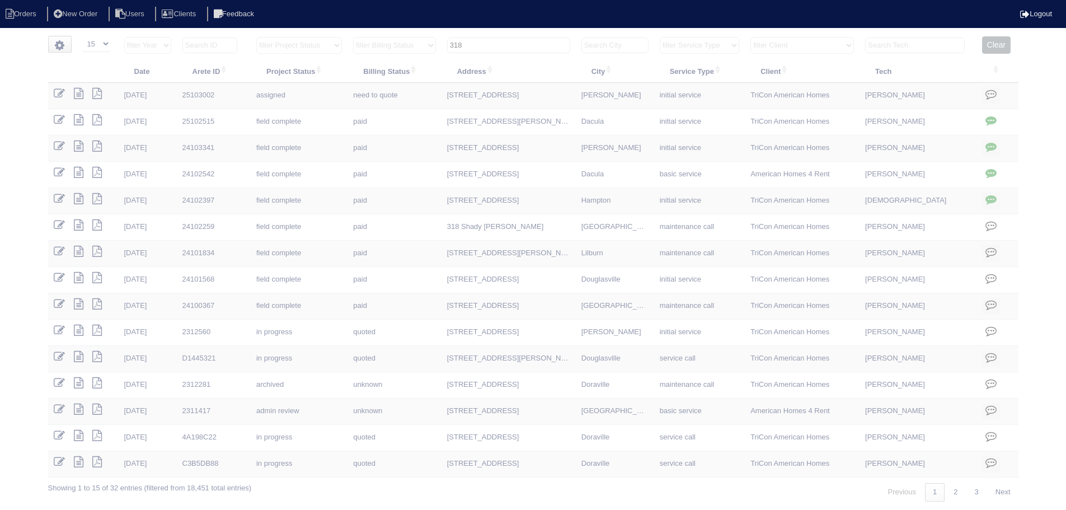
click at [521, 43] on input "318" at bounding box center [508, 46] width 123 height 16
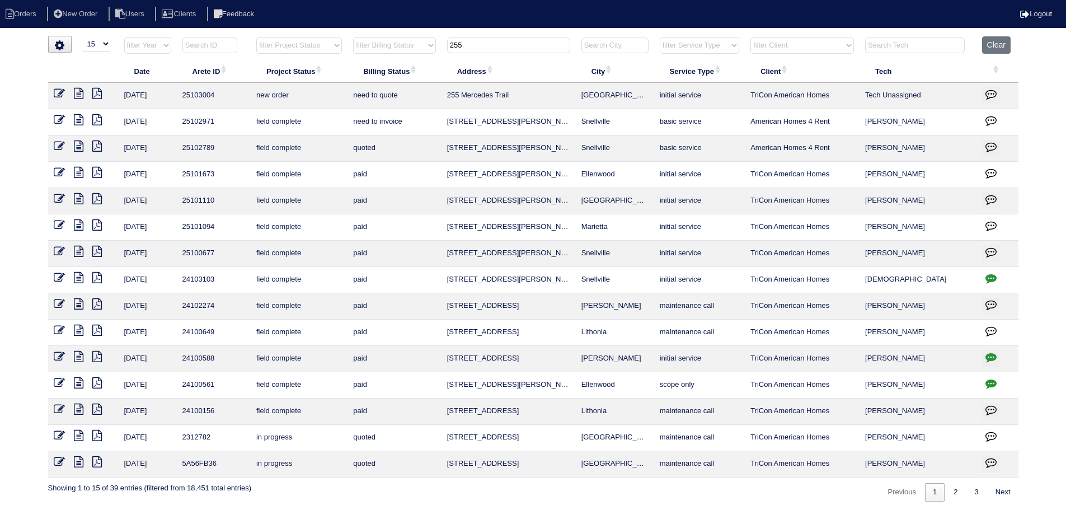
type input "255"
drag, startPoint x: 59, startPoint y: 91, endPoint x: 69, endPoint y: 91, distance: 10.6
click at [59, 91] on icon at bounding box center [59, 93] width 11 height 11
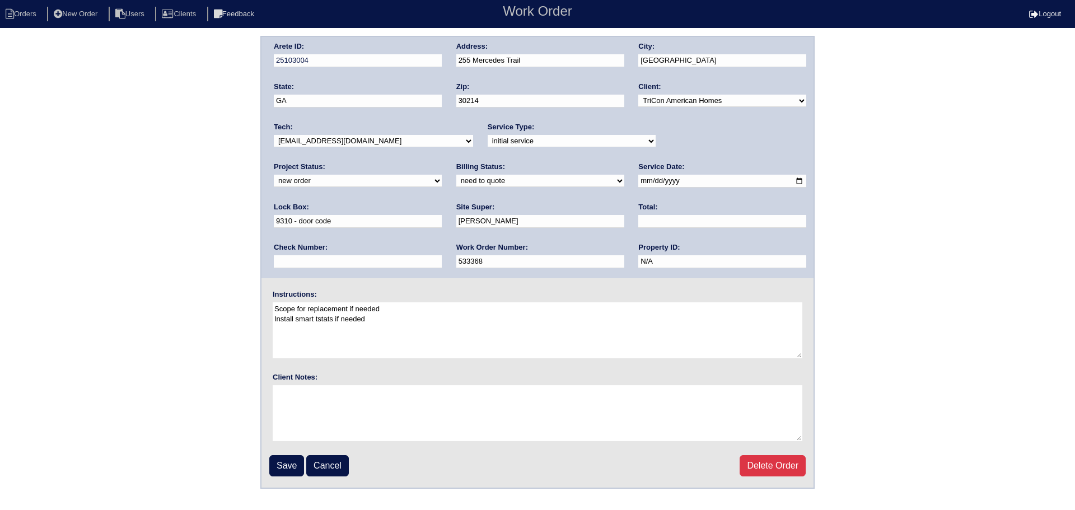
drag, startPoint x: 676, startPoint y: 134, endPoint x: 674, endPoint y: 163, distance: 29.2
click at [442, 162] on div "Project Status: new order assigned in progress field complete need to schedule …" at bounding box center [358, 177] width 168 height 31
drag, startPoint x: 675, startPoint y: 147, endPoint x: 675, endPoint y: 154, distance: 7.3
click at [675, 154] on div "Arete ID: 25103004 Address: 255 Mercedes Trail City: Fayetteville State: GA Zip…" at bounding box center [537, 157] width 552 height 241
select select "assigned"
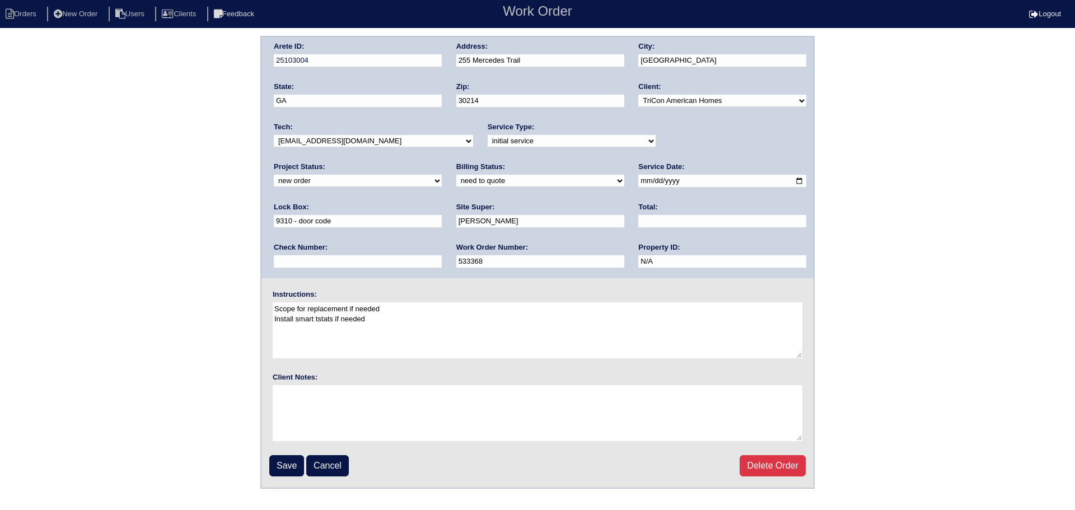
click at [442, 175] on select "new order assigned in progress field complete need to schedule admin review arc…" at bounding box center [358, 181] width 168 height 12
click at [638, 177] on input "2025-08-13" at bounding box center [722, 181] width 168 height 13
type input "[DATE]"
drag, startPoint x: 345, startPoint y: 137, endPoint x: 341, endPoint y: 147, distance: 10.8
click at [345, 137] on select "-select- aretesmg+backup-tech@gmail.com benjohnholt88@gmail.com callisonhvac@ya…" at bounding box center [373, 141] width 199 height 12
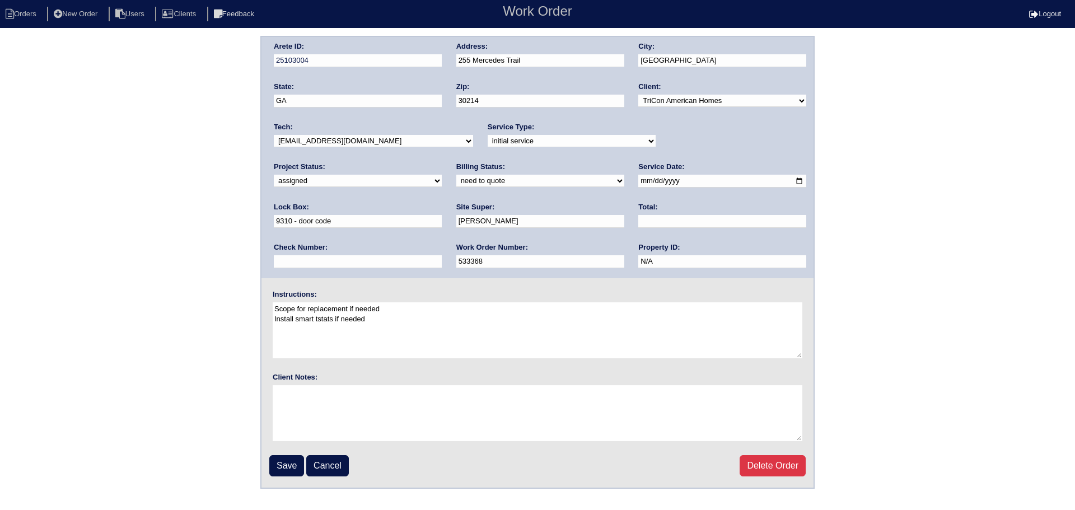
select select "27"
click at [274, 135] on select "-select- aretesmg+backup-tech@gmail.com benjohnholt88@gmail.com callisonhvac@ya…" at bounding box center [373, 141] width 199 height 12
click at [293, 464] on input "Save" at bounding box center [286, 465] width 35 height 21
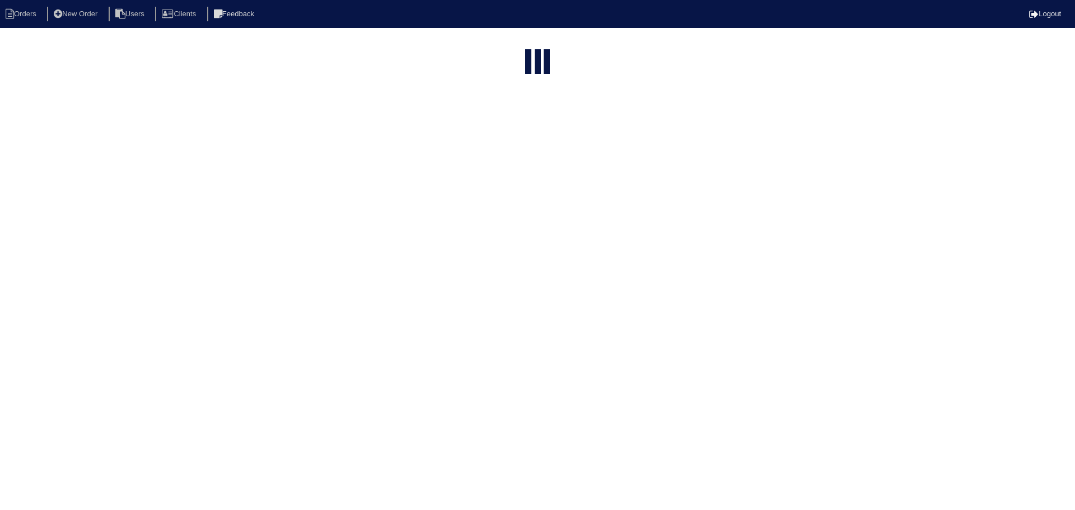
select select "15"
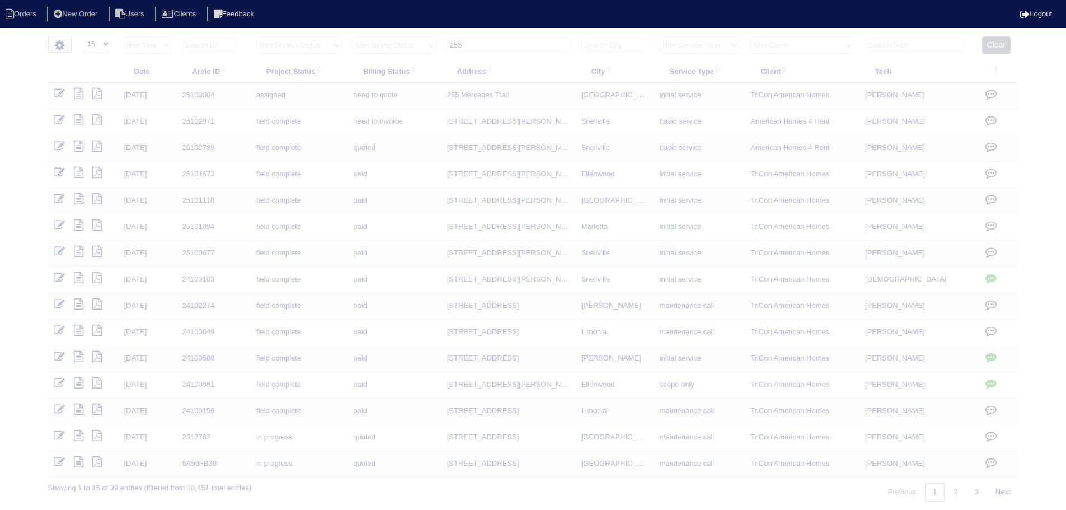
click at [522, 41] on input "255" at bounding box center [508, 46] width 123 height 16
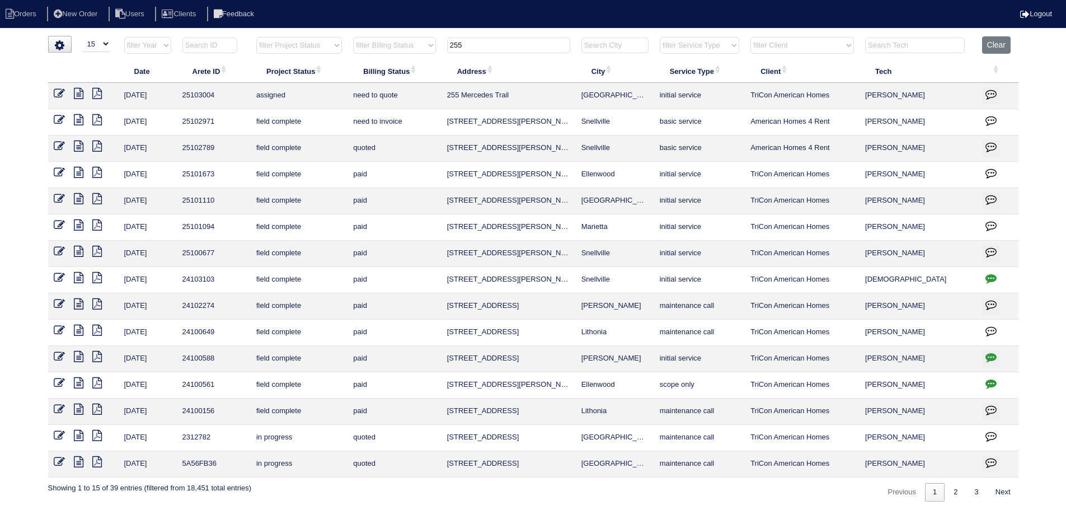
click at [522, 41] on input "255" at bounding box center [508, 46] width 123 height 16
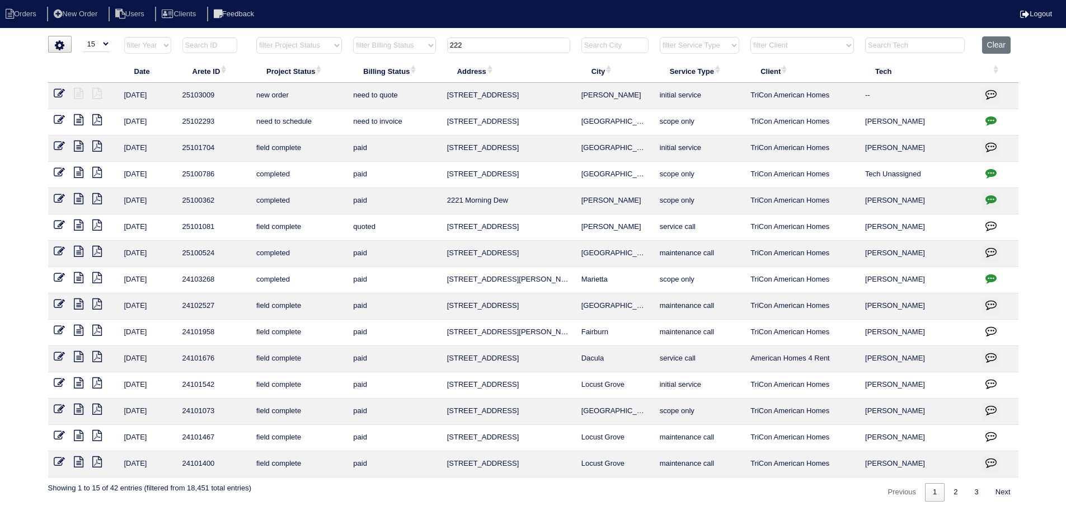
type input "222"
click at [61, 93] on icon at bounding box center [59, 93] width 11 height 11
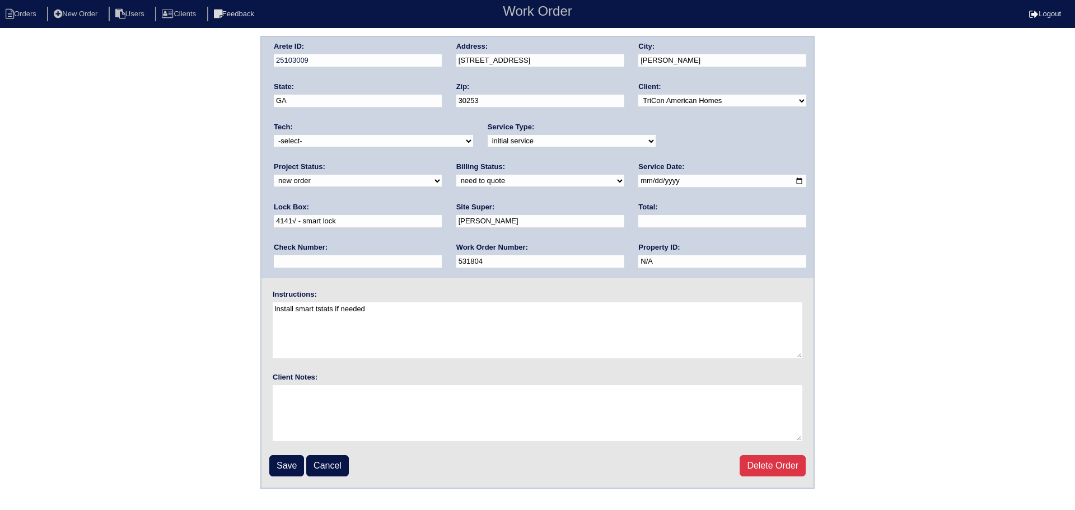
click at [442, 175] on select "new order assigned in progress field complete need to schedule admin review arc…" at bounding box center [358, 181] width 168 height 12
select select "assigned"
click at [442, 175] on select "new order assigned in progress field complete need to schedule admin review arc…" at bounding box center [358, 181] width 168 height 12
click at [638, 177] on input "2025-08-13" at bounding box center [722, 181] width 168 height 13
type input "2025-08-18"
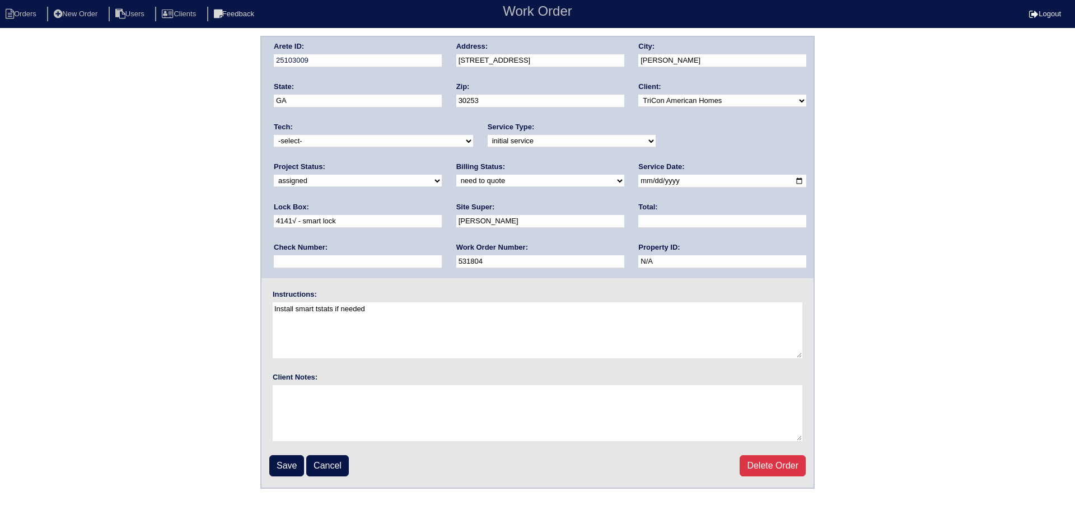
click at [338, 141] on select "-select- aretesmg+backup-tech@gmail.com benjohnholt88@gmail.com callisonhvac@ya…" at bounding box center [373, 141] width 199 height 12
select select "27"
click at [274, 135] on select "-select- aretesmg+backup-tech@gmail.com benjohnholt88@gmail.com callisonhvac@ya…" at bounding box center [373, 141] width 199 height 12
click at [293, 461] on input "Save" at bounding box center [286, 465] width 35 height 21
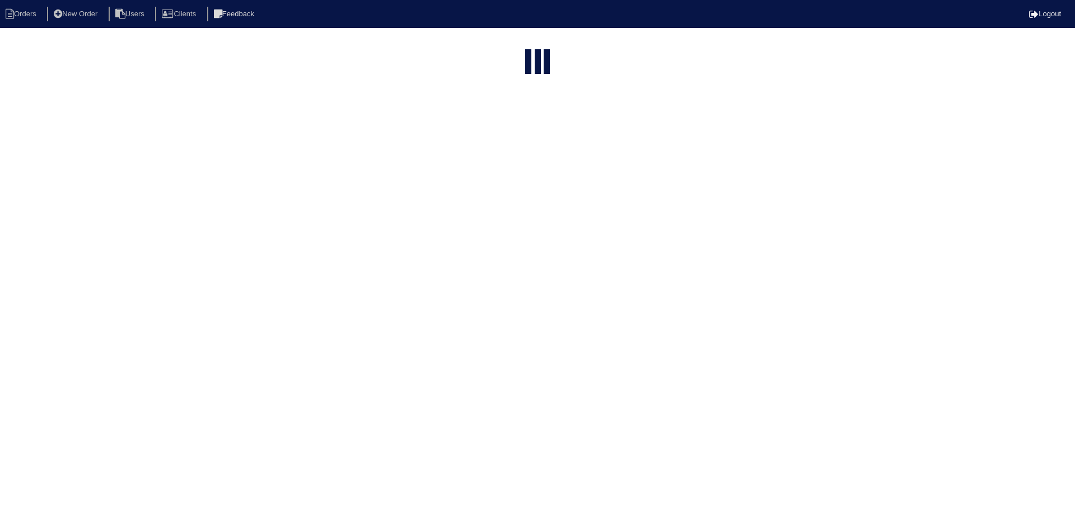
select select "15"
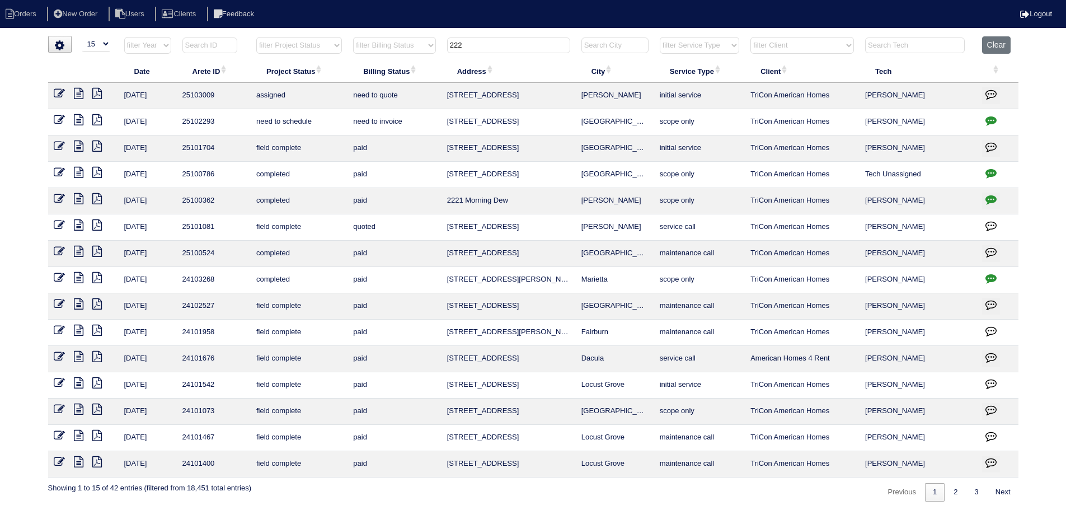
click at [507, 48] on input "222" at bounding box center [508, 46] width 123 height 16
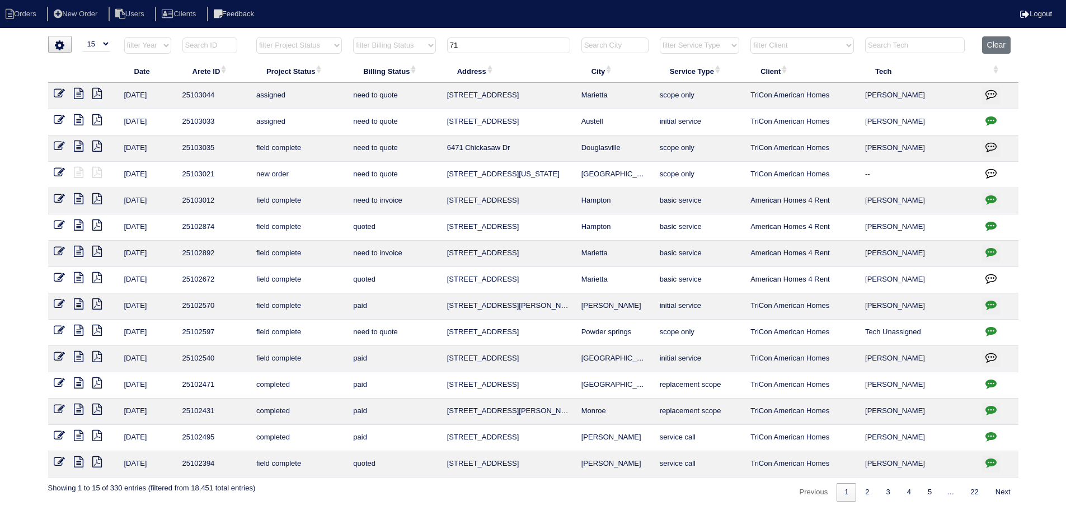
type input "71"
click at [63, 173] on icon at bounding box center [59, 172] width 11 height 11
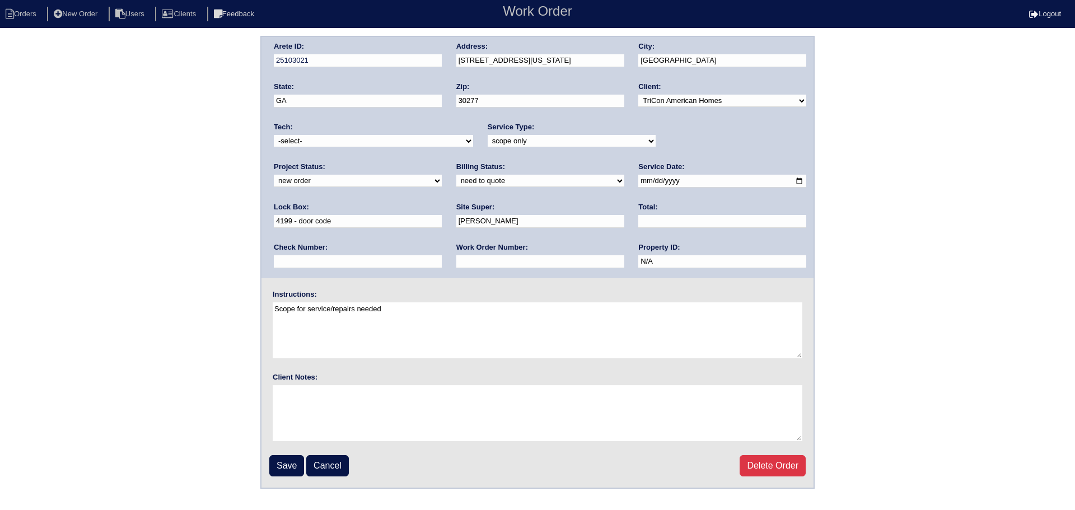
drag, startPoint x: 705, startPoint y: 142, endPoint x: 703, endPoint y: 147, distance: 5.8
click at [442, 175] on select "new order assigned in progress field complete need to schedule admin review arc…" at bounding box center [358, 181] width 168 height 12
select select "assigned"
click at [442, 175] on select "new order assigned in progress field complete need to schedule admin review arc…" at bounding box center [358, 181] width 168 height 12
click at [638, 181] on input "[DATE]" at bounding box center [722, 181] width 168 height 13
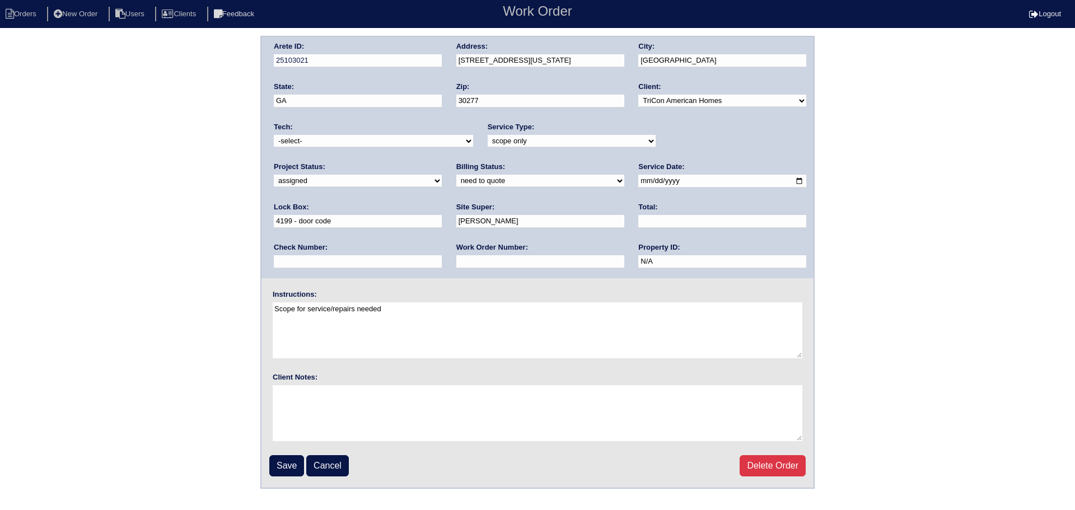
type input "[DATE]"
click at [333, 140] on select "-select- [EMAIL_ADDRESS][DOMAIN_NAME] [EMAIL_ADDRESS][DOMAIN_NAME] [EMAIL_ADDRE…" at bounding box center [373, 141] width 199 height 12
select select "27"
click at [274, 135] on select "-select- [EMAIL_ADDRESS][DOMAIN_NAME] [EMAIL_ADDRESS][DOMAIN_NAME] [EMAIL_ADDRE…" at bounding box center [373, 141] width 199 height 12
click at [281, 471] on input "Save" at bounding box center [286, 465] width 35 height 21
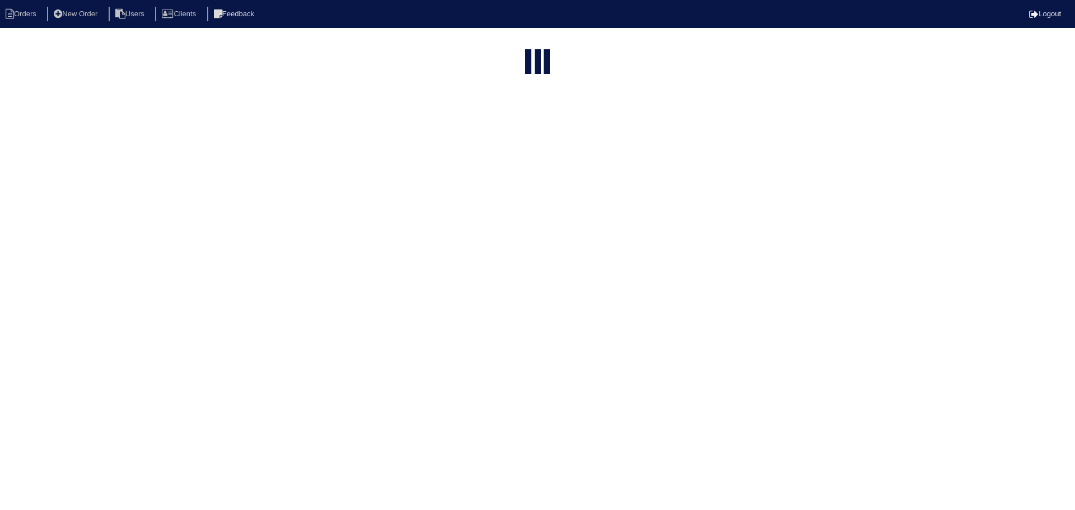
select select "15"
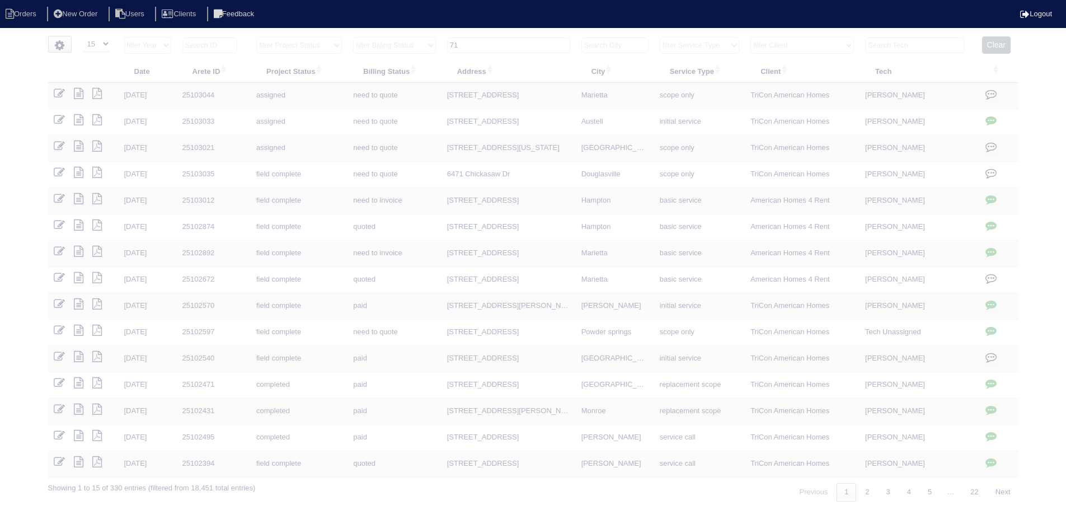
drag, startPoint x: 511, startPoint y: 49, endPoint x: 437, endPoint y: 54, distance: 74.6
click at [437, 54] on tr "filter Year -- Any Year -- 2025 2024 2023 2022 2021 2020 2019 filter Project St…" at bounding box center [533, 47] width 971 height 23
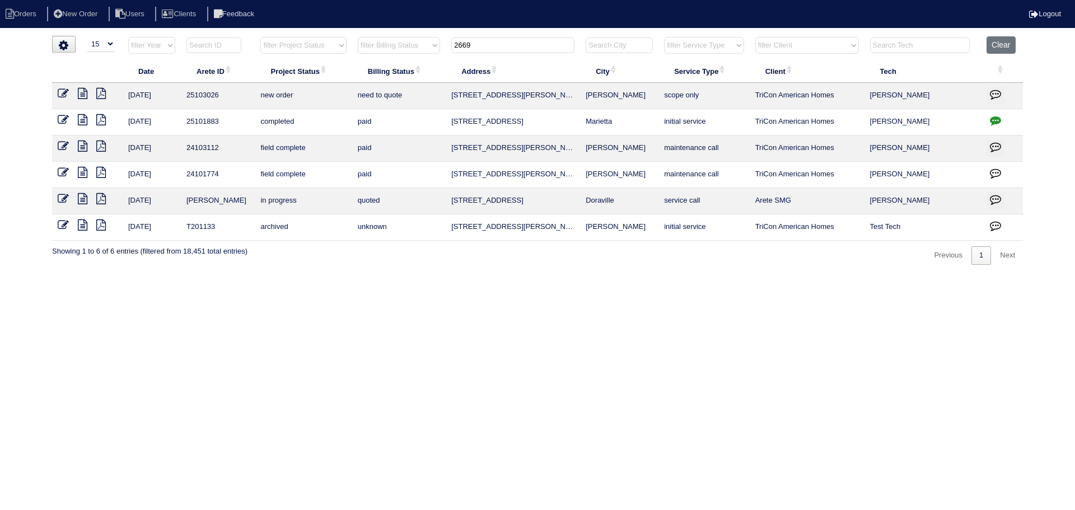
type input "2669"
click at [63, 82] on table "Date Arete ID Project Status Billing Status Address City Service Type Client Te…" at bounding box center [537, 138] width 971 height 204
click at [62, 88] on icon at bounding box center [63, 93] width 11 height 11
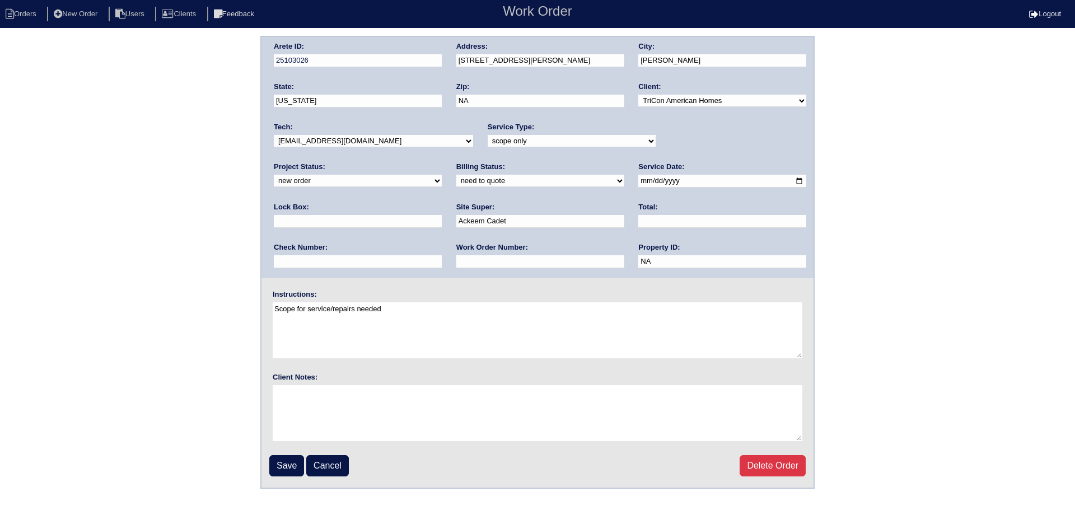
drag, startPoint x: 720, startPoint y: 141, endPoint x: 712, endPoint y: 147, distance: 10.0
click at [442, 175] on select "new order assigned in progress field complete need to schedule admin review arc…" at bounding box center [358, 181] width 168 height 12
select select "assigned"
click at [442, 175] on select "new order assigned in progress field complete need to schedule admin review arc…" at bounding box center [358, 181] width 168 height 12
click at [638, 181] on input "2025-08-14" at bounding box center [722, 181] width 168 height 13
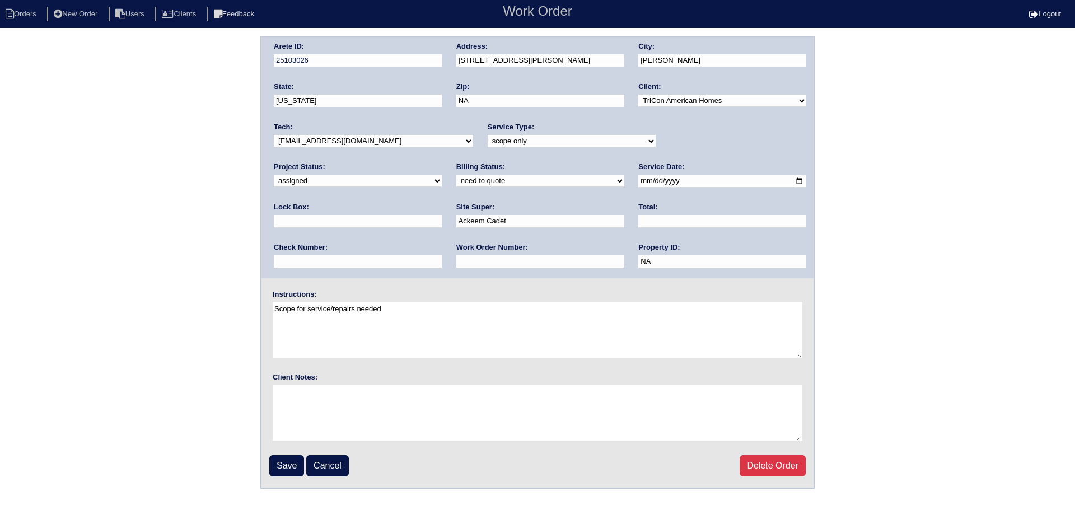
type input "2025-08-18"
click at [354, 134] on div "Tech: -select- aretesmg+backup-tech@gmail.com benjohnholt88@gmail.com callisonh…" at bounding box center [373, 137] width 199 height 31
click at [350, 139] on select "-select- aretesmg+backup-tech@gmail.com benjohnholt88@gmail.com callisonhvac@ya…" at bounding box center [373, 141] width 199 height 12
select select "27"
click at [274, 135] on select "-select- aretesmg+backup-tech@gmail.com benjohnholt88@gmail.com callisonhvac@ya…" at bounding box center [373, 141] width 199 height 12
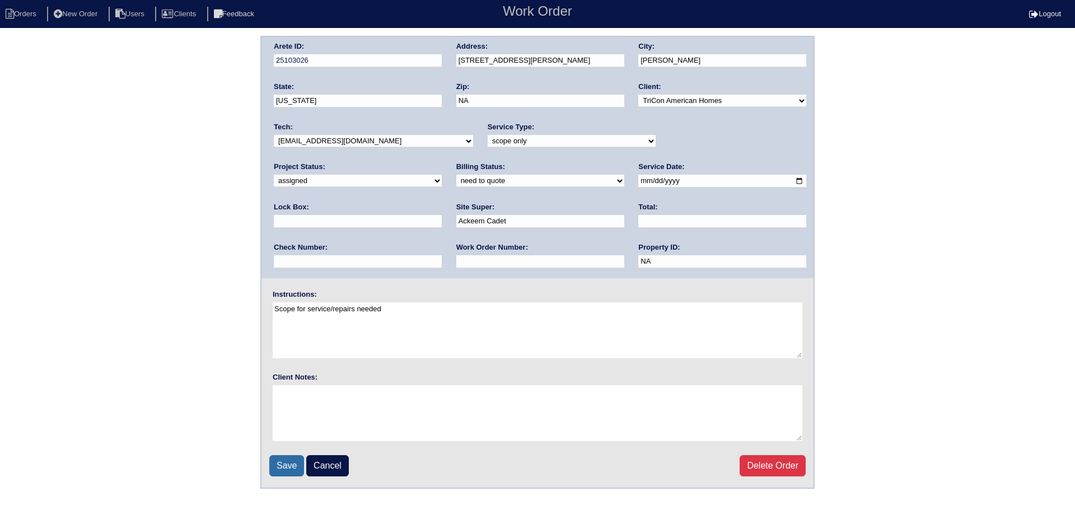
click at [281, 470] on input "Save" at bounding box center [286, 465] width 35 height 21
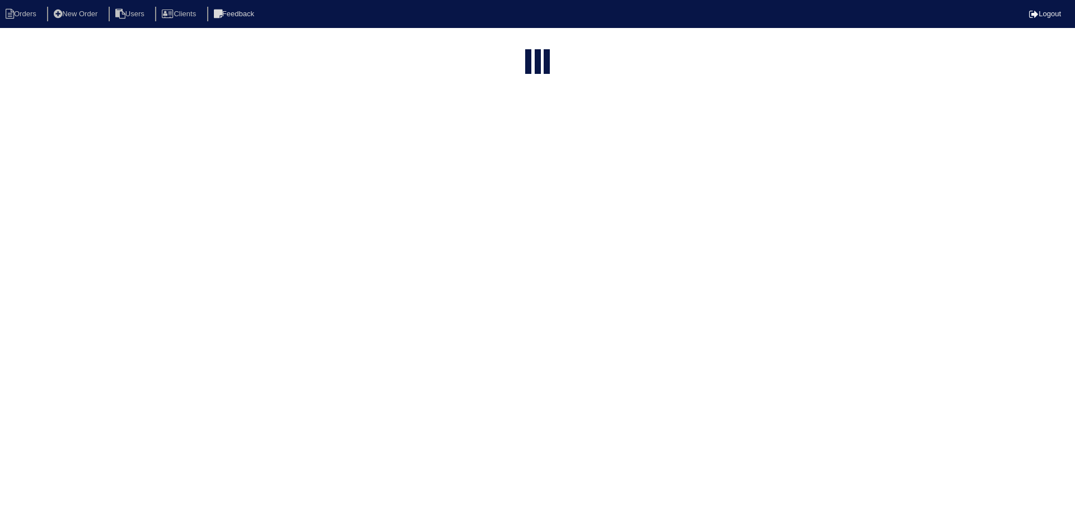
select select "15"
type input "2669"
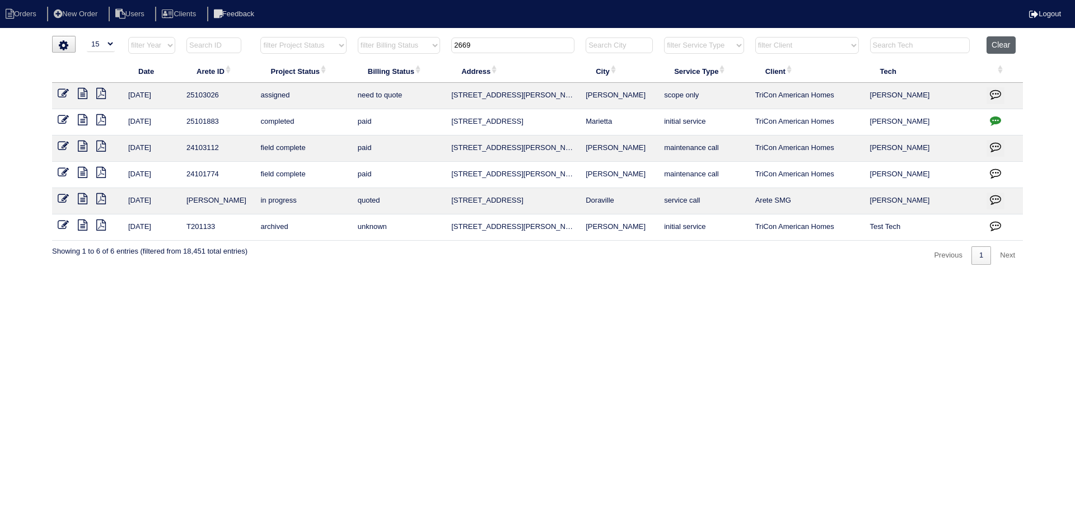
click at [995, 46] on button "Clear" at bounding box center [1000, 44] width 29 height 17
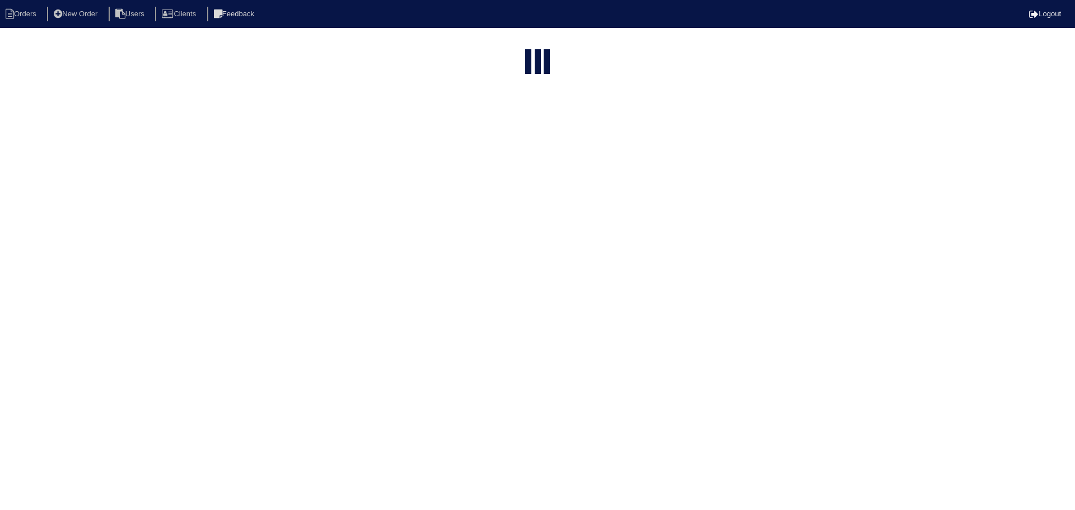
select select "15"
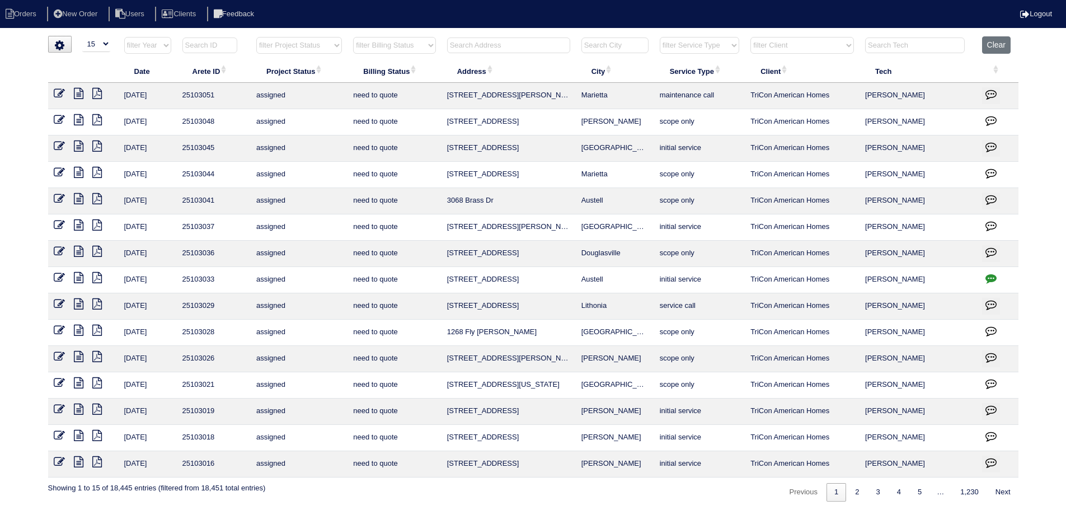
click at [297, 49] on select "filter Project Status -- Any Project Status -- new order assigned in progress f…" at bounding box center [299, 45] width 86 height 17
click at [256, 37] on select "filter Project Status -- Any Project Status -- new order assigned in progress f…" at bounding box center [299, 45] width 86 height 17
click at [860, 500] on link "2" at bounding box center [868, 492] width 20 height 18
select select "assigned"
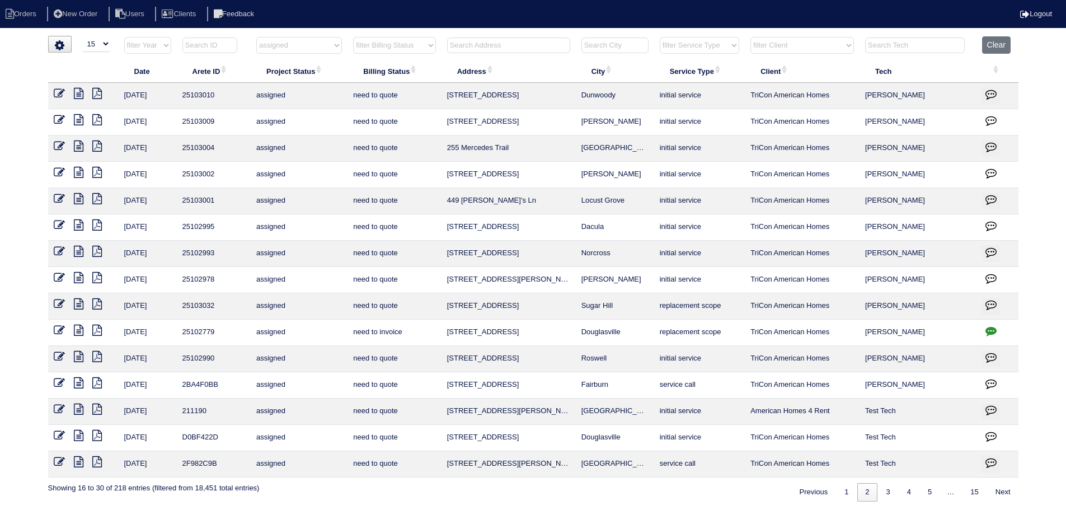
click at [57, 331] on icon at bounding box center [59, 330] width 11 height 11
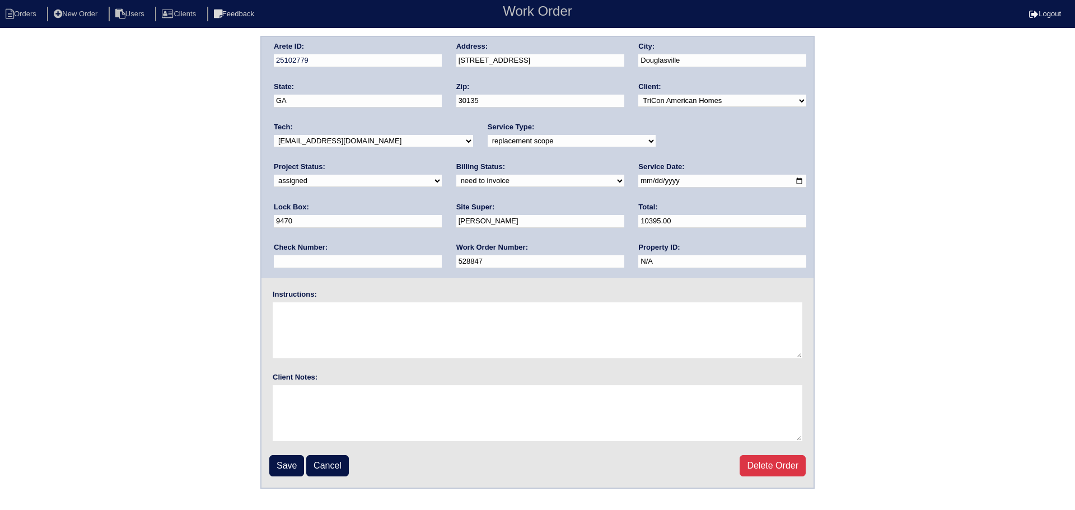
click at [442, 175] on select "new order assigned in progress field complete need to schedule admin review arc…" at bounding box center [358, 181] width 168 height 12
select select "completed"
click at [442, 175] on select "new order assigned in progress field complete need to schedule admin review arc…" at bounding box center [358, 181] width 168 height 12
click at [279, 474] on input "Save" at bounding box center [286, 465] width 35 height 21
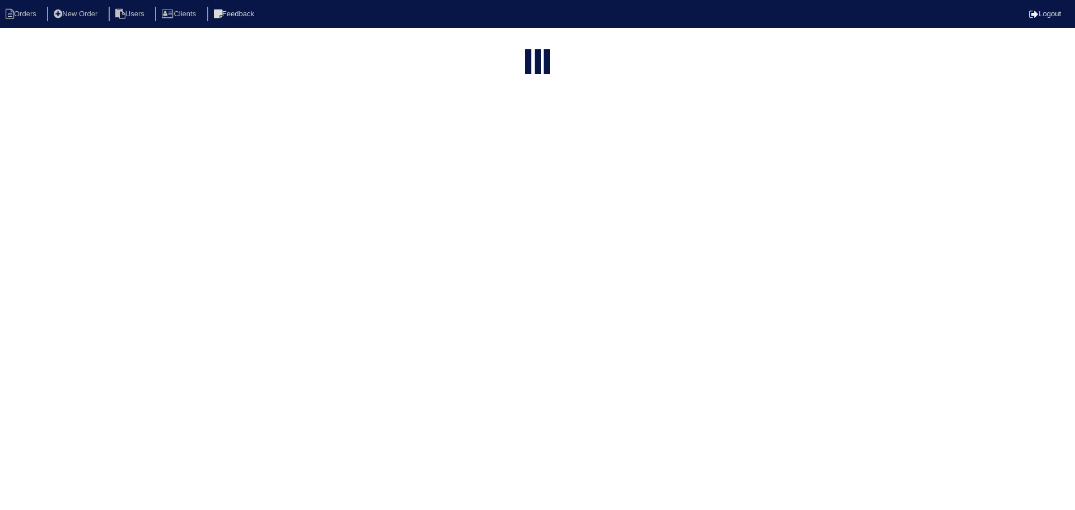
select select "15"
select select "assigned"
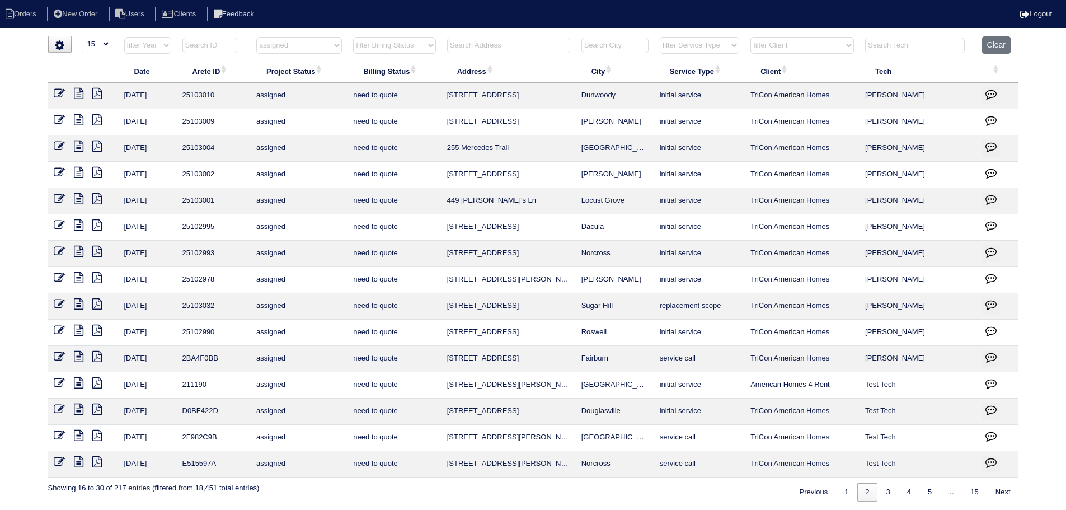
click at [80, 333] on icon at bounding box center [79, 330] width 10 height 11
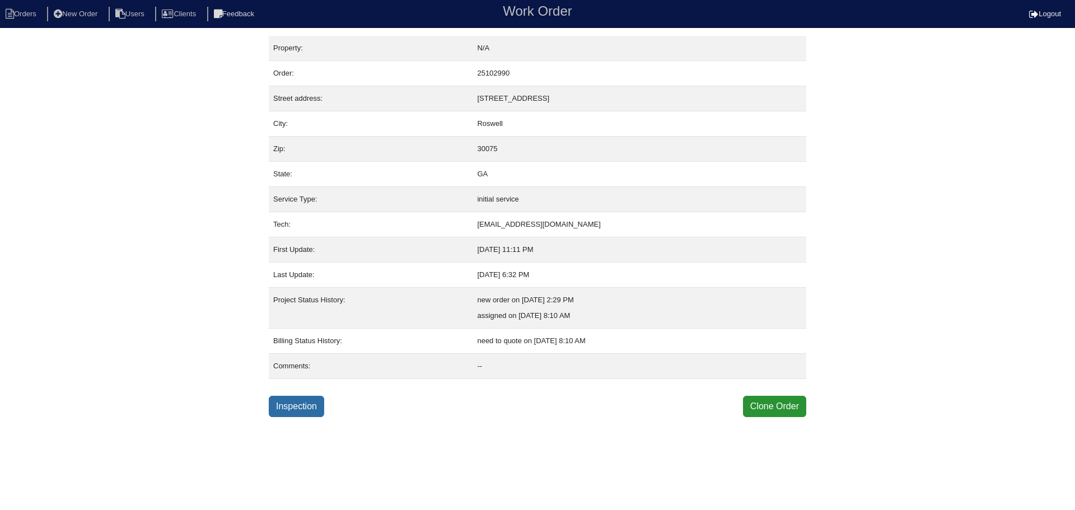
click at [277, 404] on link "Inspection" at bounding box center [296, 406] width 55 height 21
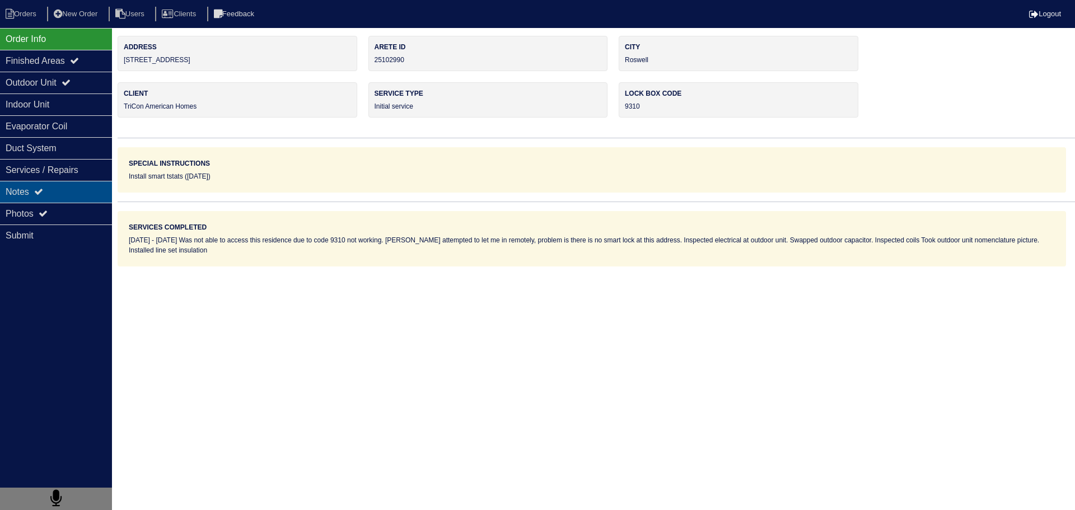
click at [69, 193] on div "Notes" at bounding box center [56, 192] width 112 height 22
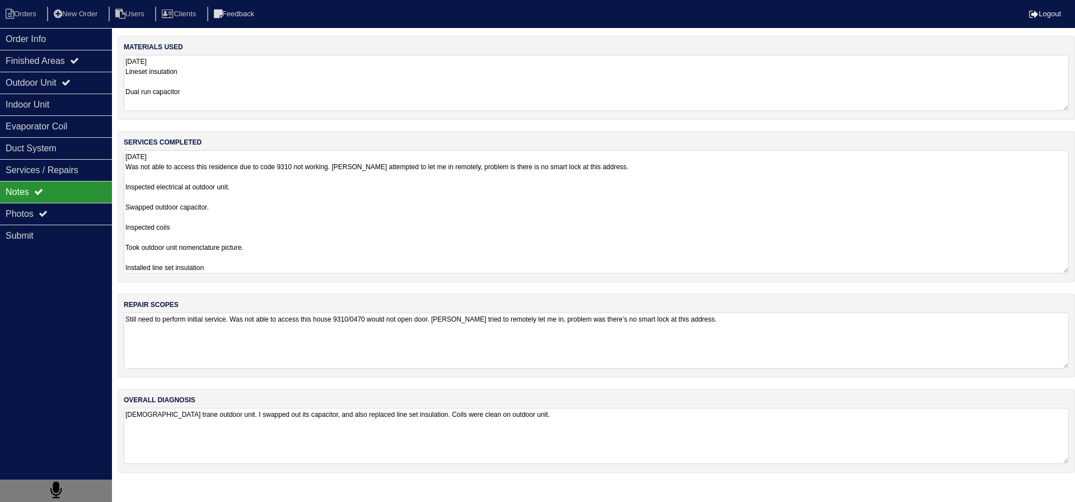
click at [256, 157] on textarea "[DATE] Was not able to access this residence due to code 9310 not working. [PER…" at bounding box center [596, 211] width 945 height 123
click at [40, 74] on div "Outdoor Unit" at bounding box center [56, 83] width 112 height 22
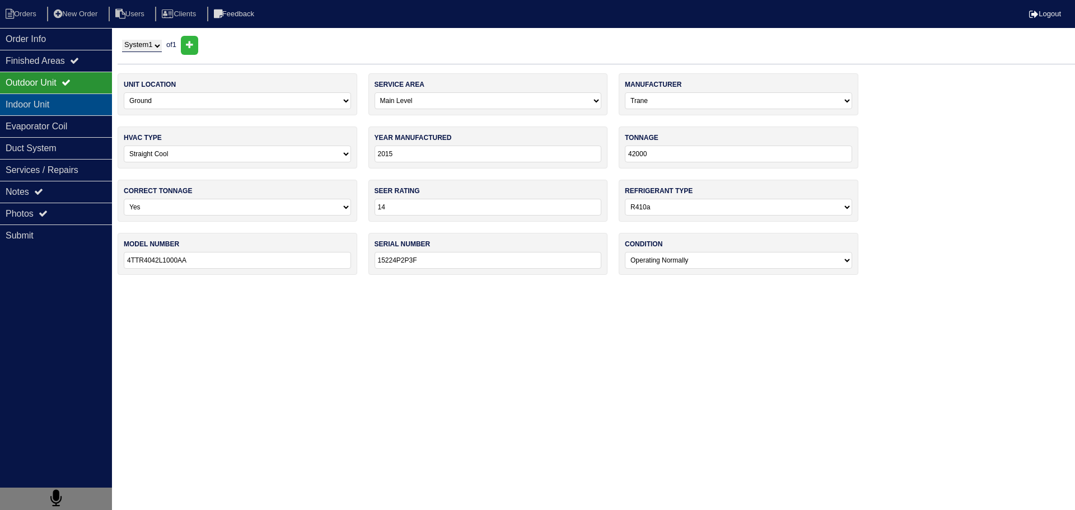
click at [62, 99] on div "Indoor Unit" at bounding box center [56, 104] width 112 height 22
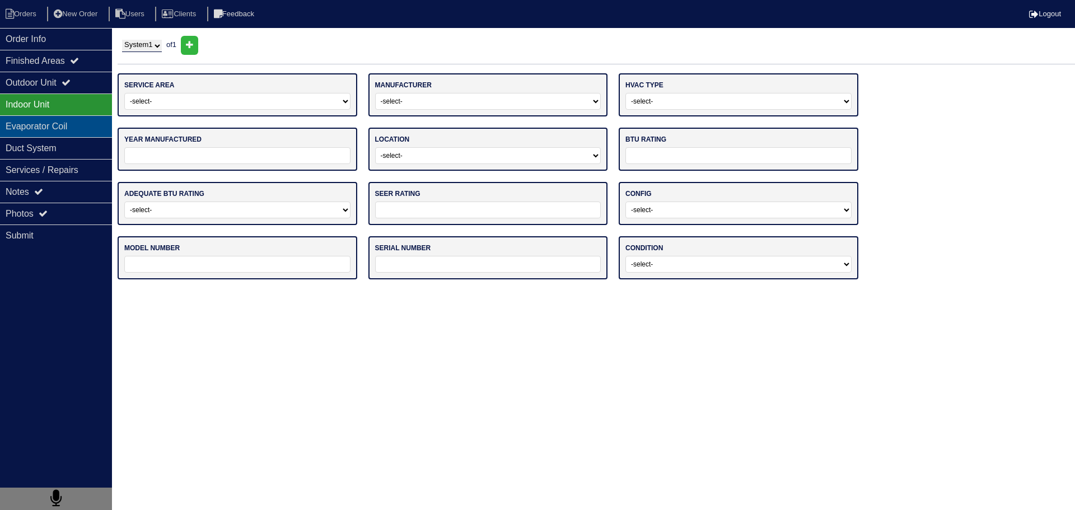
click at [65, 127] on div "Evaporator Coil" at bounding box center [56, 126] width 112 height 22
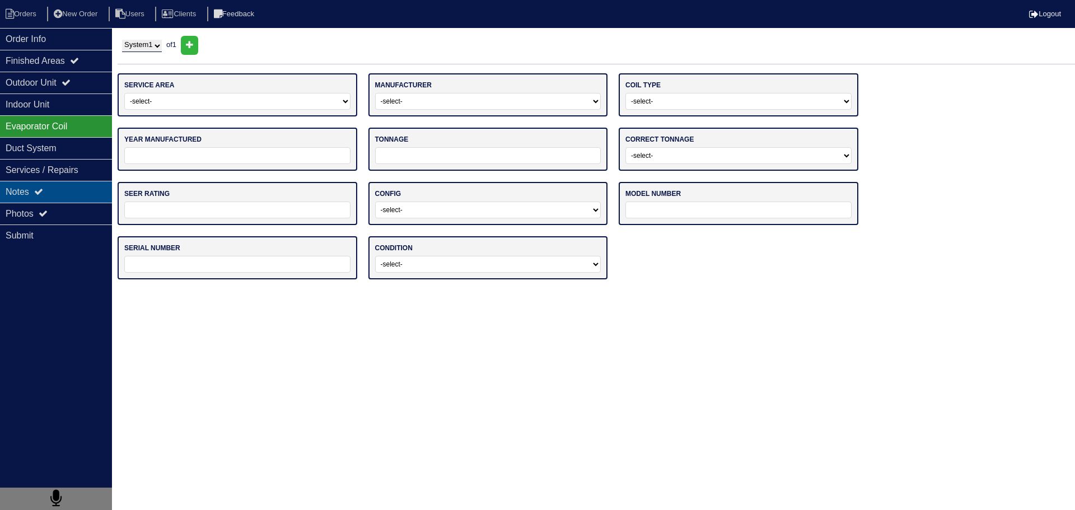
click at [50, 185] on div "Notes" at bounding box center [56, 192] width 112 height 22
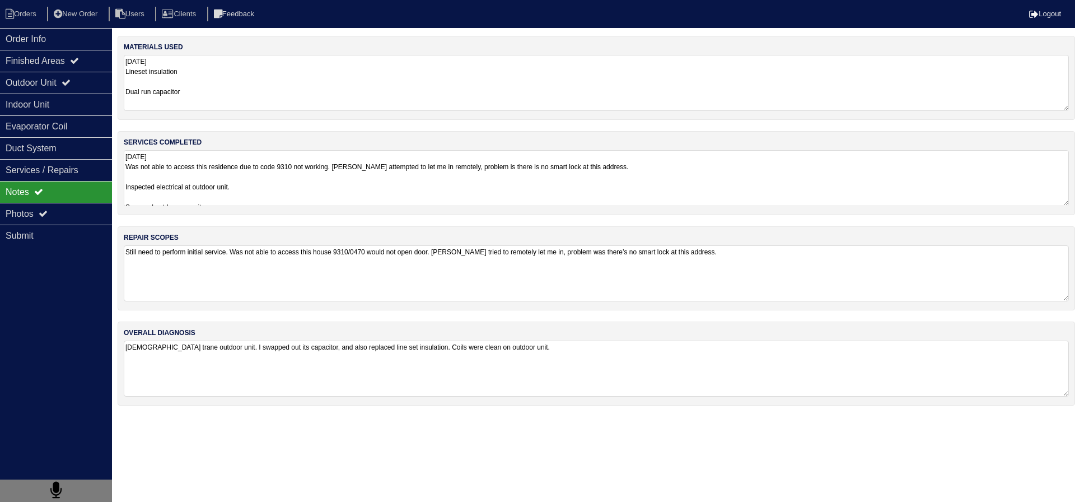
click at [254, 208] on div "services completed [DATE] Was not able to access this residence due to code 931…" at bounding box center [596, 173] width 957 height 84
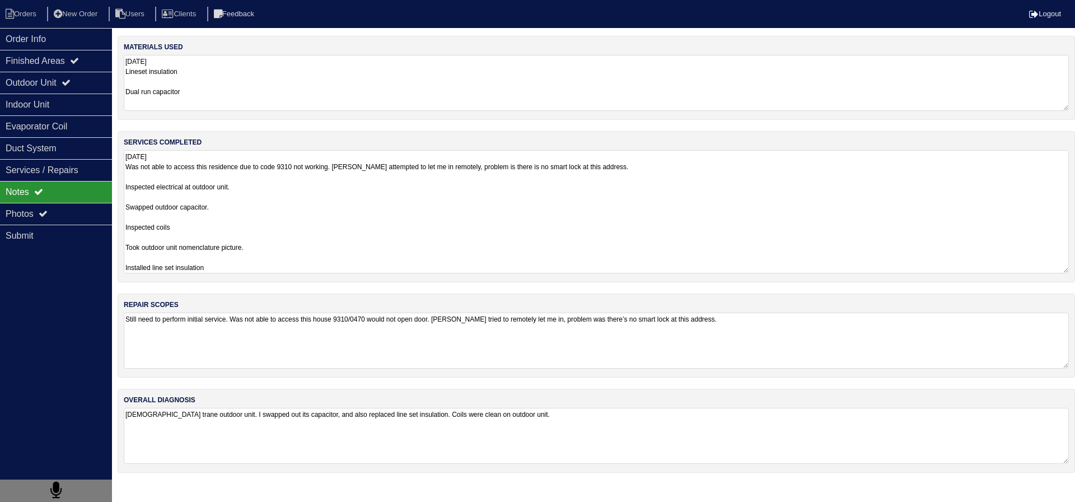
click at [247, 198] on textarea "[DATE] Was not able to access this residence due to code 9310 not working. [PER…" at bounding box center [596, 211] width 945 height 123
click at [90, 178] on div "Services / Repairs" at bounding box center [56, 170] width 112 height 22
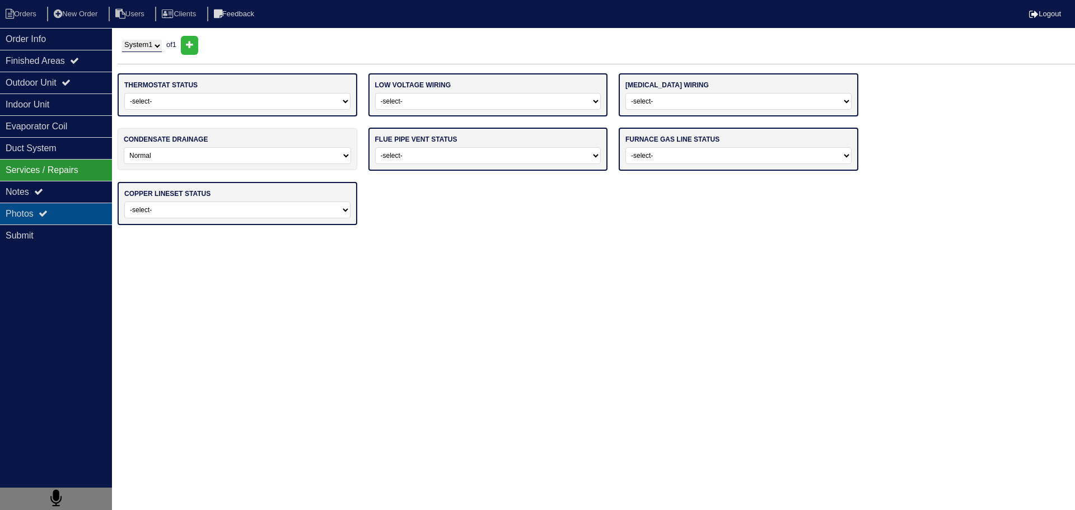
click at [79, 205] on div "Photos" at bounding box center [56, 214] width 112 height 22
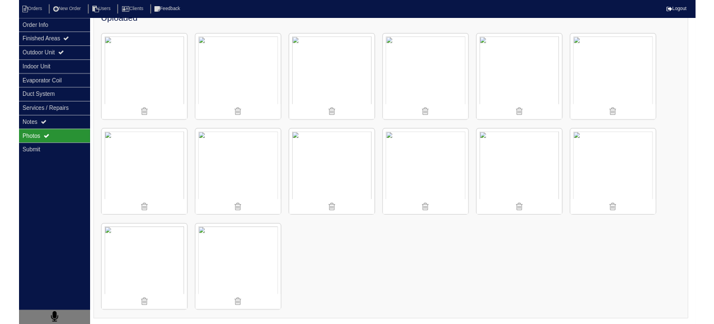
scroll to position [127, 0]
